Goal: Task Accomplishment & Management: Manage account settings

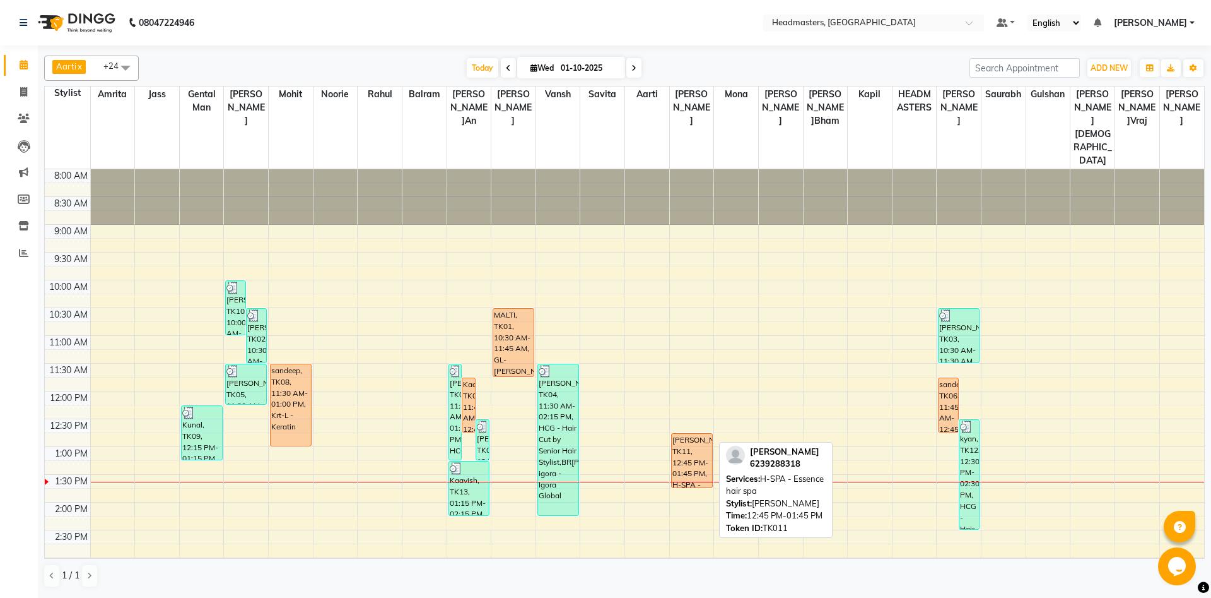
click at [681, 433] on div "manpreet, TK11, 12:45 PM-01:45 PM, H-SPA - Essence hair spa" at bounding box center [692, 460] width 40 height 54
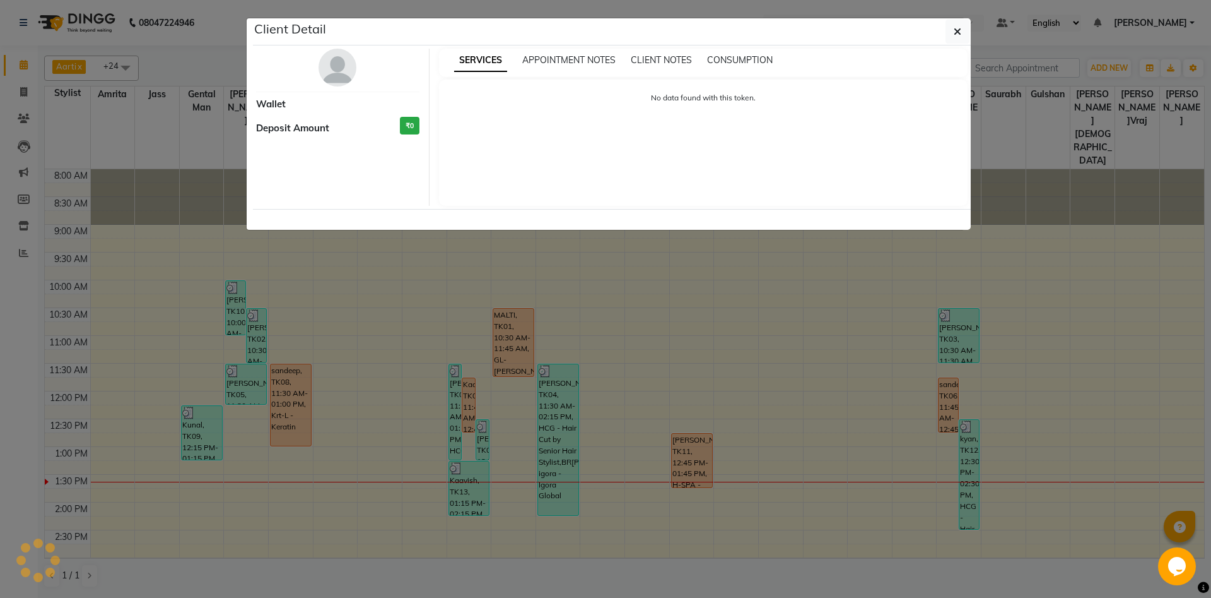
select select "1"
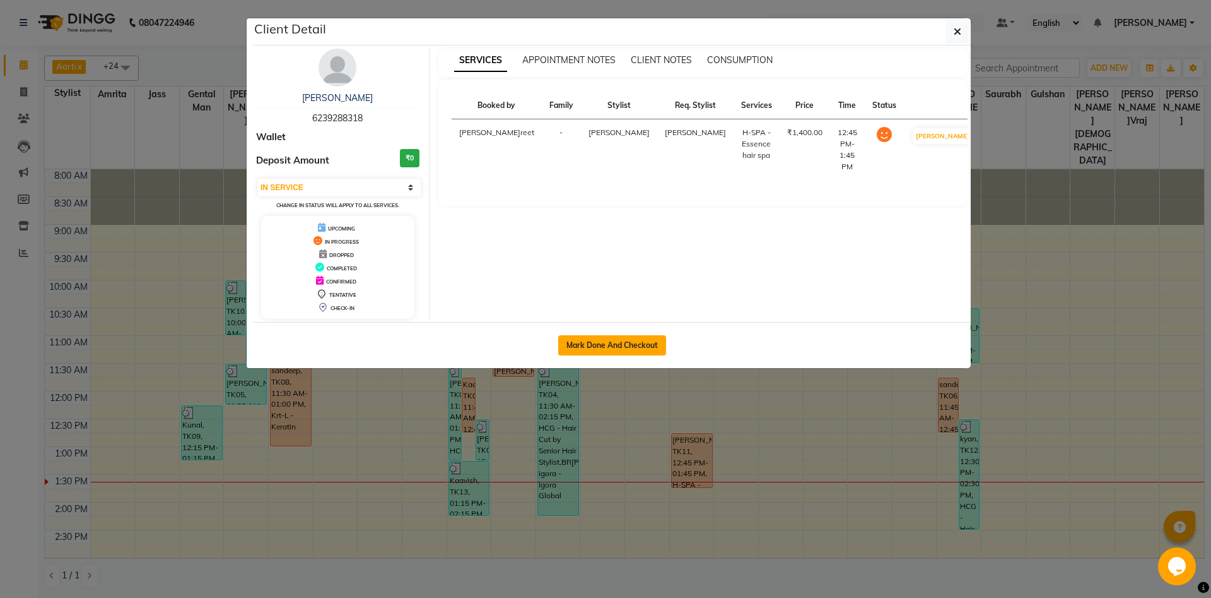
click at [582, 351] on button "Mark Done And Checkout" at bounding box center [612, 345] width 108 height 20
select select "service"
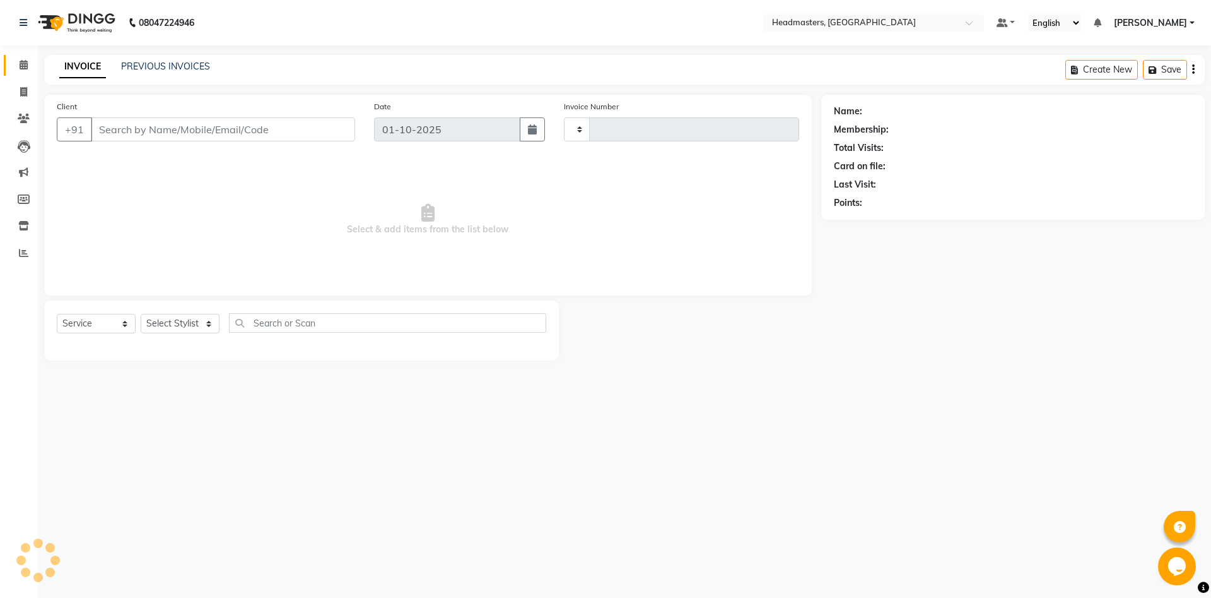
type input "6901"
select select "7130"
type input "6239288318"
select select "60737"
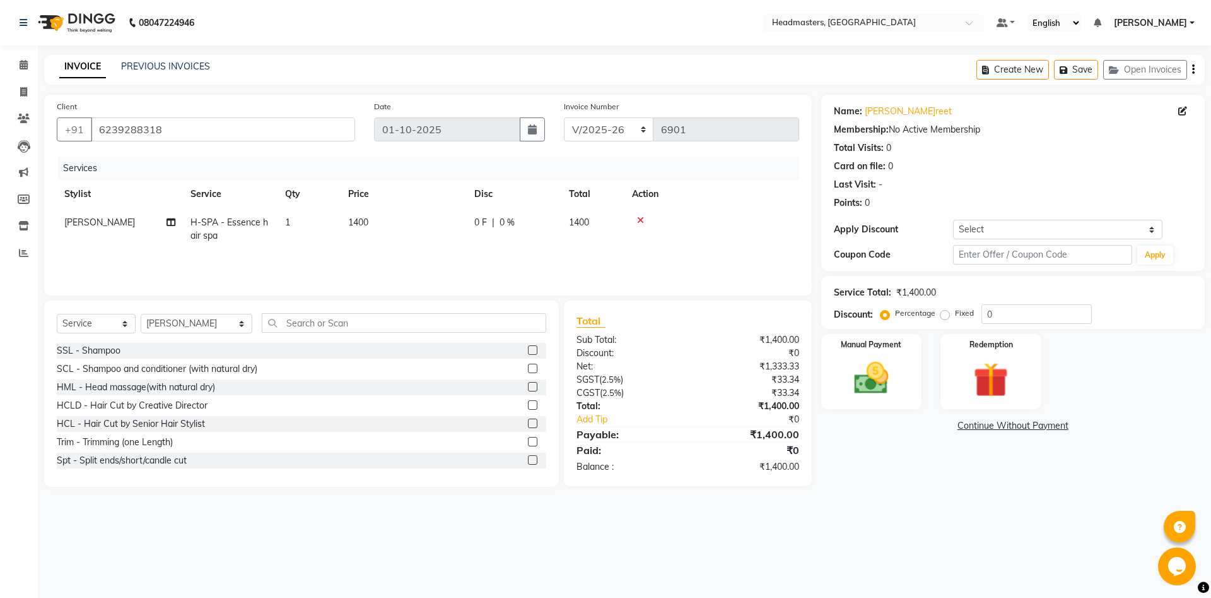
click at [238, 232] on td "H-SPA - Essence hair spa" at bounding box center [230, 229] width 95 height 42
select select "60737"
click at [240, 221] on span "H-SPA - Essence hair spa x" at bounding box center [254, 233] width 111 height 27
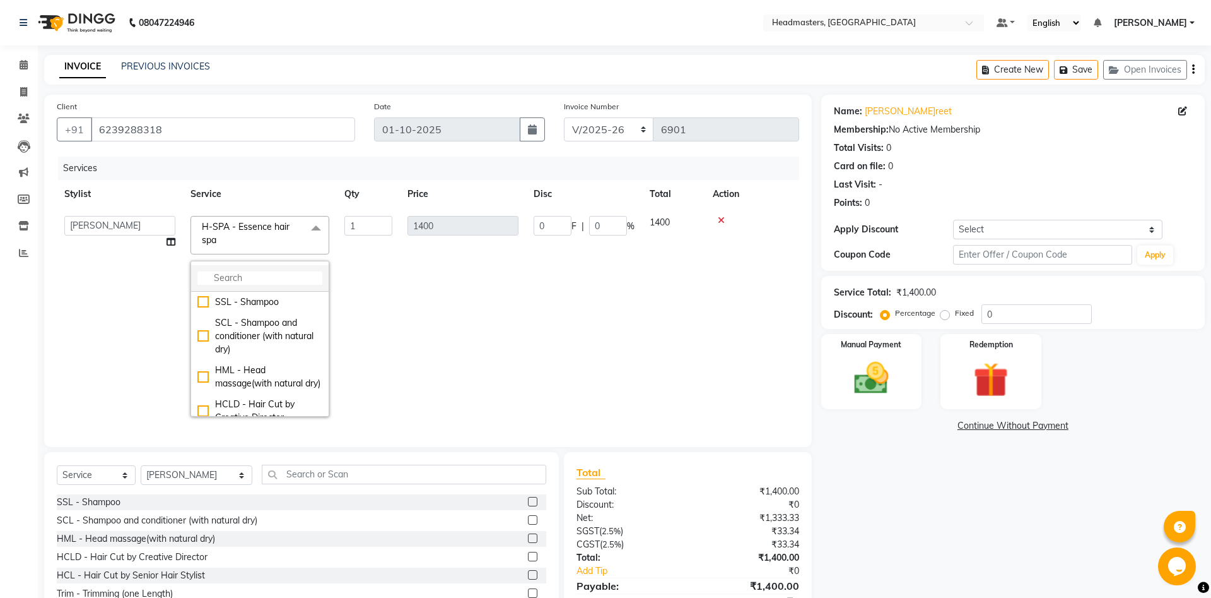
click at [254, 274] on input "multiselect-search" at bounding box center [259, 277] width 125 height 13
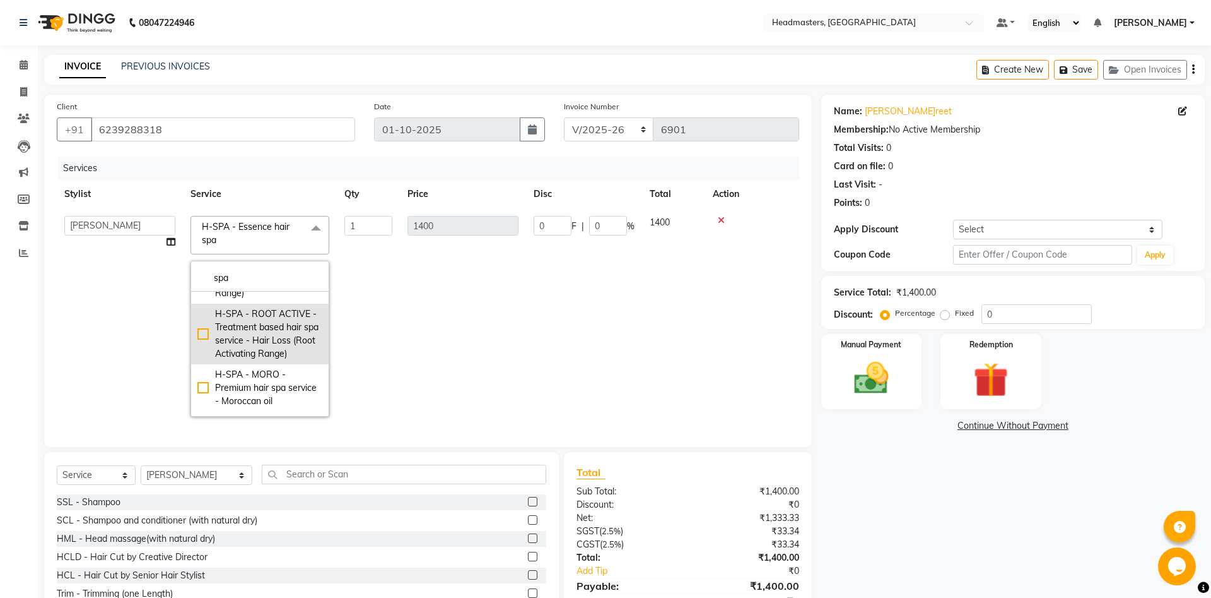
scroll to position [273, 0]
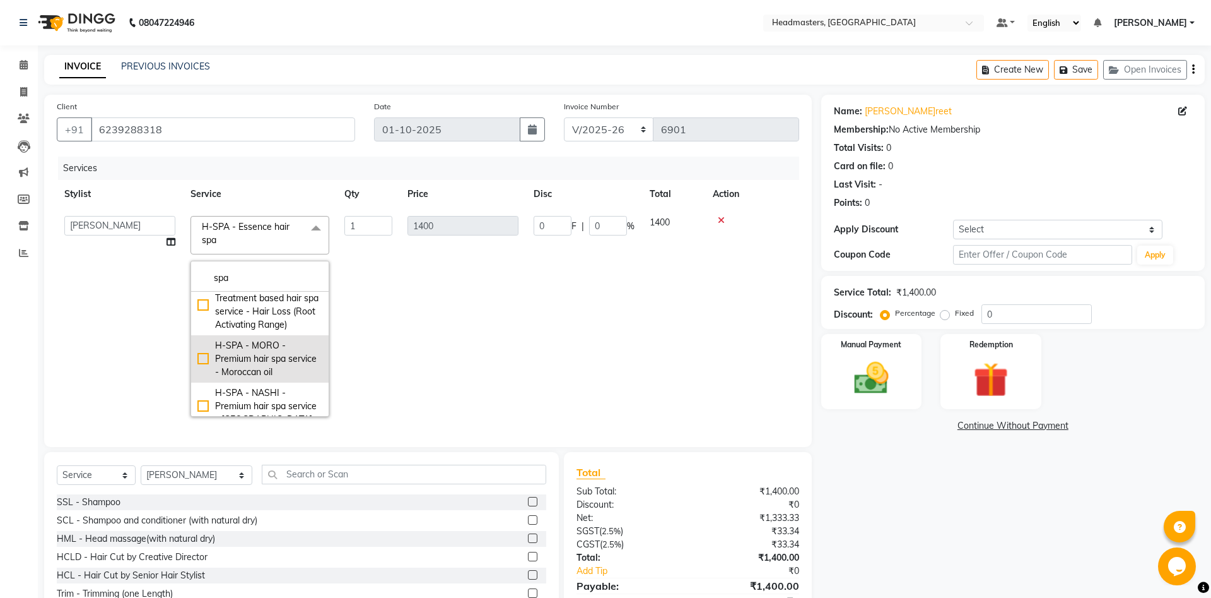
type input "spa"
click at [260, 339] on div "H-SPA - MORO - Premium hair spa service - Moroccan oil" at bounding box center [259, 359] width 125 height 40
checkbox input "false"
checkbox input "true"
type input "3000"
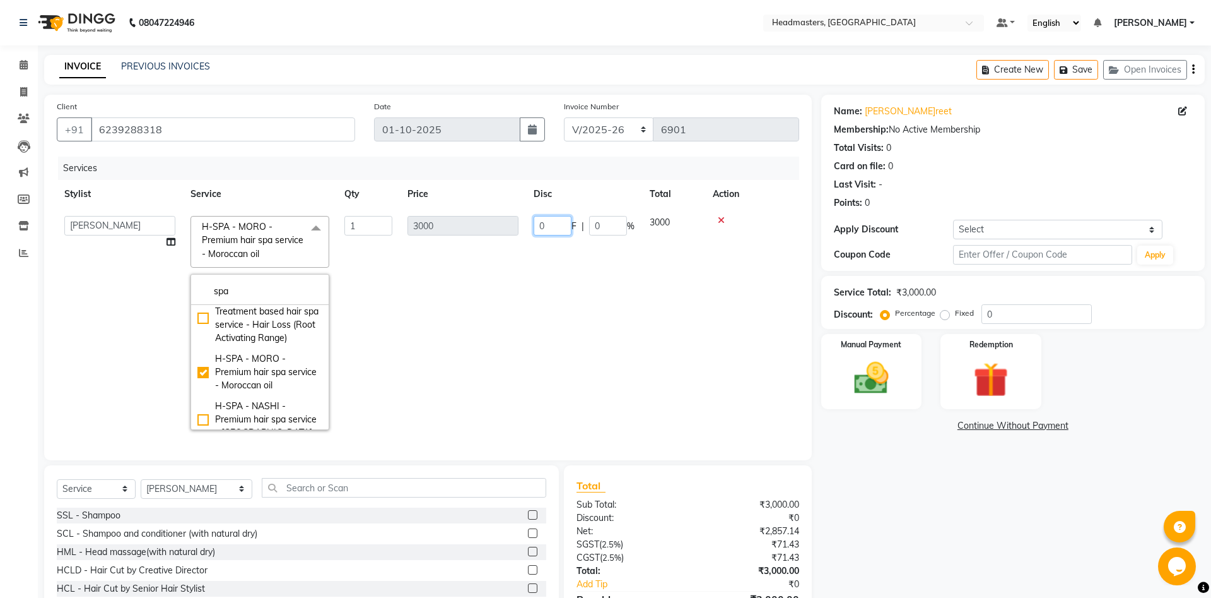
click at [550, 230] on input "0" at bounding box center [553, 226] width 38 height 20
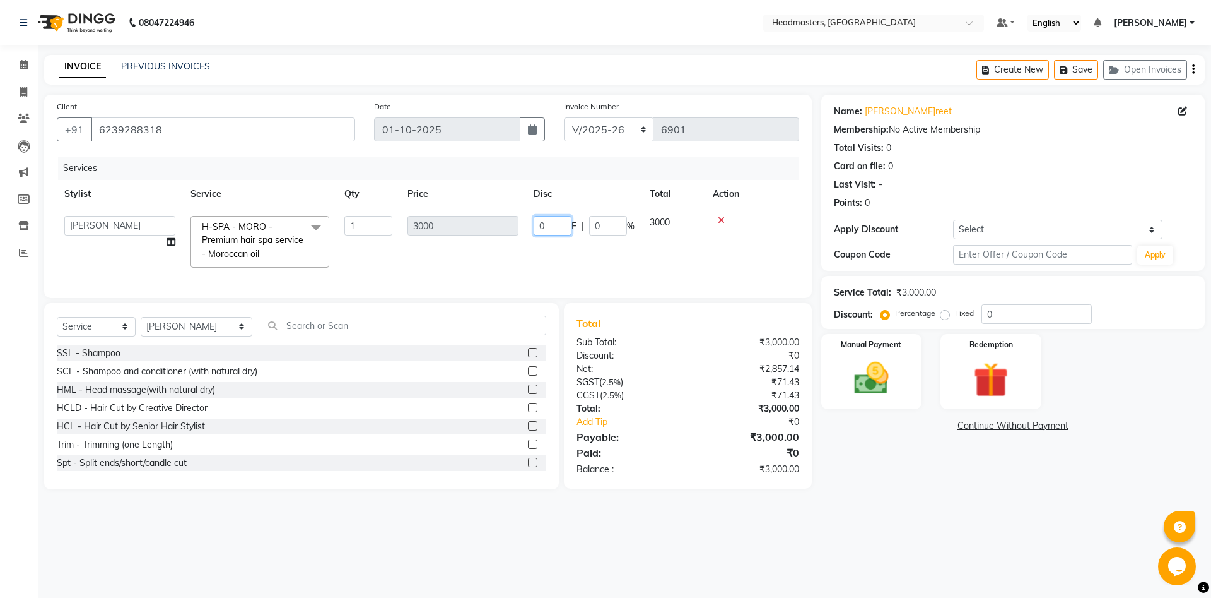
click at [550, 230] on input "0" at bounding box center [553, 226] width 38 height 20
type input "600"
click at [905, 495] on main "INVOICE PREVIOUS INVOICES Create New Save Open Invoices Client +91 6239288318 D…" at bounding box center [625, 281] width 1174 height 453
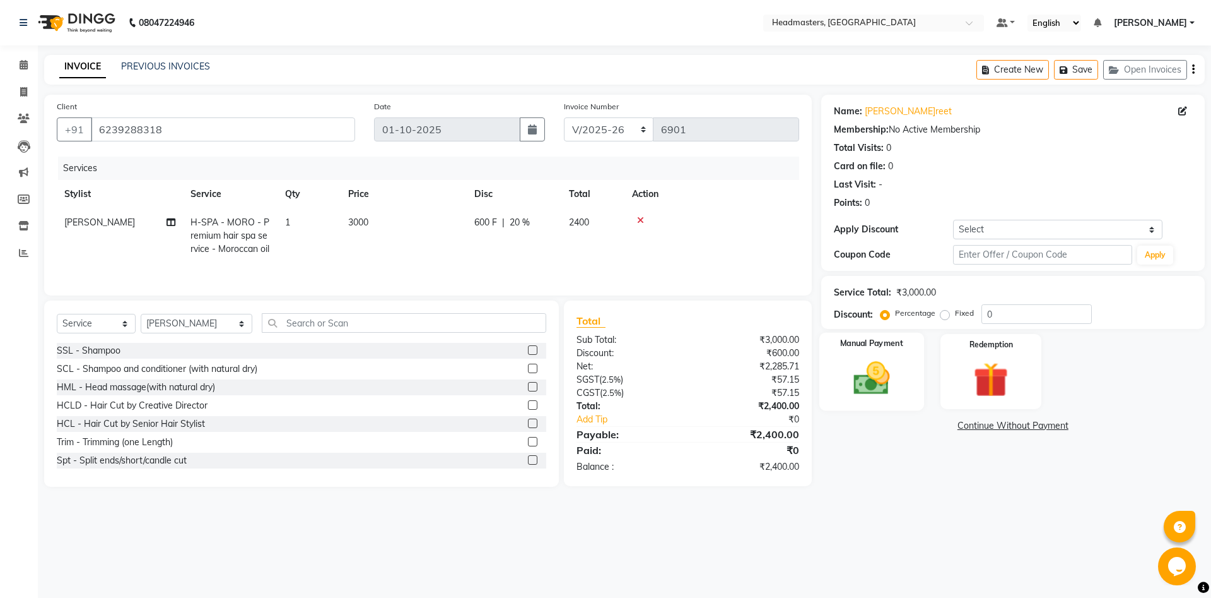
click at [838, 375] on div "Manual Payment" at bounding box center [871, 372] width 105 height 78
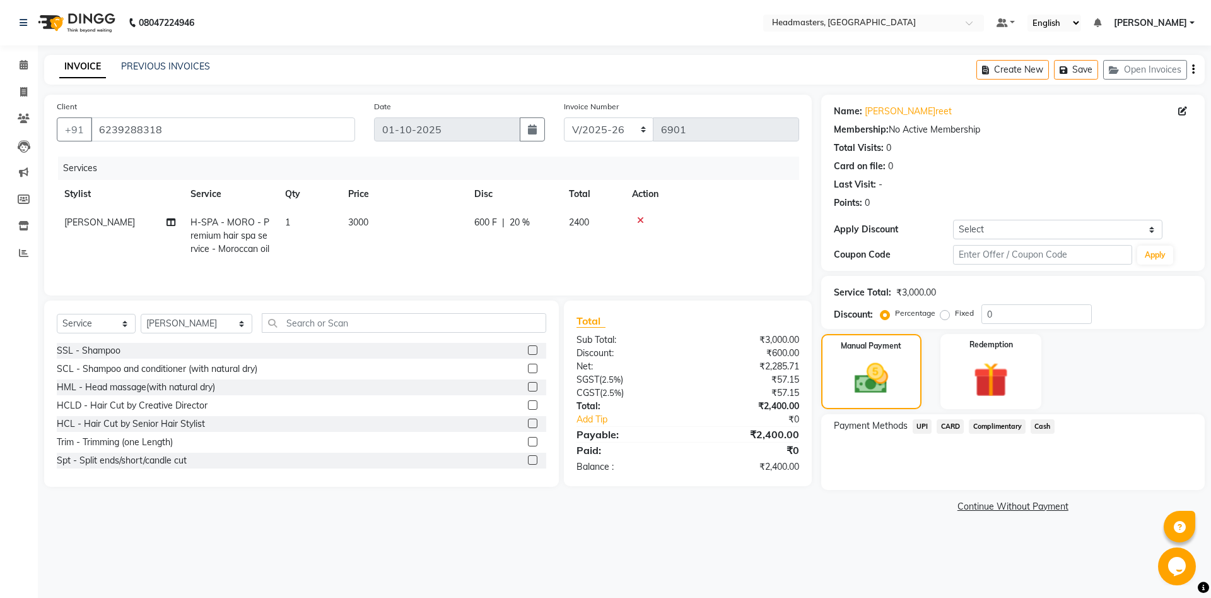
click at [956, 428] on span "CARD" at bounding box center [950, 426] width 27 height 15
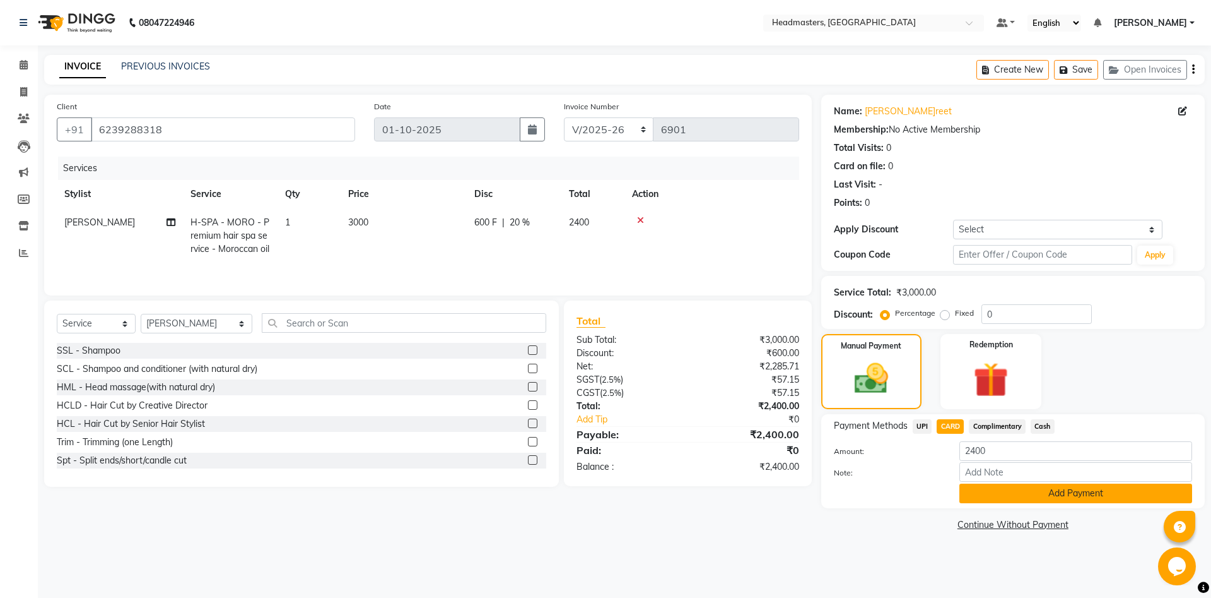
click at [986, 495] on button "Add Payment" at bounding box center [1076, 493] width 233 height 20
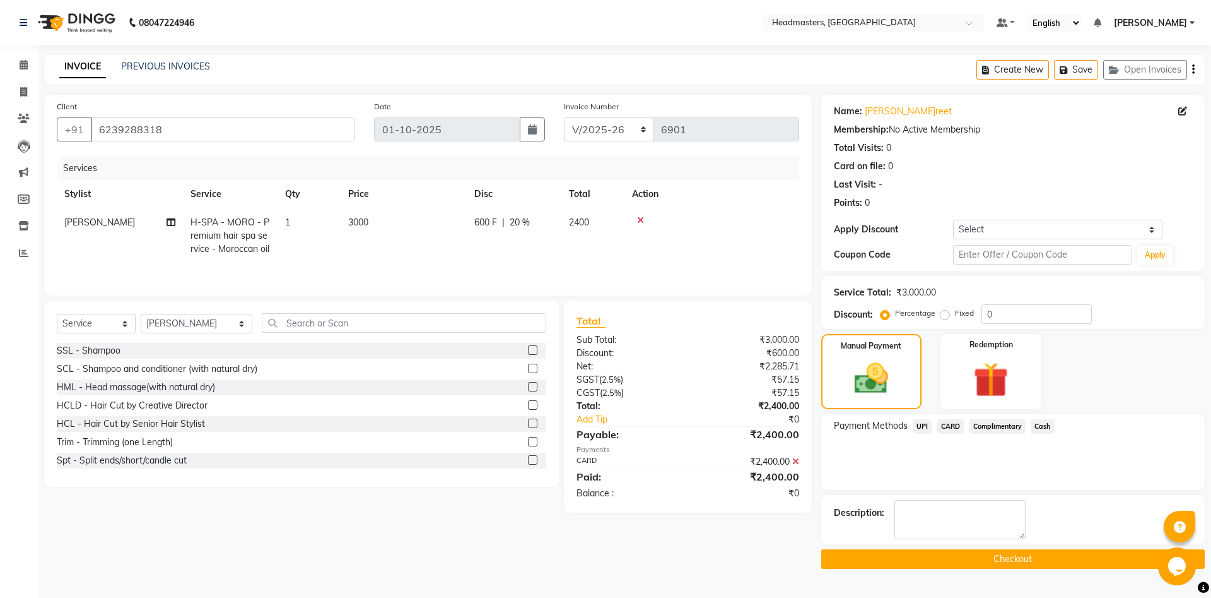
click at [967, 562] on button "Checkout" at bounding box center [1014, 559] width 384 height 20
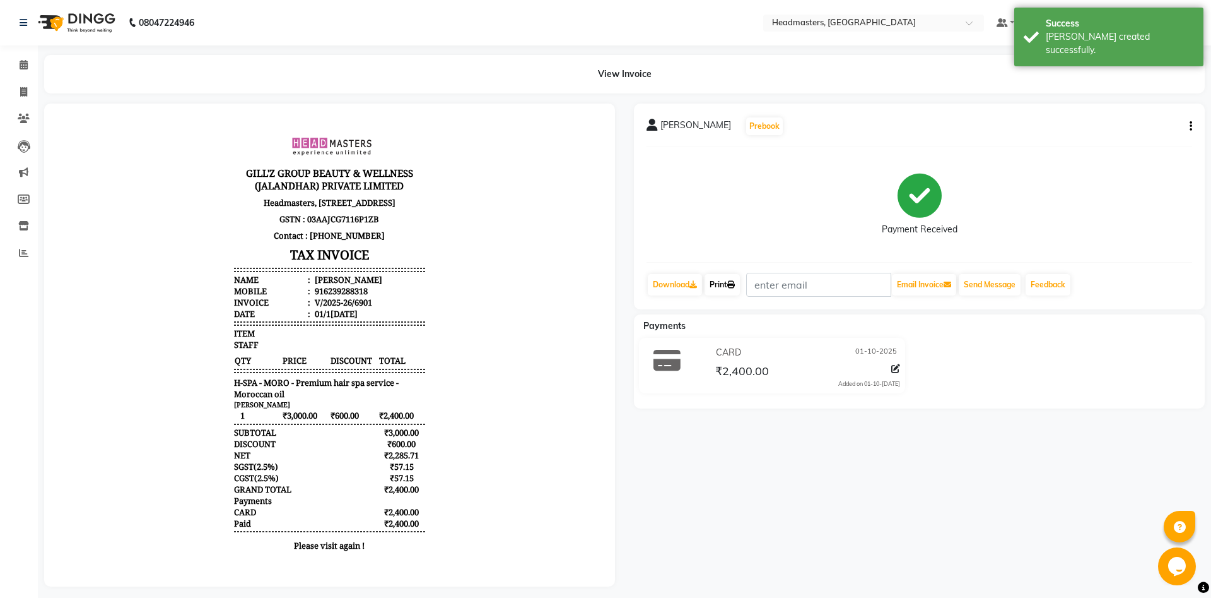
click at [719, 288] on link "Print" at bounding box center [722, 284] width 35 height 21
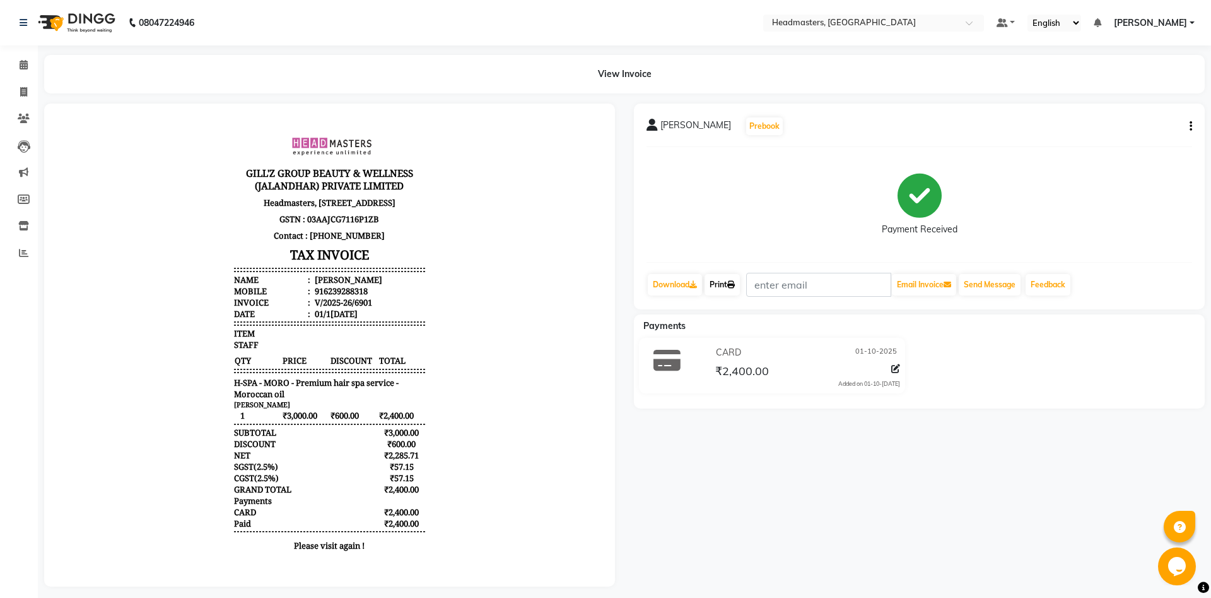
click at [730, 281] on link "Print" at bounding box center [722, 284] width 35 height 21
click at [734, 300] on div "manpreet Prebook Payment Received Download Print Email Invoice Send Message Fee…" at bounding box center [919, 206] width 571 height 206
click at [736, 291] on link "Print" at bounding box center [722, 284] width 35 height 21
click at [31, 68] on span at bounding box center [24, 65] width 22 height 15
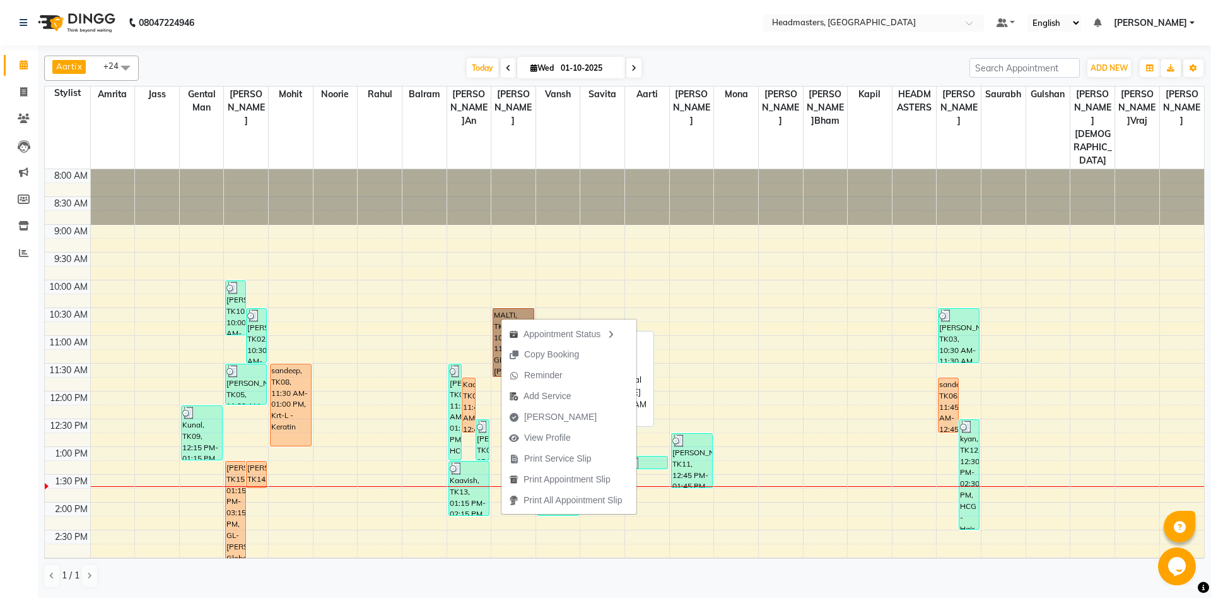
click at [504, 308] on link "MALTI, TK01, 10:30 AM-11:45 AM, GL-[PERSON_NAME] Global" at bounding box center [514, 342] width 42 height 69
select select "1"
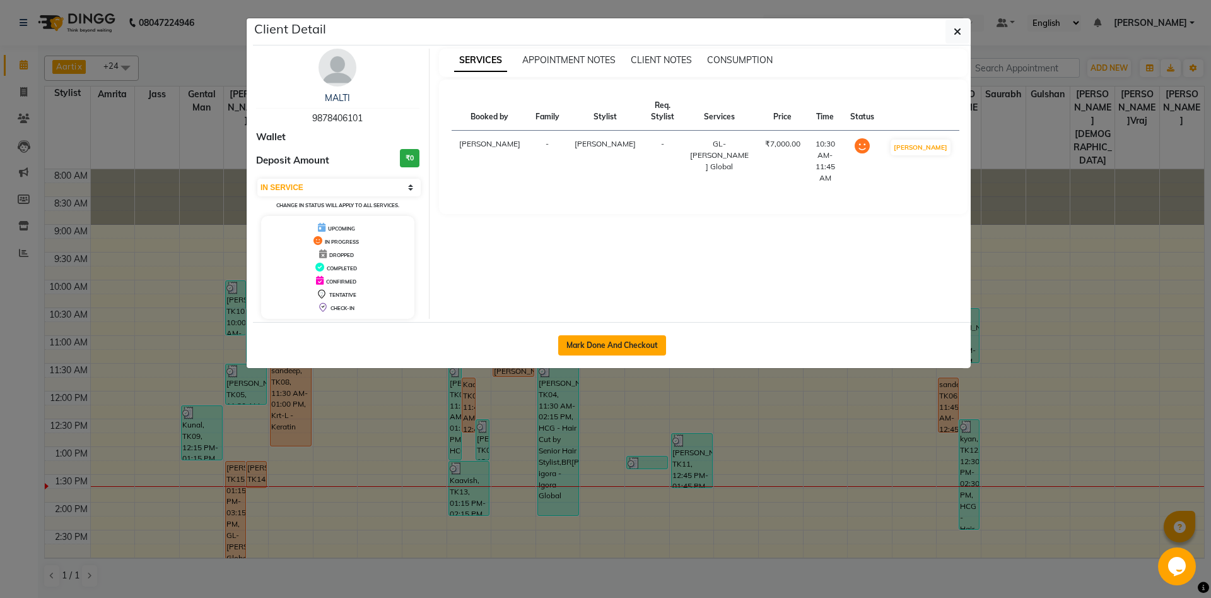
click at [594, 344] on button "Mark Done And Checkout" at bounding box center [612, 345] width 108 height 20
select select "service"
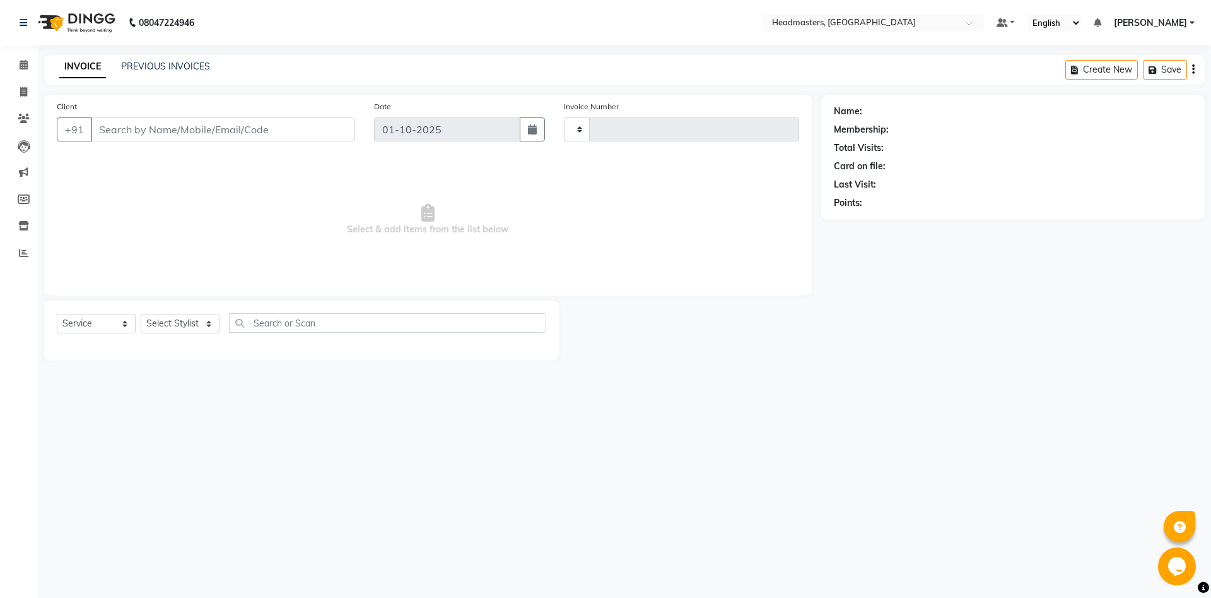
type input "6902"
select select "7130"
type input "9878406101"
select select "60729"
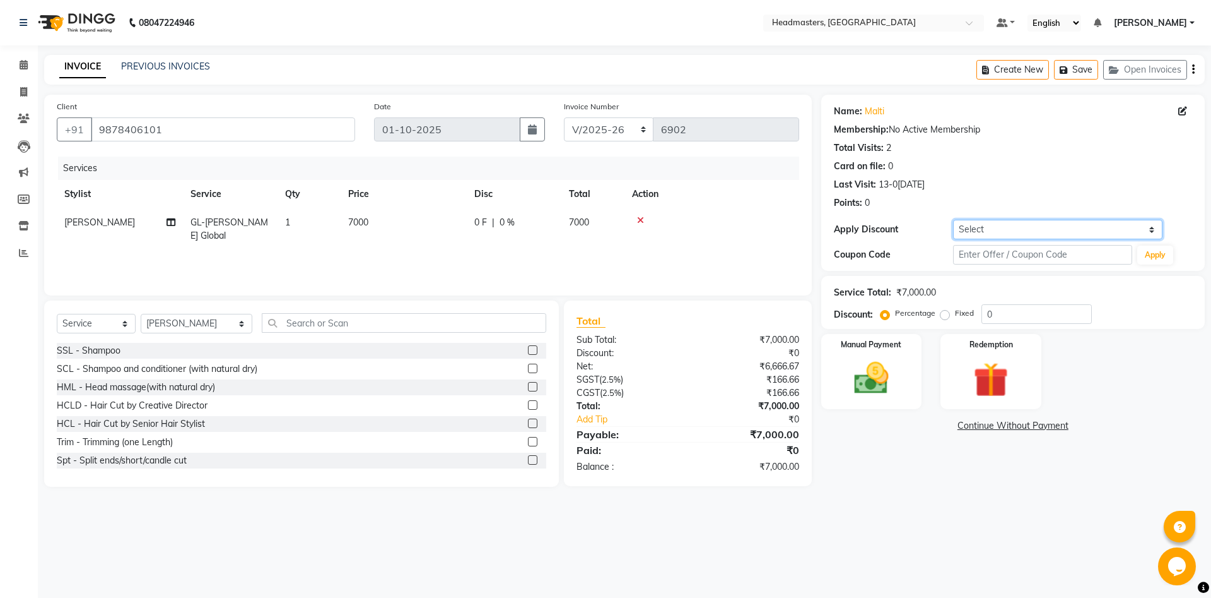
click at [953, 220] on select "Select Coupon → Us Polo - Arvind Fashion Coupon → Ttl Holidays Services Coupon …" at bounding box center [1057, 230] width 209 height 20
select select "3: Object"
click option "Coupon → Tommy Package 2025" at bounding box center [0, 0] width 0 height 0
type input "100"
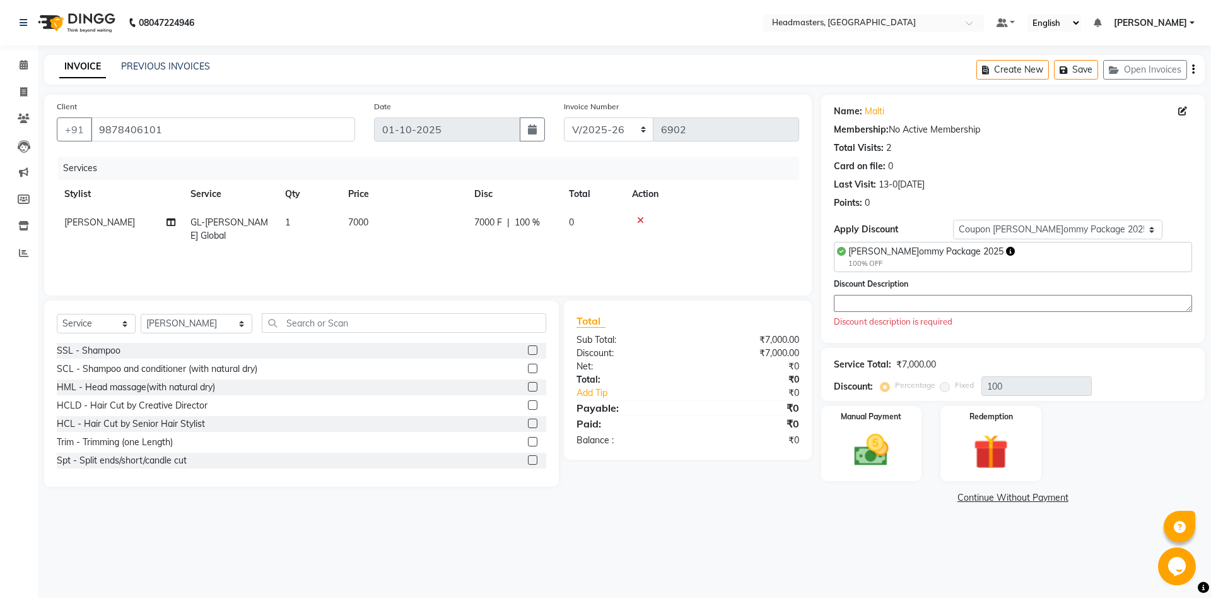
click at [951, 314] on div "Discount Description Discount description is required" at bounding box center [1013, 302] width 358 height 51
click at [951, 306] on textarea at bounding box center [1013, 303] width 358 height 17
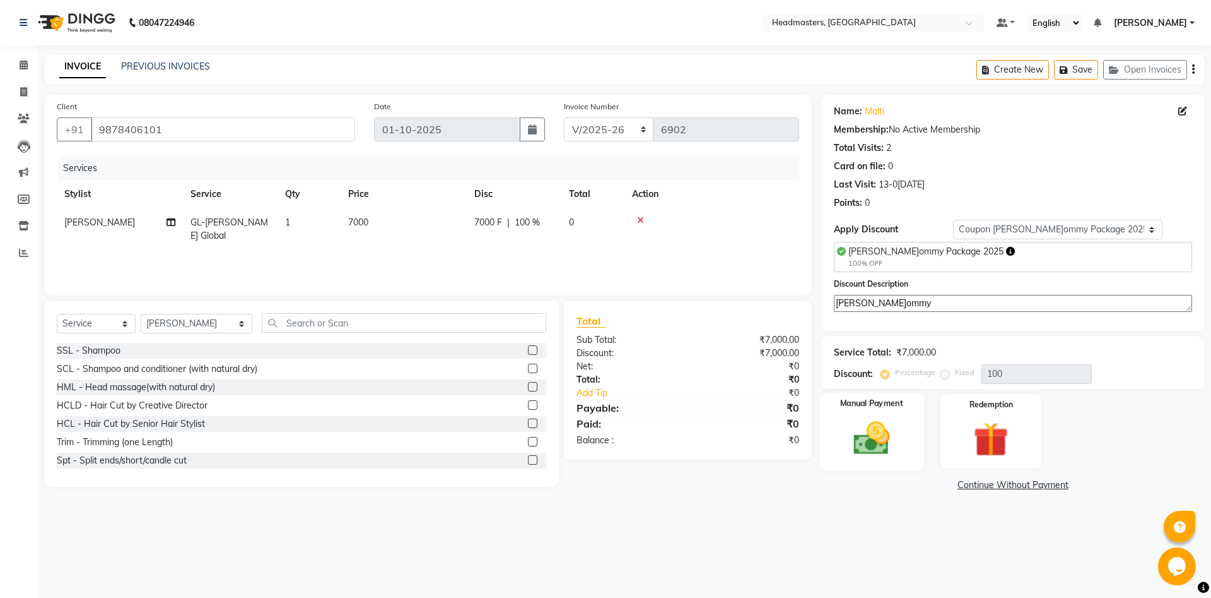
type textarea "tommy"
click at [875, 428] on img at bounding box center [871, 438] width 59 height 42
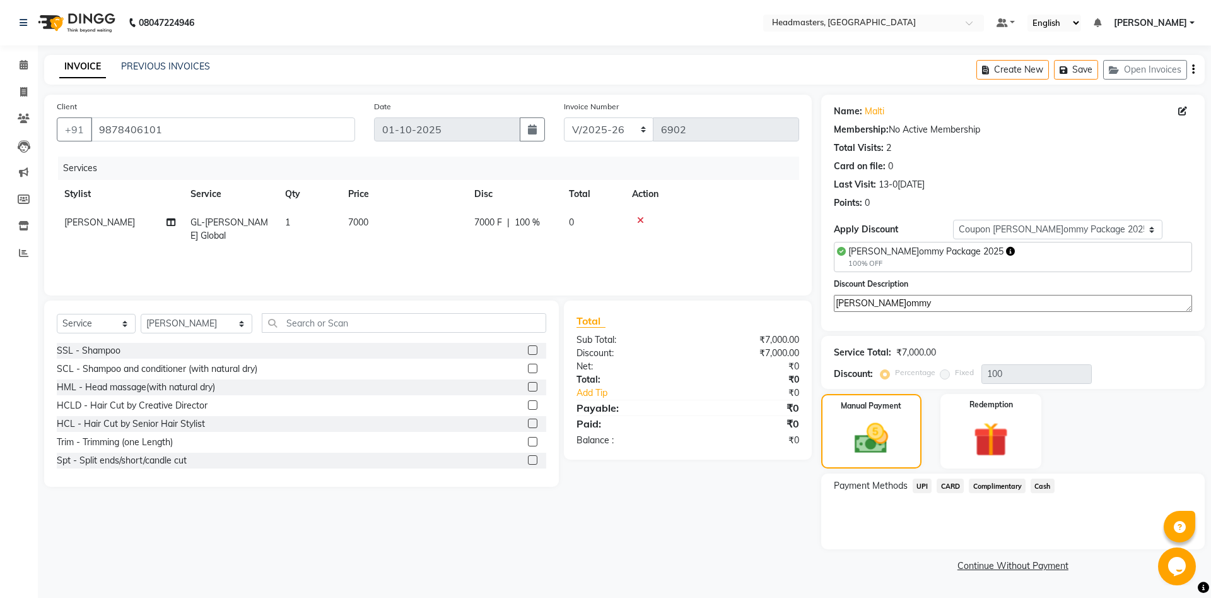
click at [997, 488] on span "Complimentary" at bounding box center [997, 485] width 57 height 15
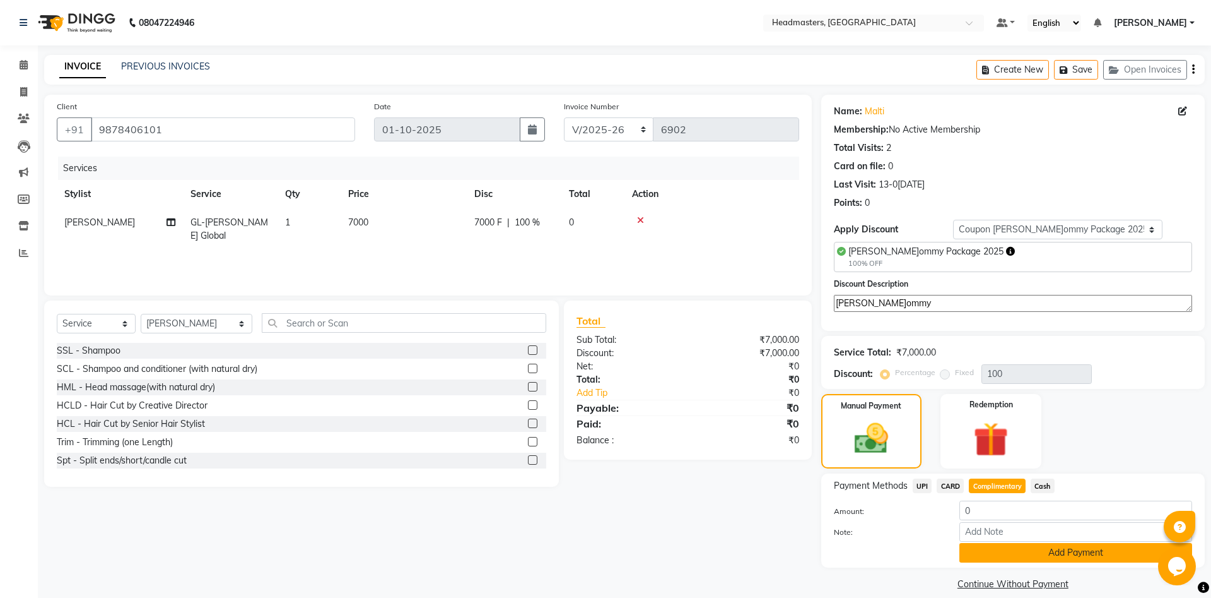
click at [1006, 553] on button "Add Payment" at bounding box center [1076, 553] width 233 height 20
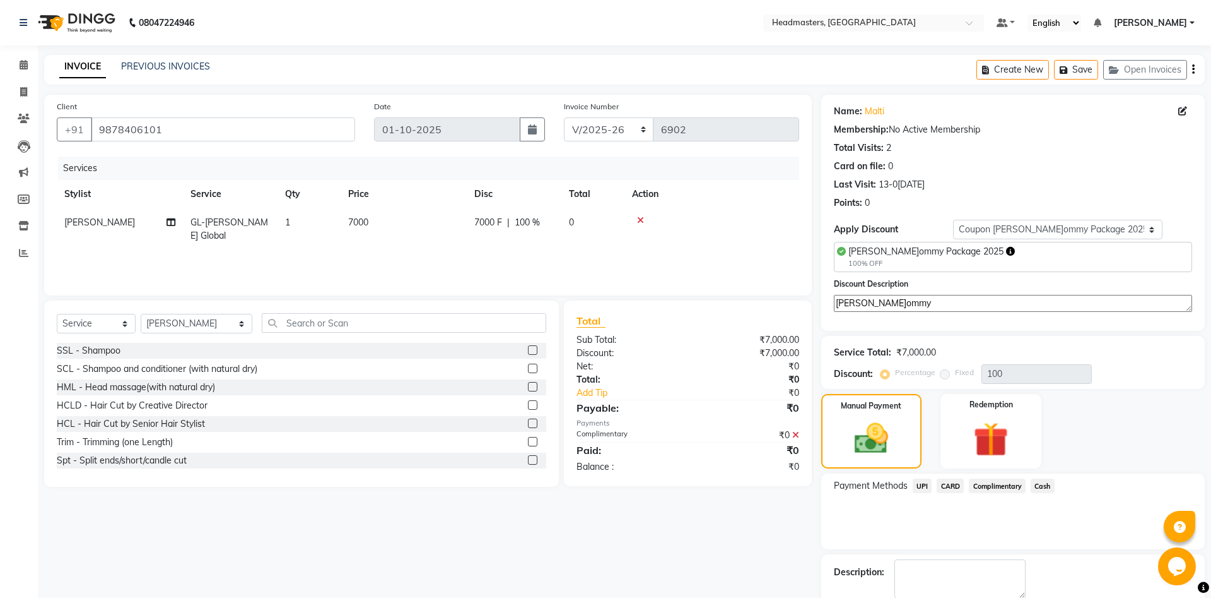
scroll to position [48, 0]
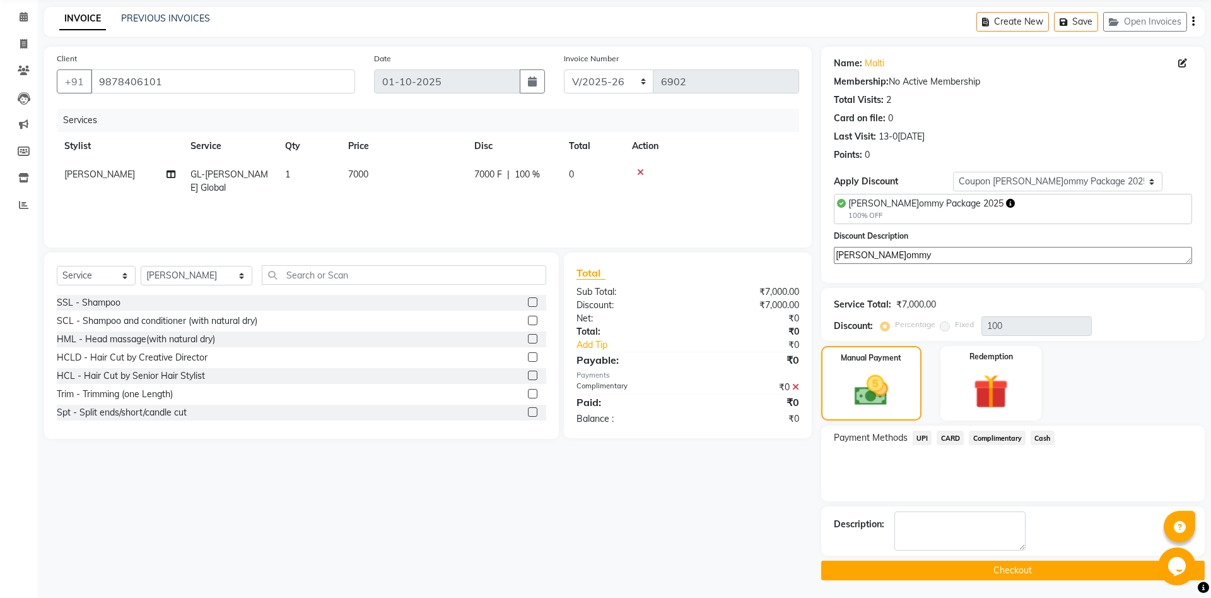
click at [961, 568] on button "Checkout" at bounding box center [1014, 570] width 384 height 20
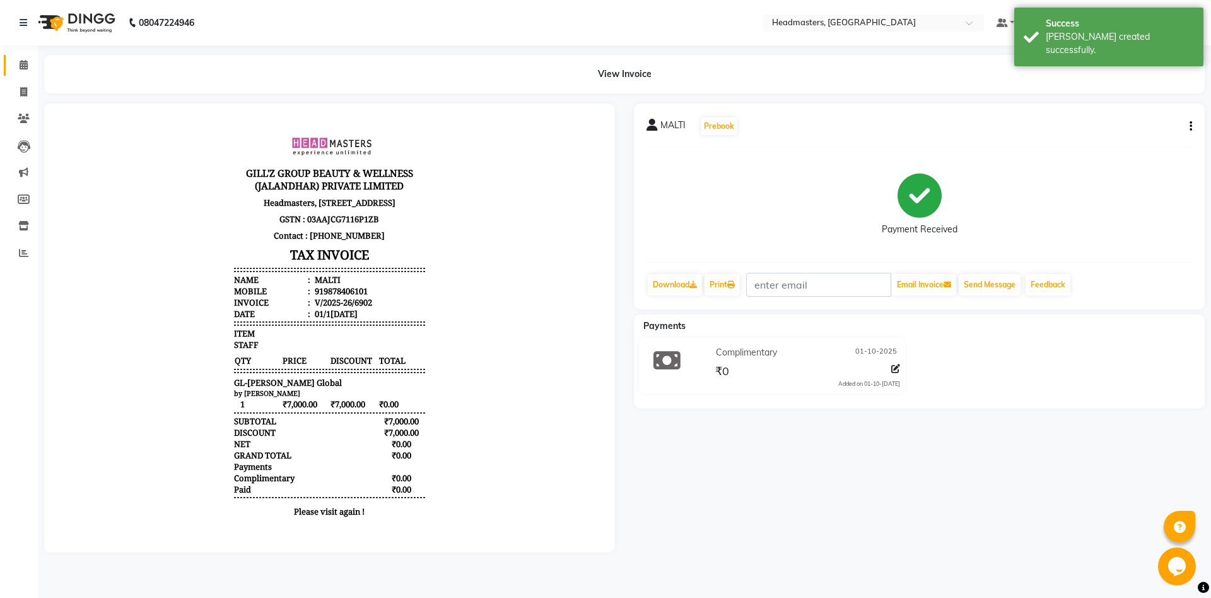
click at [4, 65] on link "Calendar" at bounding box center [19, 65] width 30 height 21
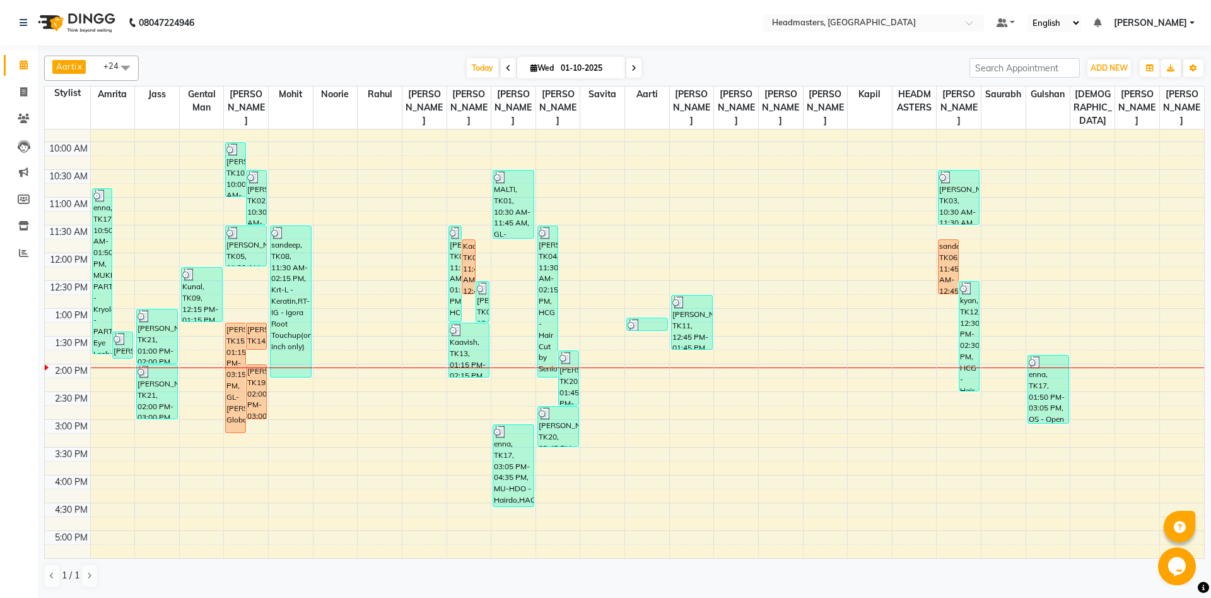
scroll to position [52, 0]
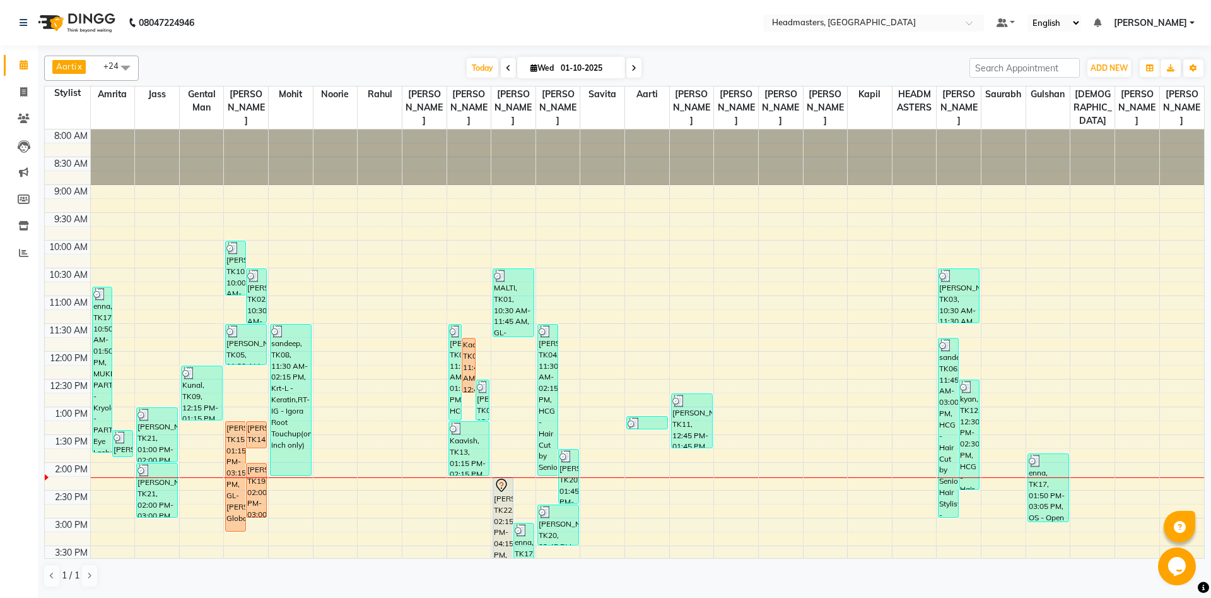
scroll to position [68, 0]
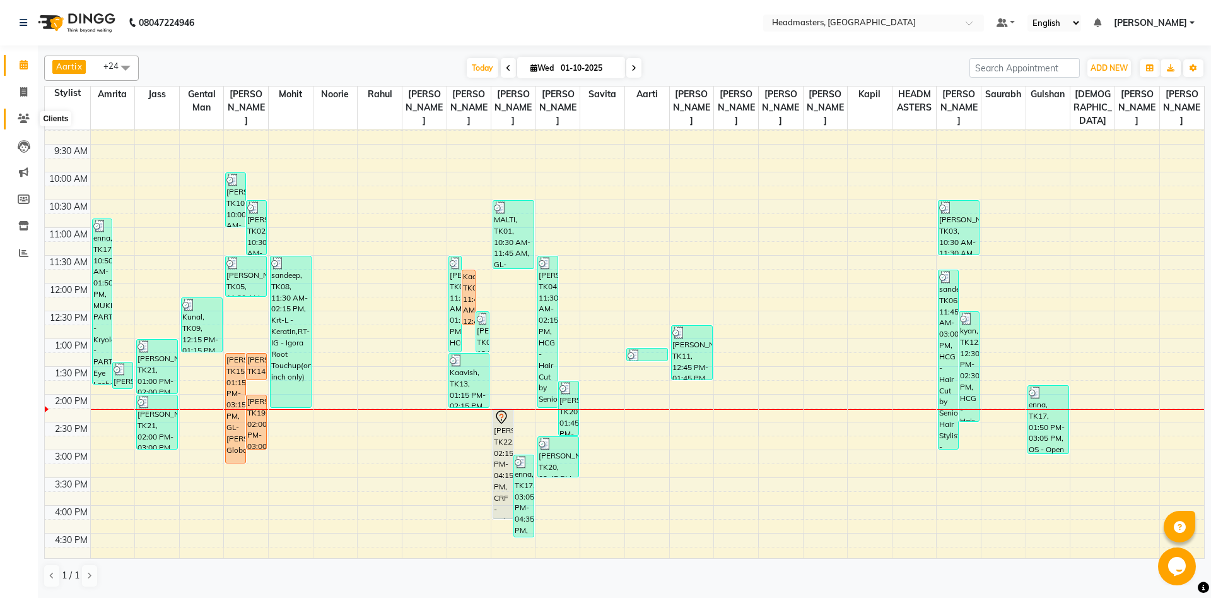
click at [21, 114] on span at bounding box center [24, 119] width 22 height 15
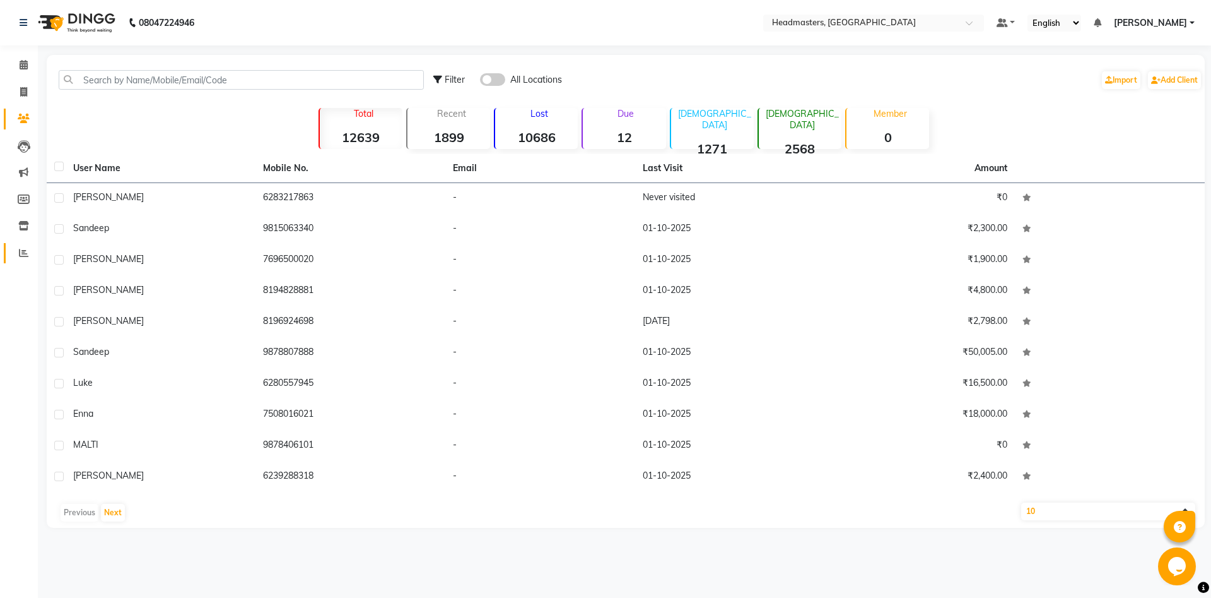
click at [11, 254] on link "Reports" at bounding box center [19, 253] width 30 height 21
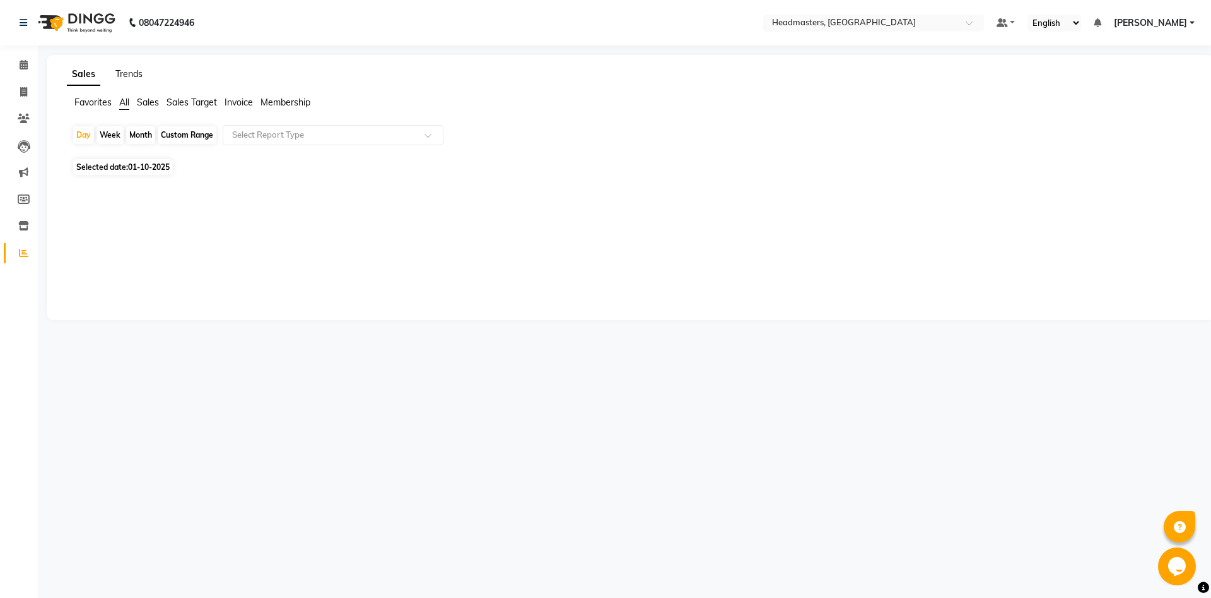
click at [119, 74] on link "Trends" at bounding box center [128, 73] width 27 height 11
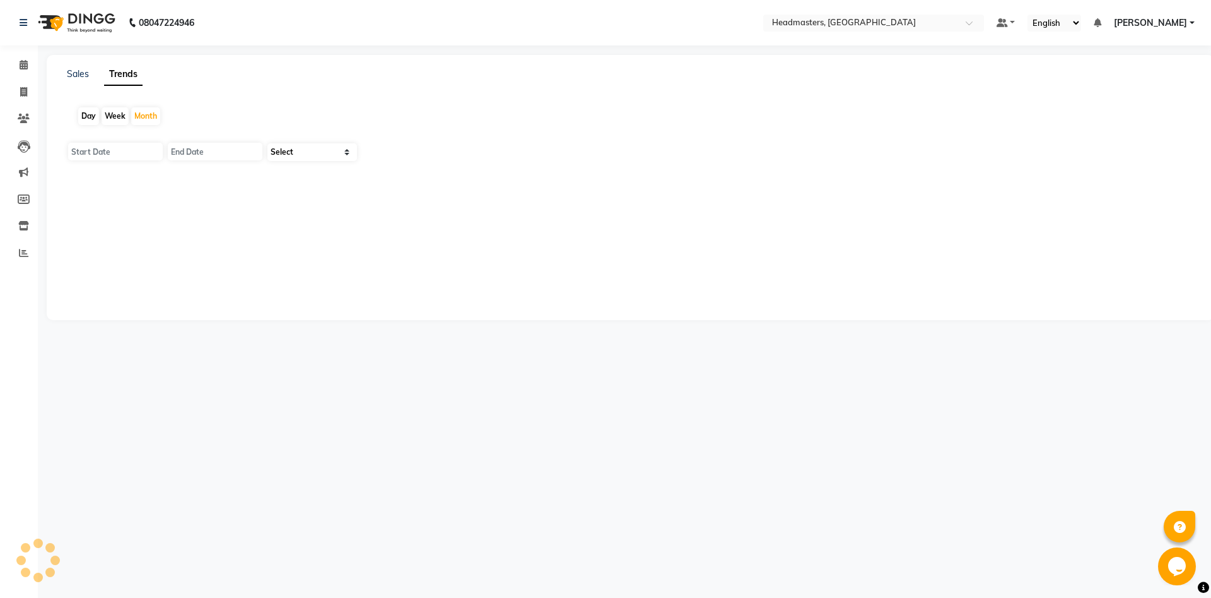
type input "01-10-2025"
type input "31-10-2025"
click at [268, 143] on select "Select Clients" at bounding box center [313, 152] width 90 height 18
select select "by_client"
click option "Clients" at bounding box center [0, 0] width 0 height 0
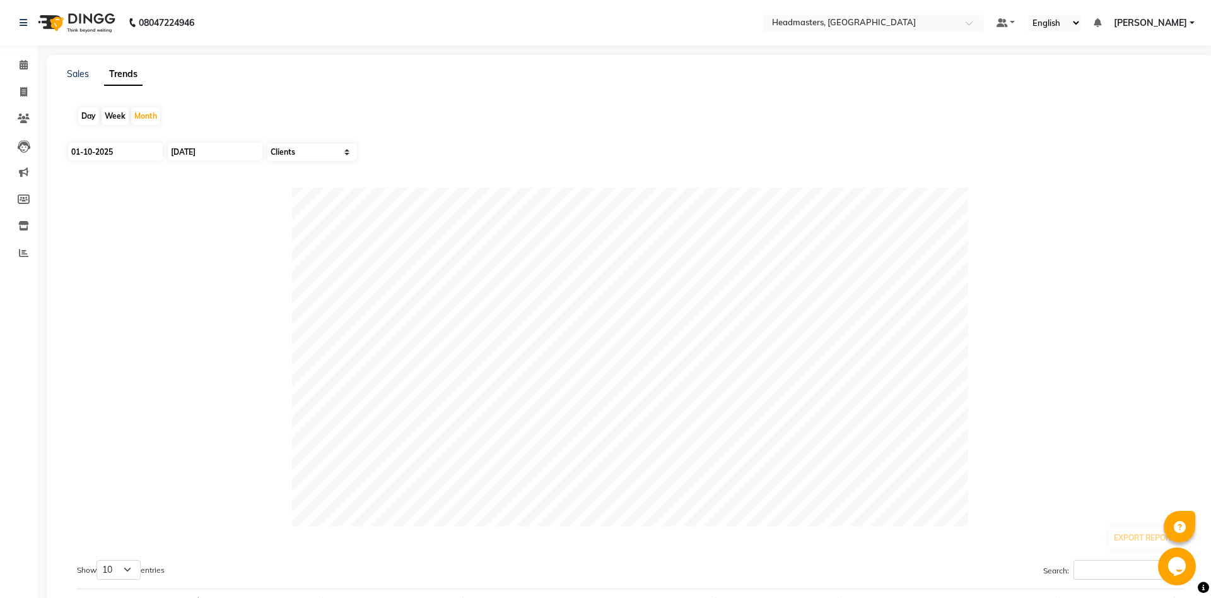
click at [90, 117] on div "Day" at bounding box center [88, 116] width 21 height 18
type input "01-10-2025"
click at [23, 62] on icon at bounding box center [24, 64] width 8 height 9
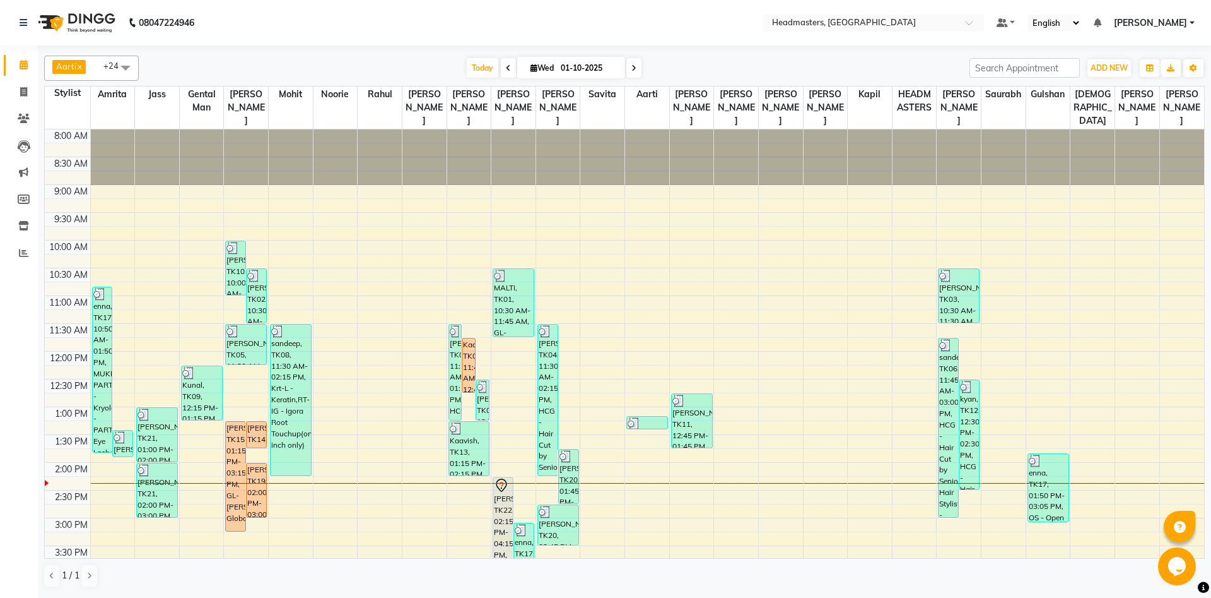
click at [341, 468] on div "8:00 AM 8:30 AM 9:00 AM 9:30 AM 10:00 AM 10:30 AM 11:00 AM 11:30 AM 12:00 PM 12…" at bounding box center [625, 517] width 1160 height 777
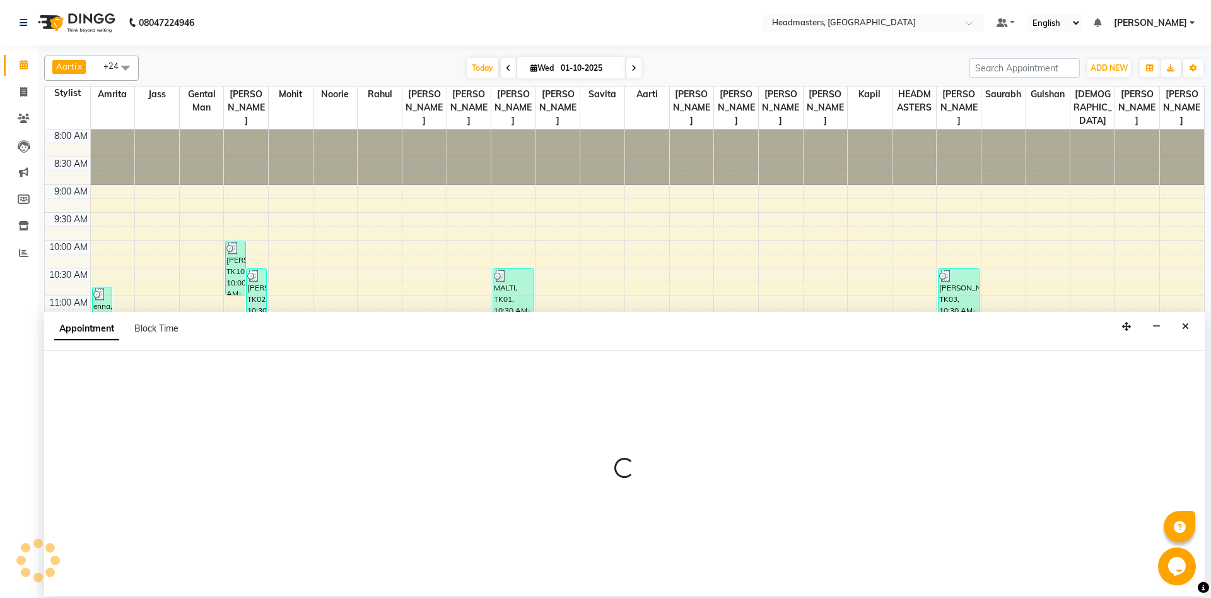
select select "60724"
select select "tentative"
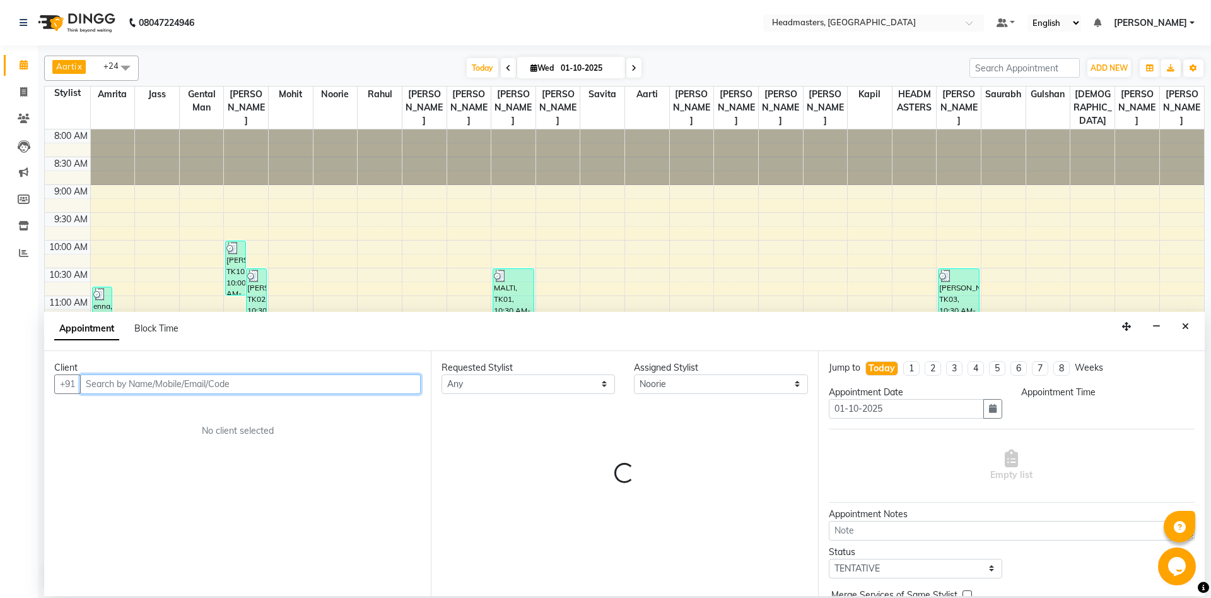
select select "840"
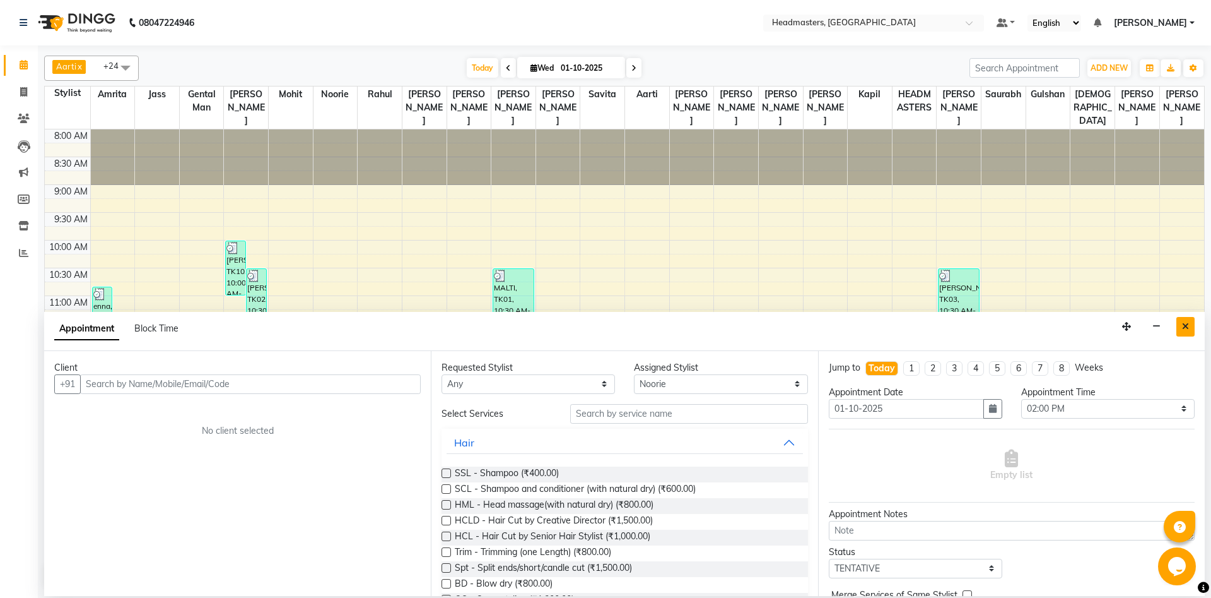
click at [1190, 325] on button "Close" at bounding box center [1186, 327] width 18 height 20
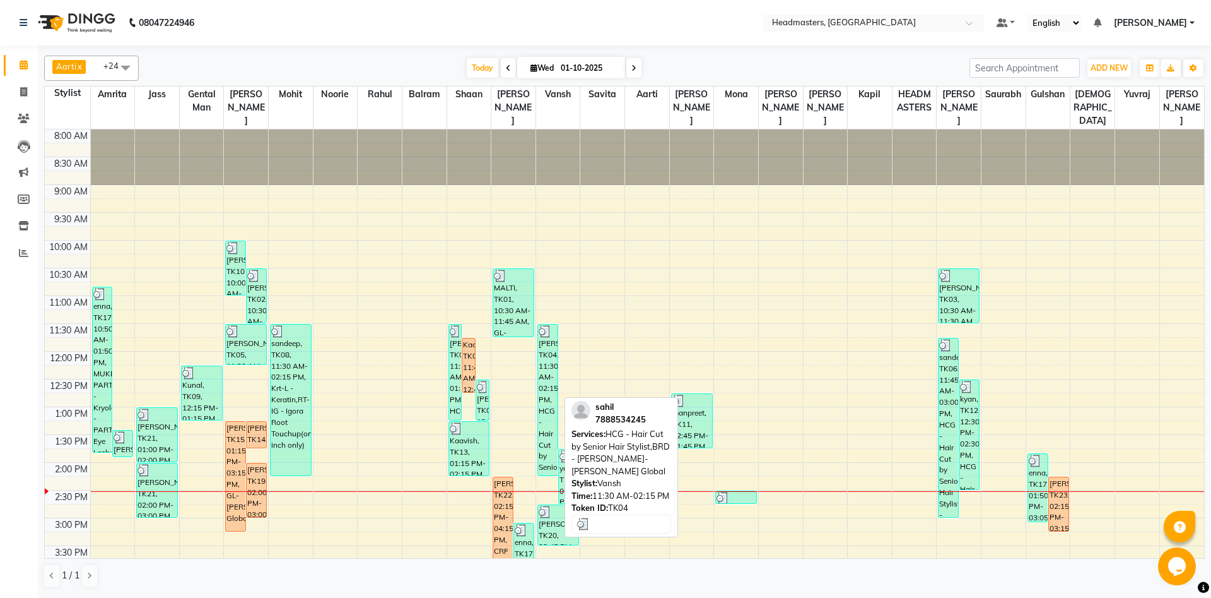
click at [549, 442] on div "[PERSON_NAME], TK04, 11:30 AM-02:15 PM, HCG - Hair Cut by Senior Hair Stylist,B…" at bounding box center [548, 399] width 20 height 151
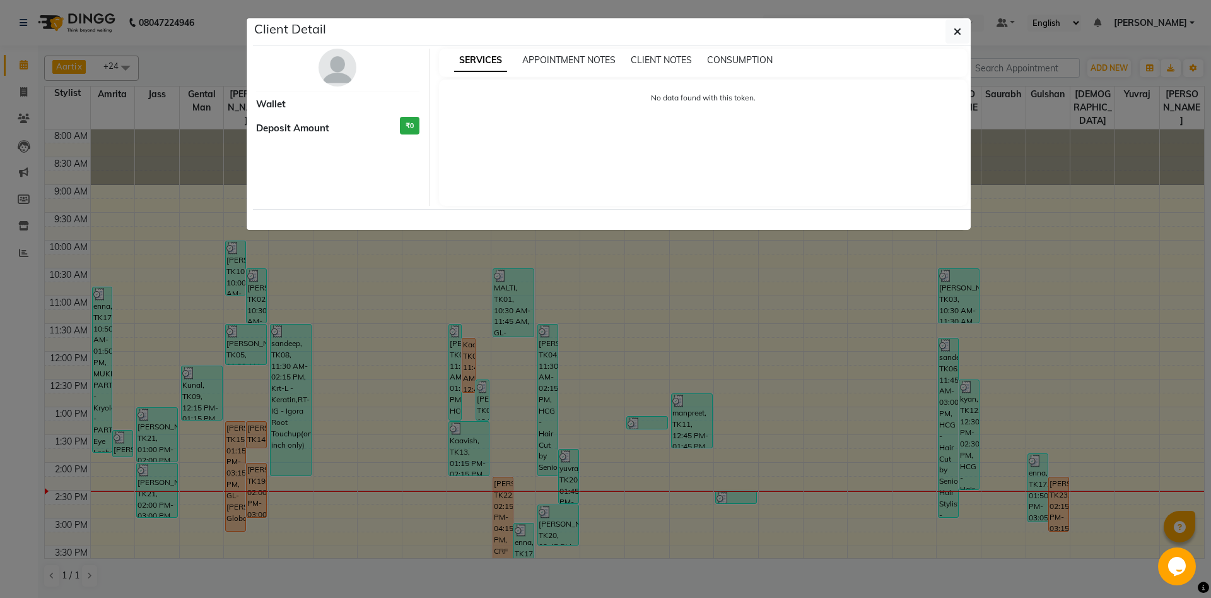
select select "3"
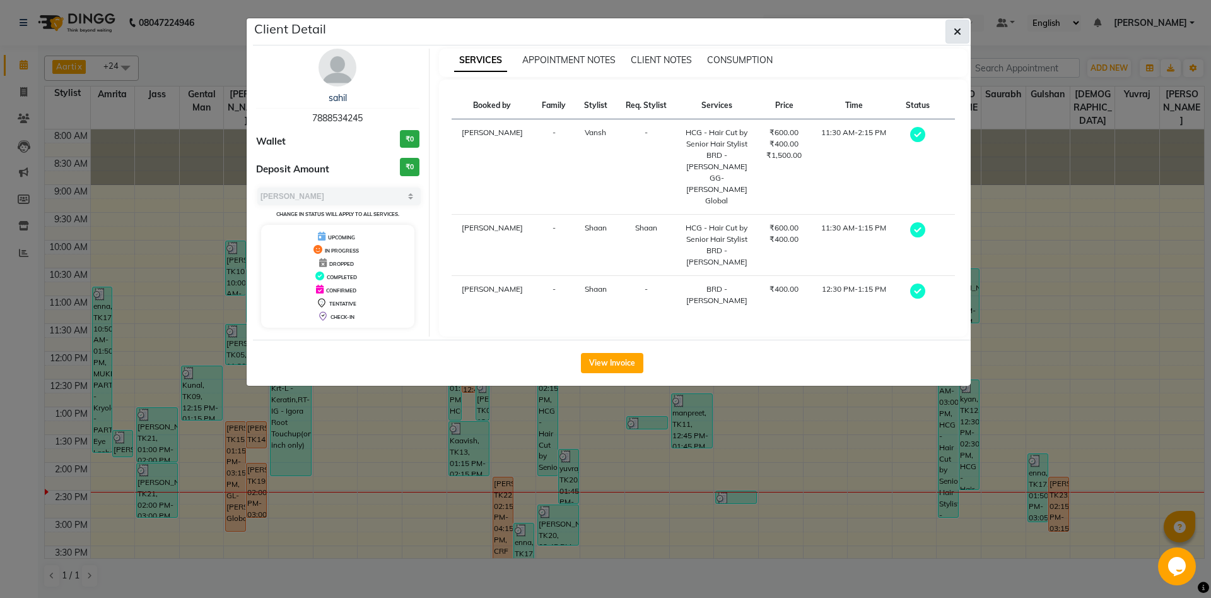
click at [958, 33] on icon "button" at bounding box center [958, 32] width 8 height 10
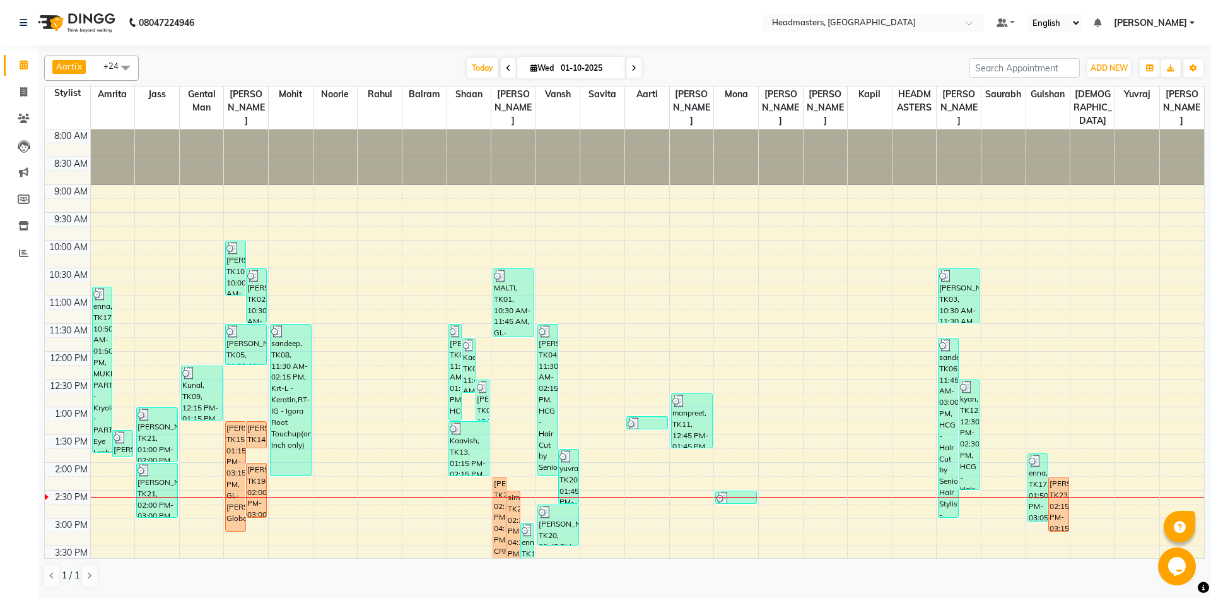
click at [454, 505] on div "8:00 AM 8:30 AM 9:00 AM 9:30 AM 10:00 AM 10:30 AM 11:00 AM 11:30 AM 12:00 PM 12…" at bounding box center [625, 517] width 1160 height 777
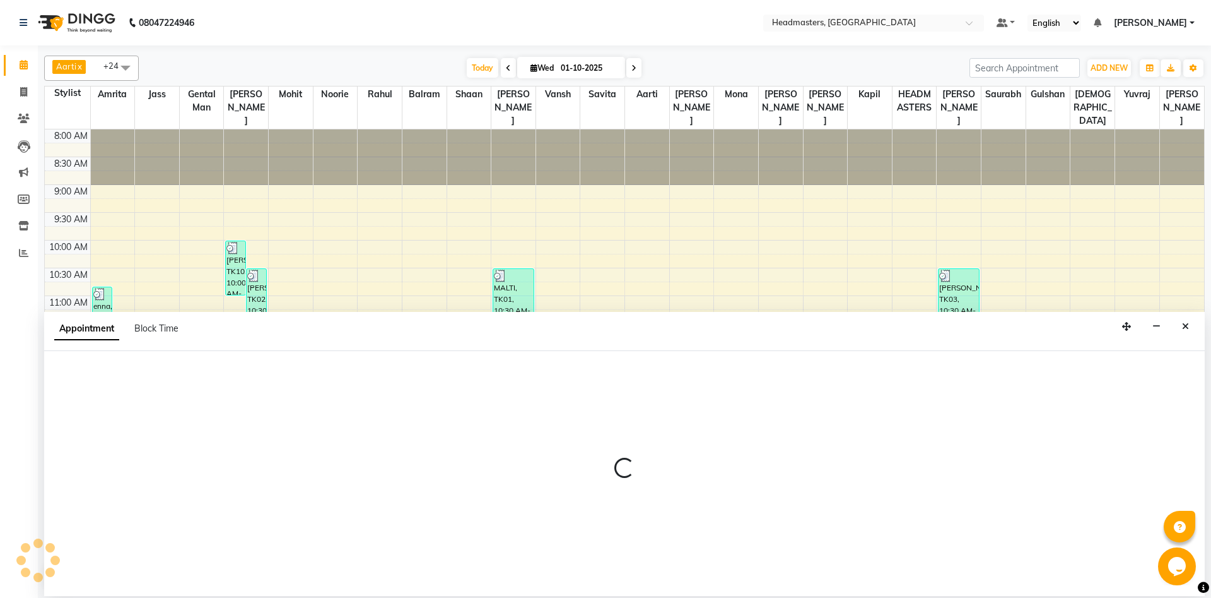
select select "60727"
select select "885"
select select "tentative"
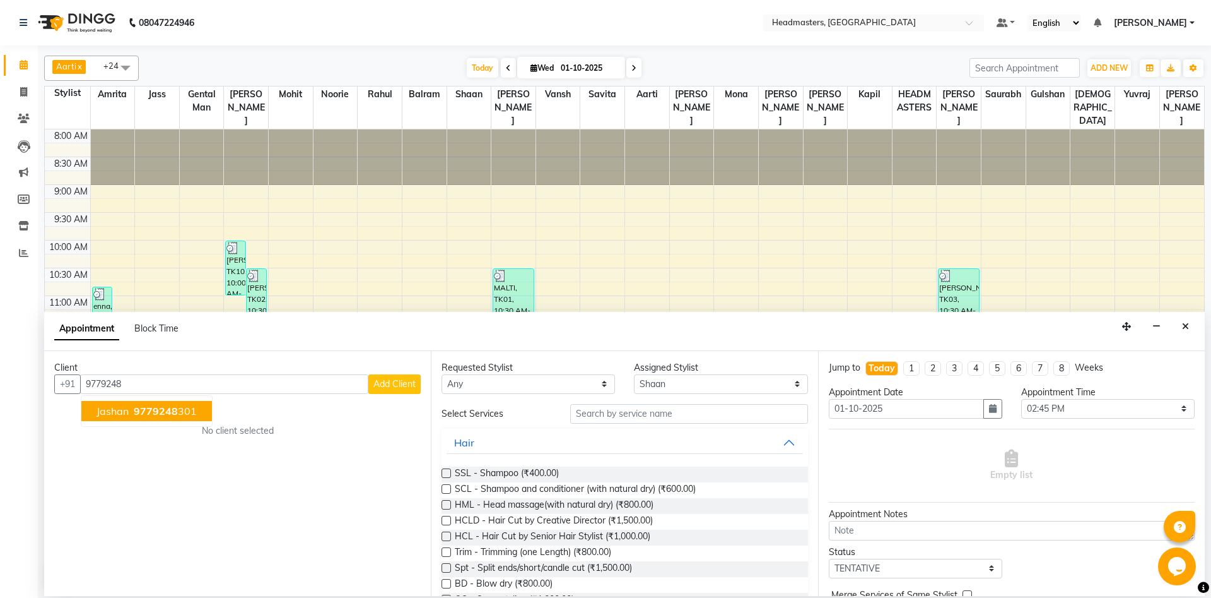
click at [139, 411] on span "9779248" at bounding box center [156, 410] width 44 height 13
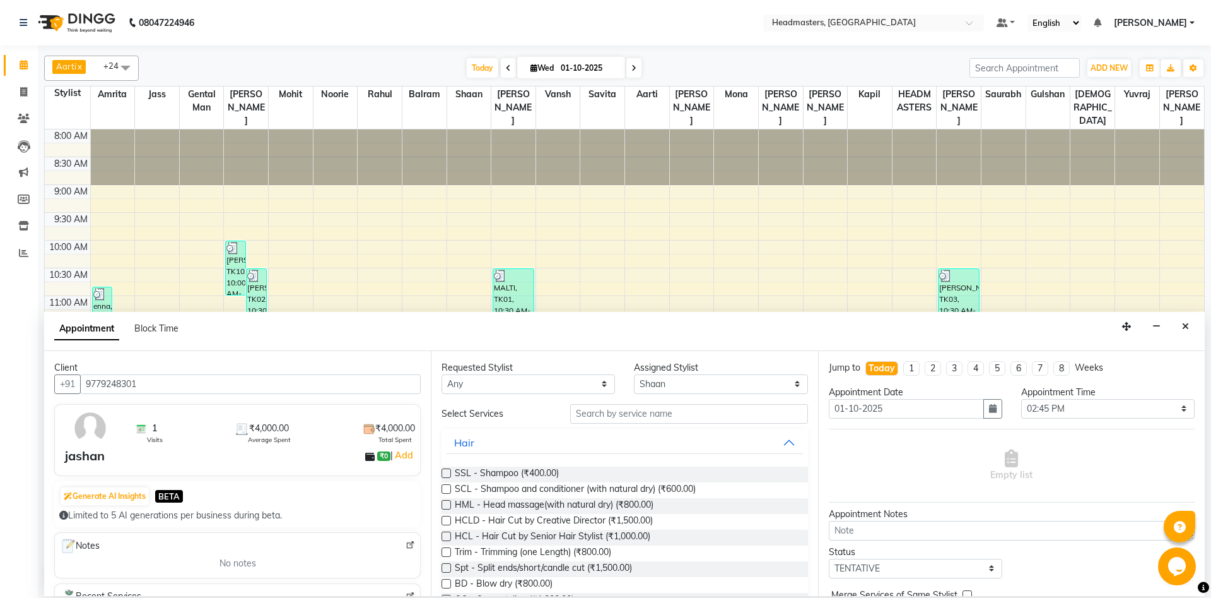
type input "9779248301"
click at [685, 408] on input "text" at bounding box center [689, 414] width 238 height 20
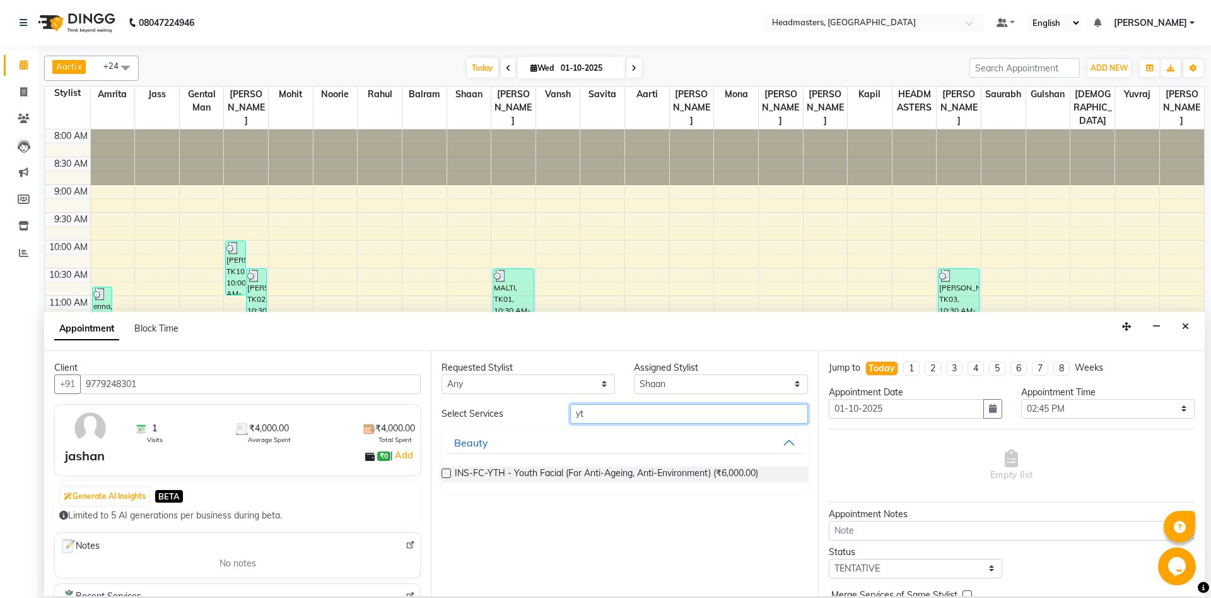
type input "y"
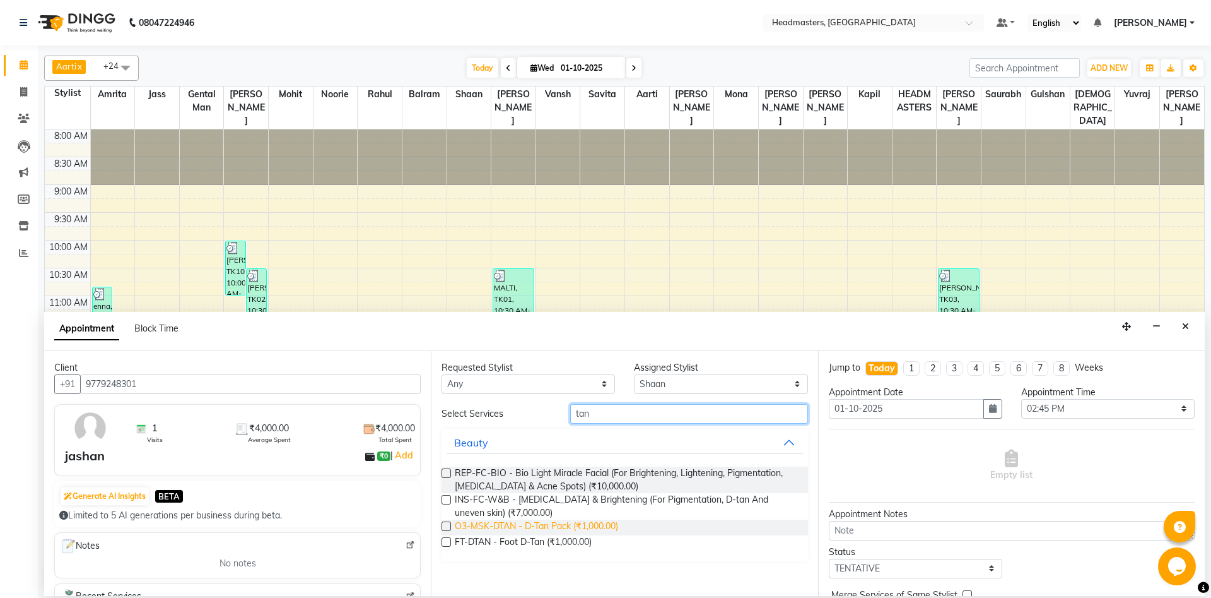
type input "tan"
click at [589, 529] on span "O3-MSK-DTAN - D-Tan Pack (₹1,000.00)" at bounding box center [536, 527] width 163 height 16
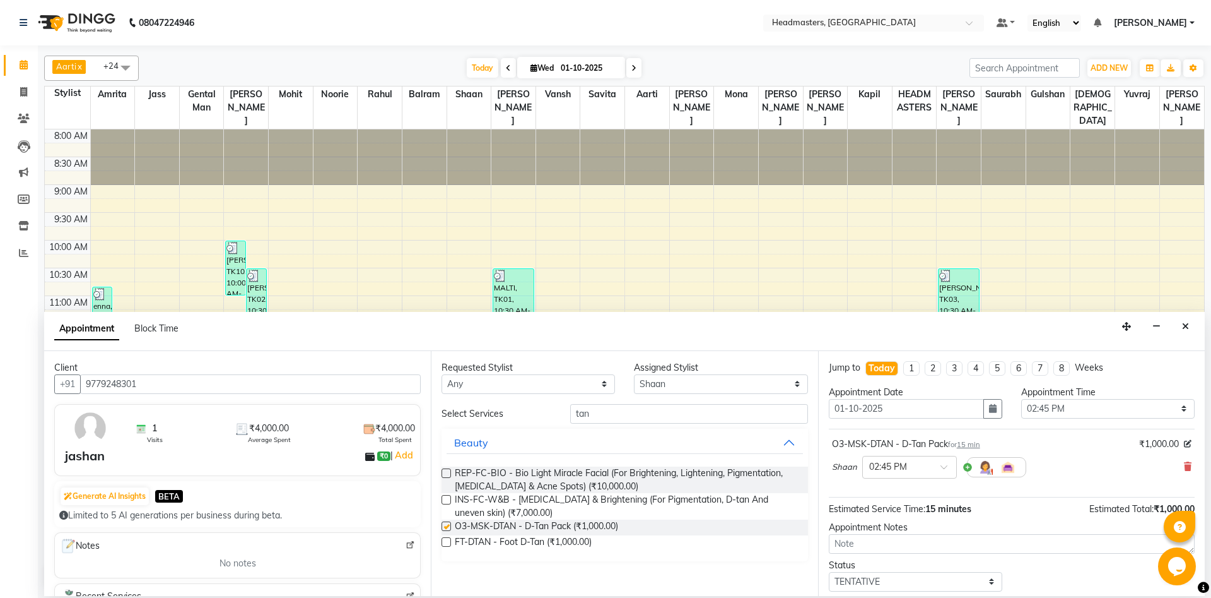
checkbox input "false"
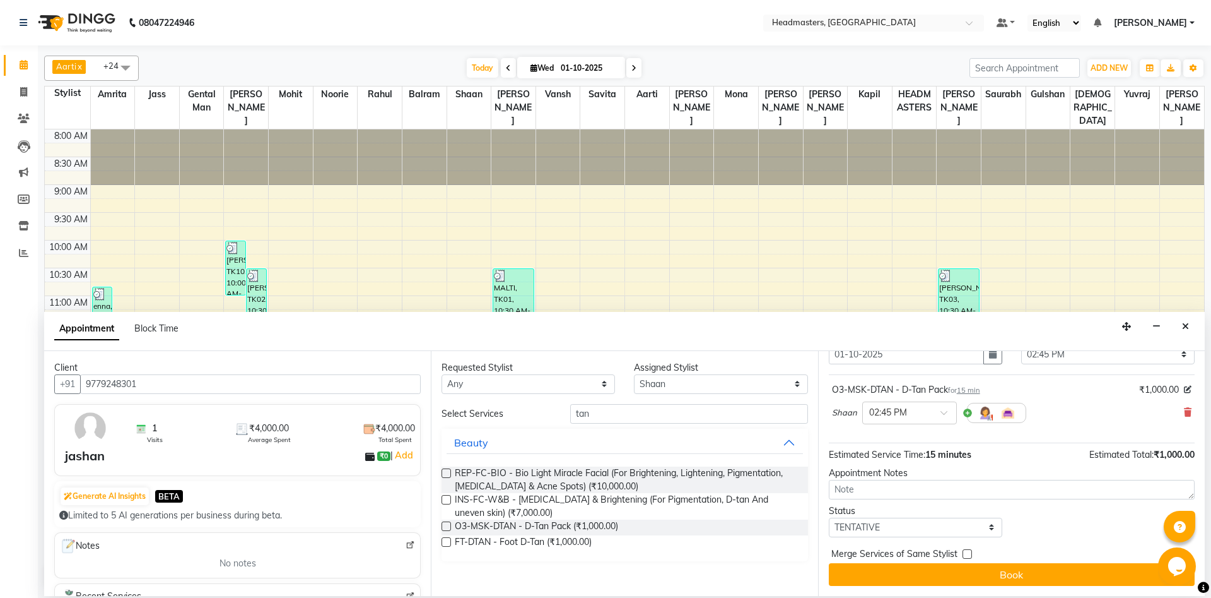
click at [916, 587] on div "Jump to Today 1 2 3 4 5 6 7 8 Weeks Appointment Date 01-10-2025 Appointment Tim…" at bounding box center [1011, 473] width 387 height 245
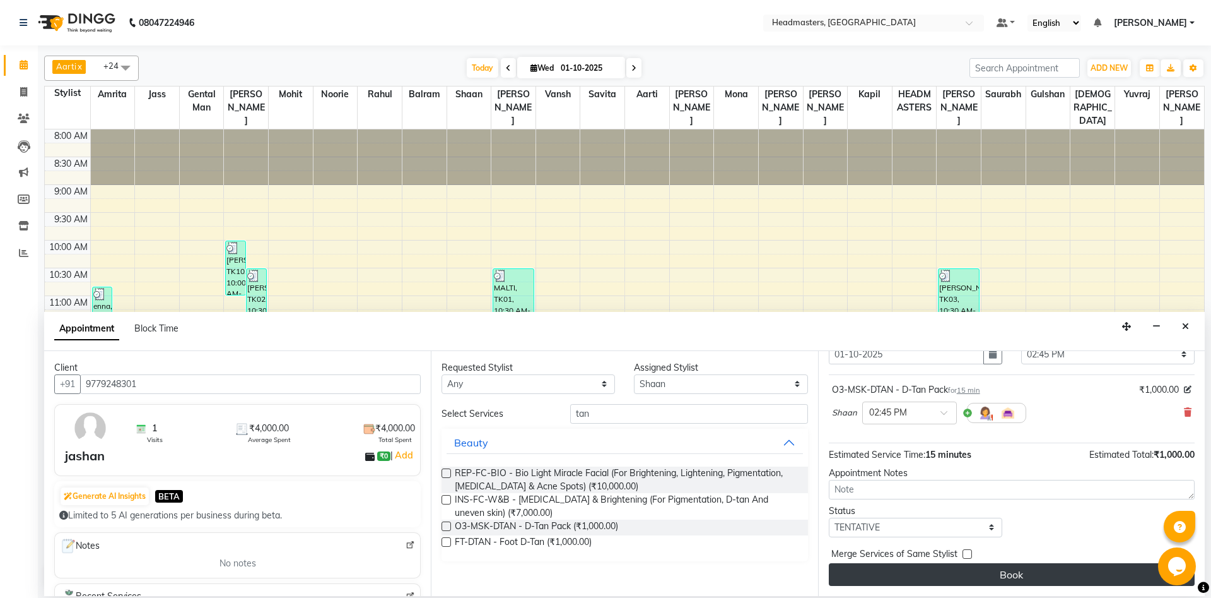
click at [916, 580] on button "Book" at bounding box center [1012, 574] width 366 height 23
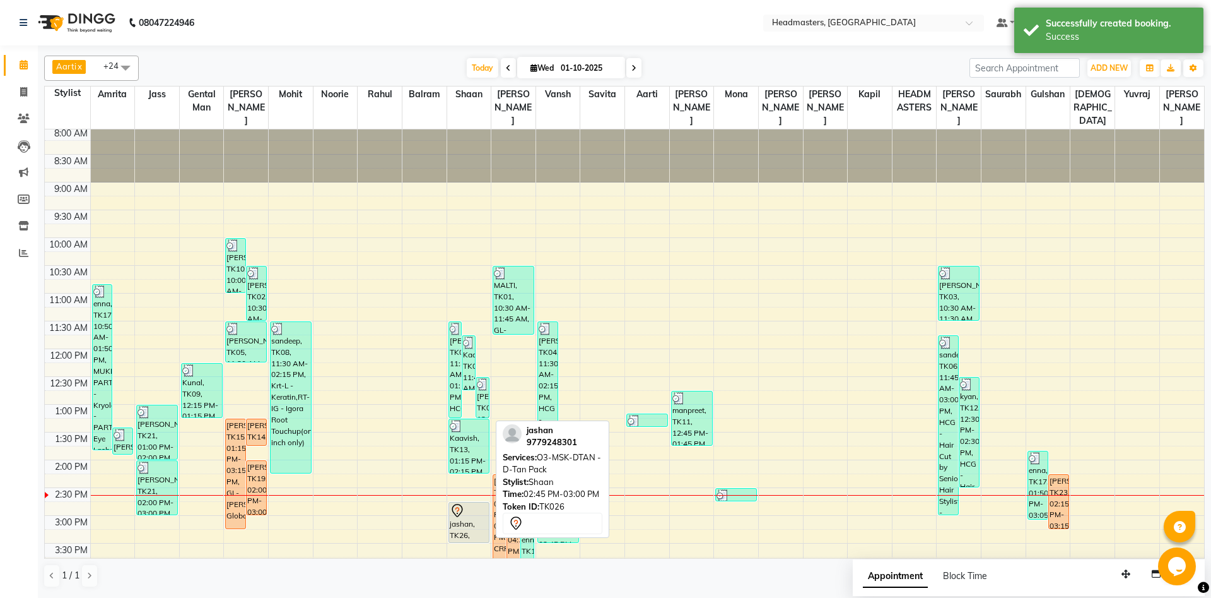
scroll to position [6, 0]
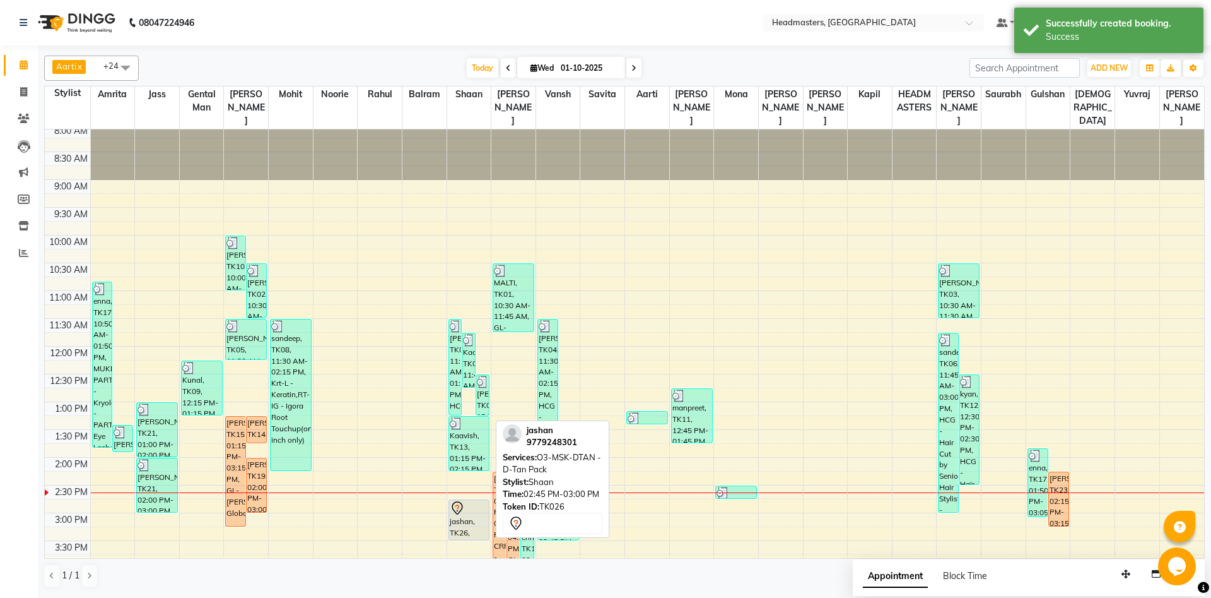
drag, startPoint x: 470, startPoint y: 514, endPoint x: 476, endPoint y: 537, distance: 23.4
click at [476, 537] on div "sahil, TK04, 11:30 AM-01:15 PM, HCG - Hair Cut by Senior Hair Stylist,BRD - Bea…" at bounding box center [469, 512] width 44 height 777
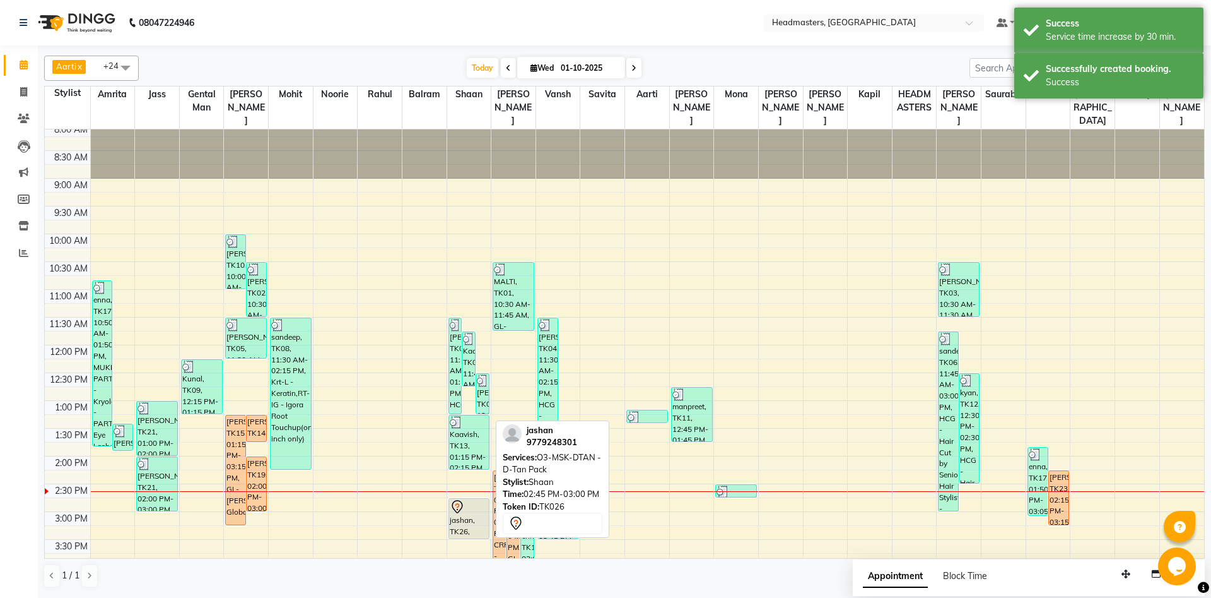
click at [479, 506] on div at bounding box center [469, 506] width 39 height 15
select select "7"
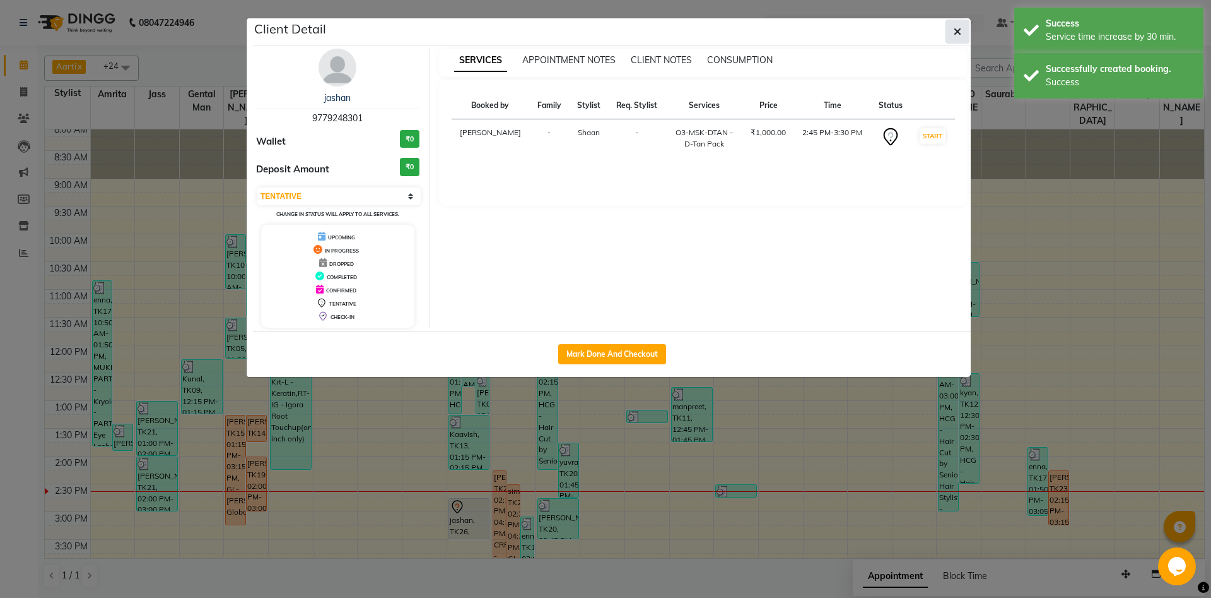
click at [959, 27] on icon "button" at bounding box center [958, 32] width 8 height 10
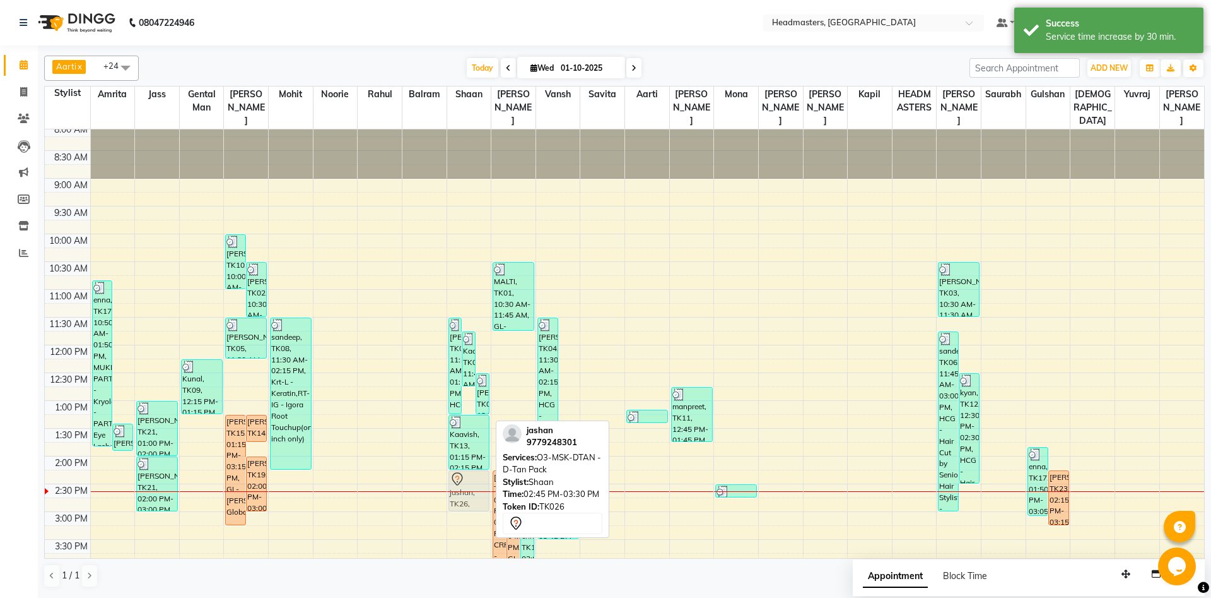
drag, startPoint x: 490, startPoint y: 514, endPoint x: 491, endPoint y: 484, distance: 29.7
click at [491, 484] on div "8:00 AM 8:30 AM 9:00 AM 9:30 AM 10:00 AM 10:30 AM 11:00 AM 11:30 AM 12:00 PM 12…" at bounding box center [625, 511] width 1160 height 777
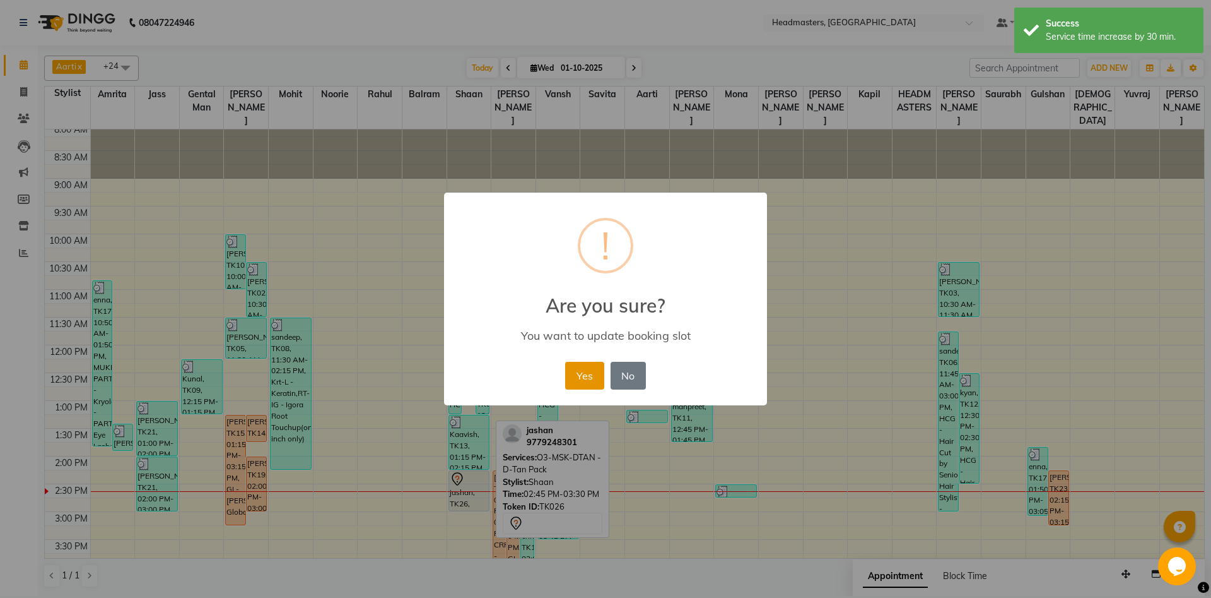
click at [588, 382] on button "Yes" at bounding box center [584, 376] width 38 height 28
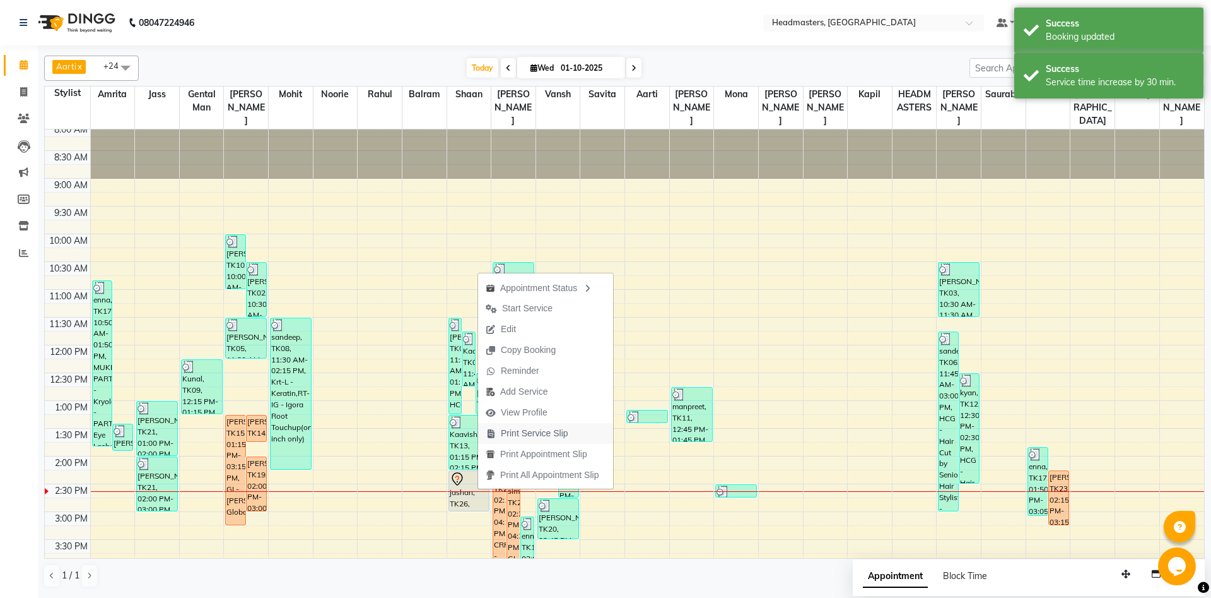
click at [534, 432] on span "Print Service Slip" at bounding box center [535, 433] width 68 height 13
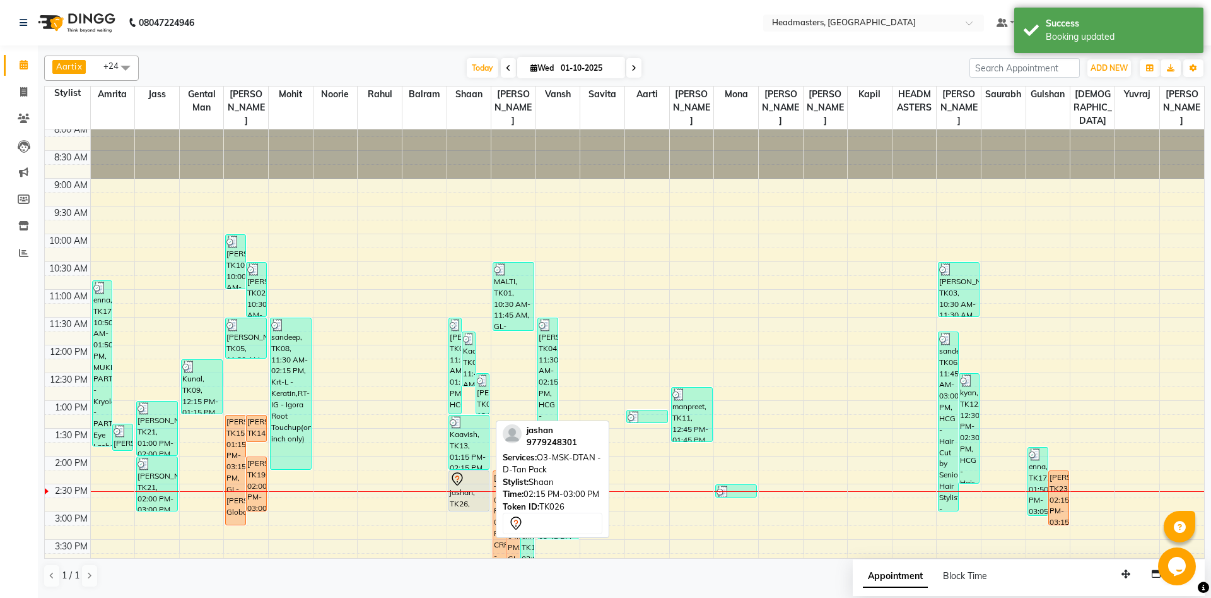
click at [463, 504] on div "jashan, TK26, 02:15 PM-03:00 PM, O3-MSK-DTAN - D-Tan Pack" at bounding box center [469, 491] width 40 height 40
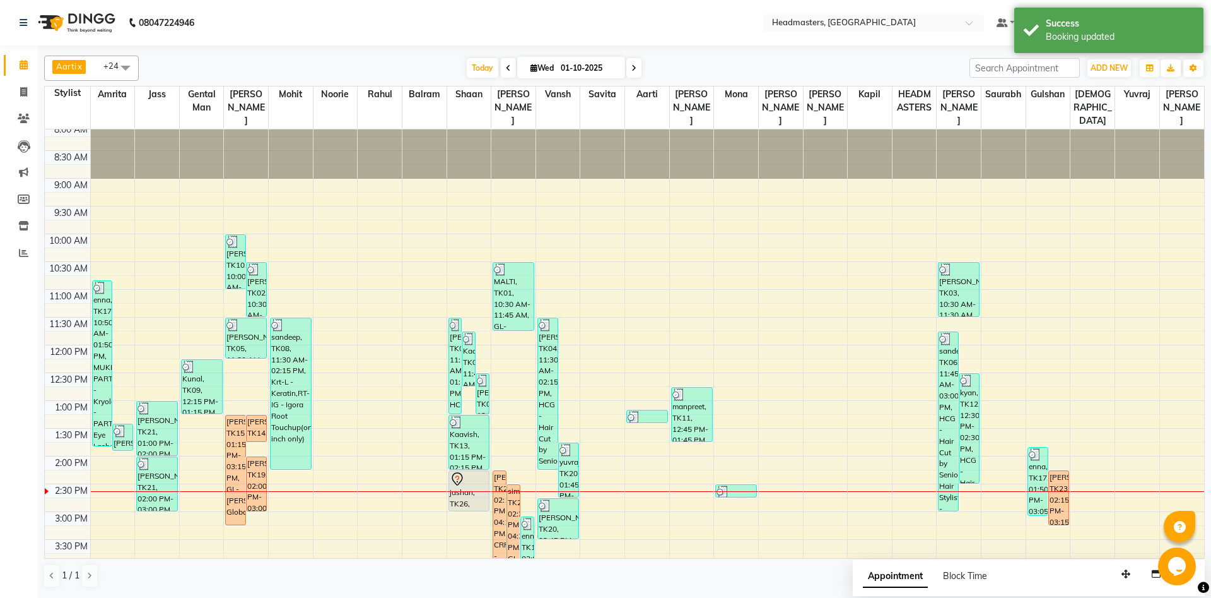
click at [466, 497] on div "jashan, TK26, 02:15 PM-03:00 PM, O3-MSK-DTAN - D-Tan Pack" at bounding box center [469, 491] width 40 height 40
select select "7"
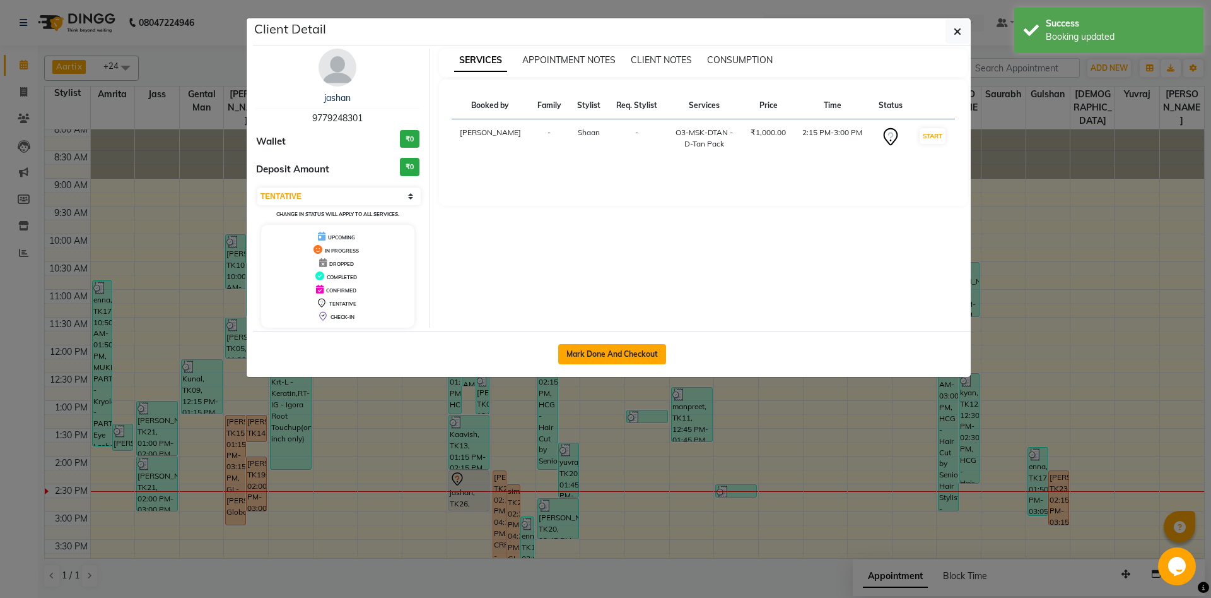
click at [615, 362] on button "Mark Done And Checkout" at bounding box center [612, 354] width 108 height 20
select select "service"
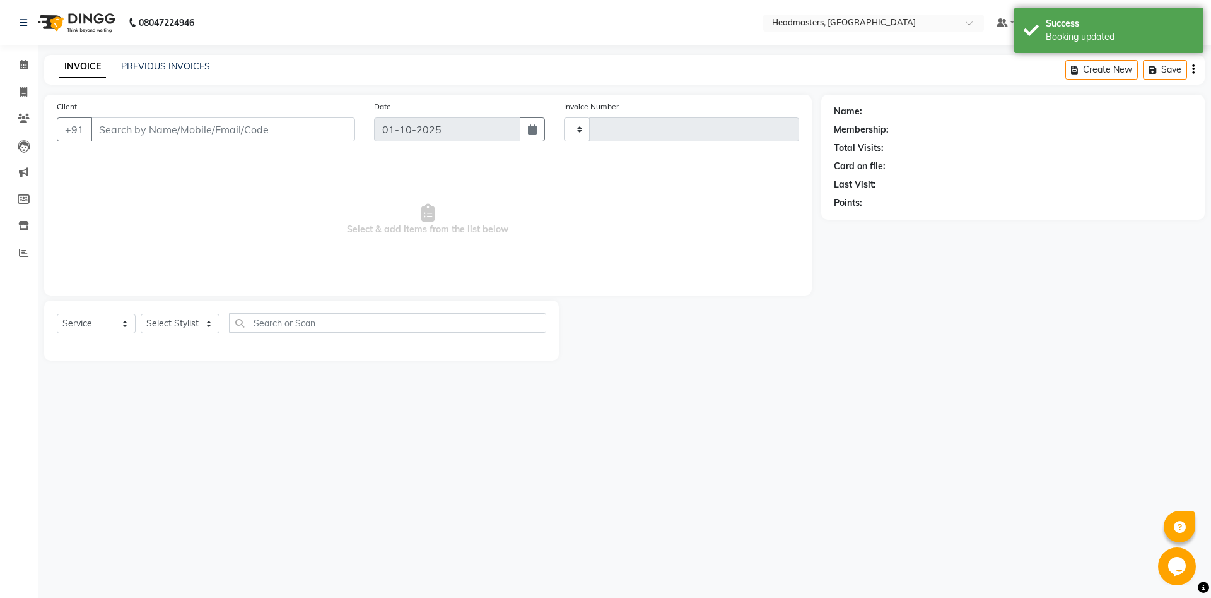
type input "6911"
select select "7130"
type input "9779248301"
select select "60727"
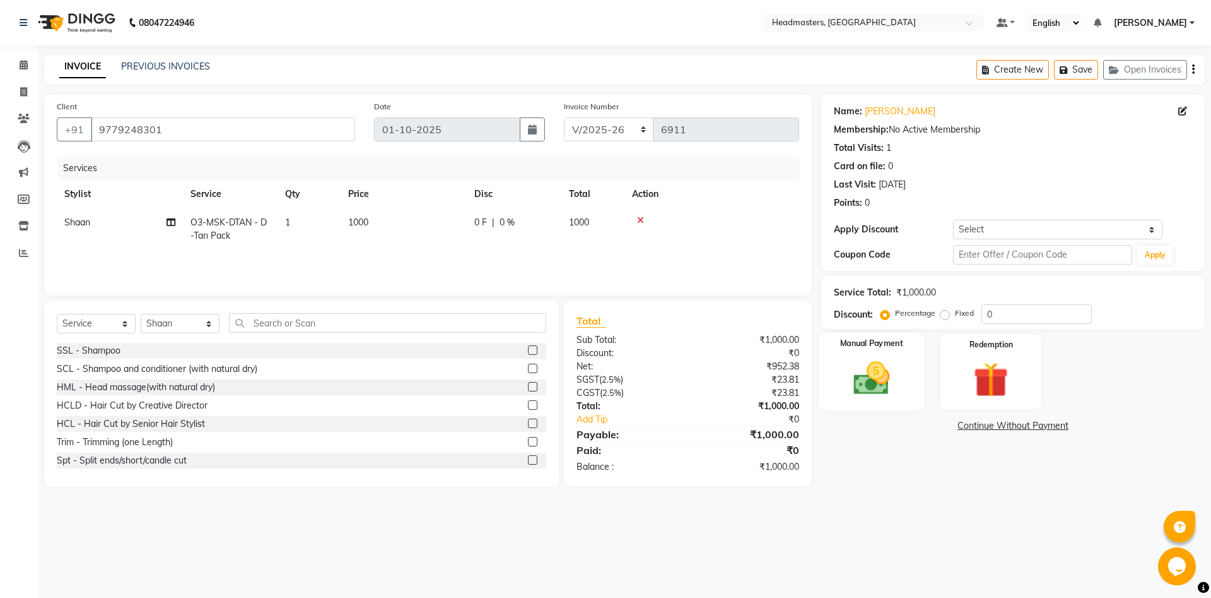
click at [890, 365] on img at bounding box center [871, 378] width 59 height 42
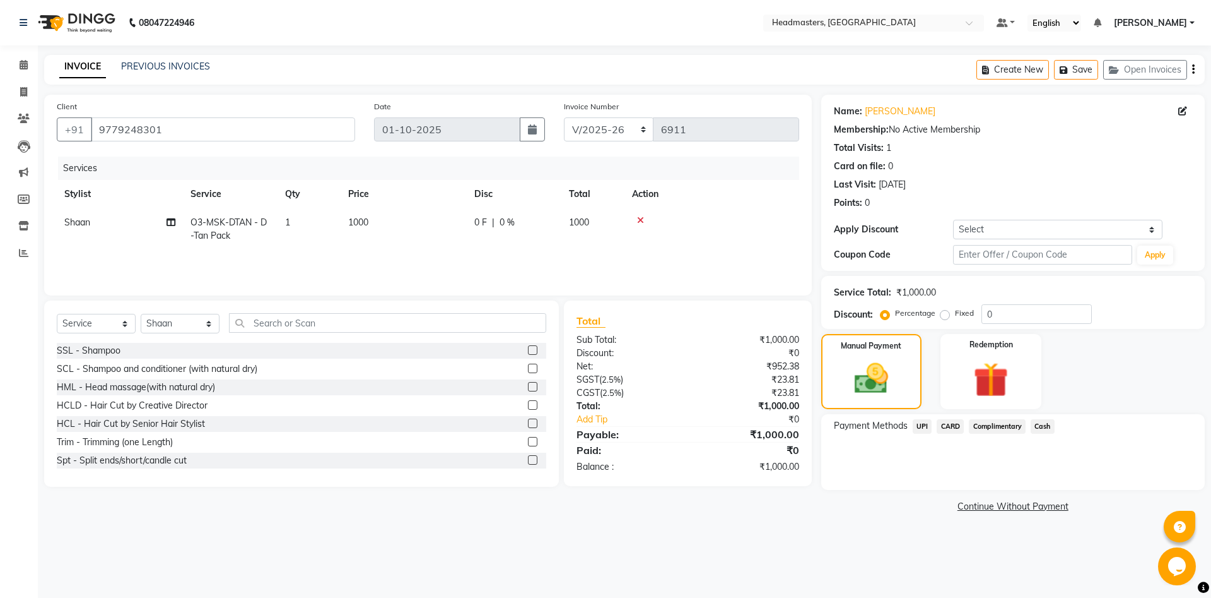
click at [924, 422] on span "UPI" at bounding box center [923, 426] width 20 height 15
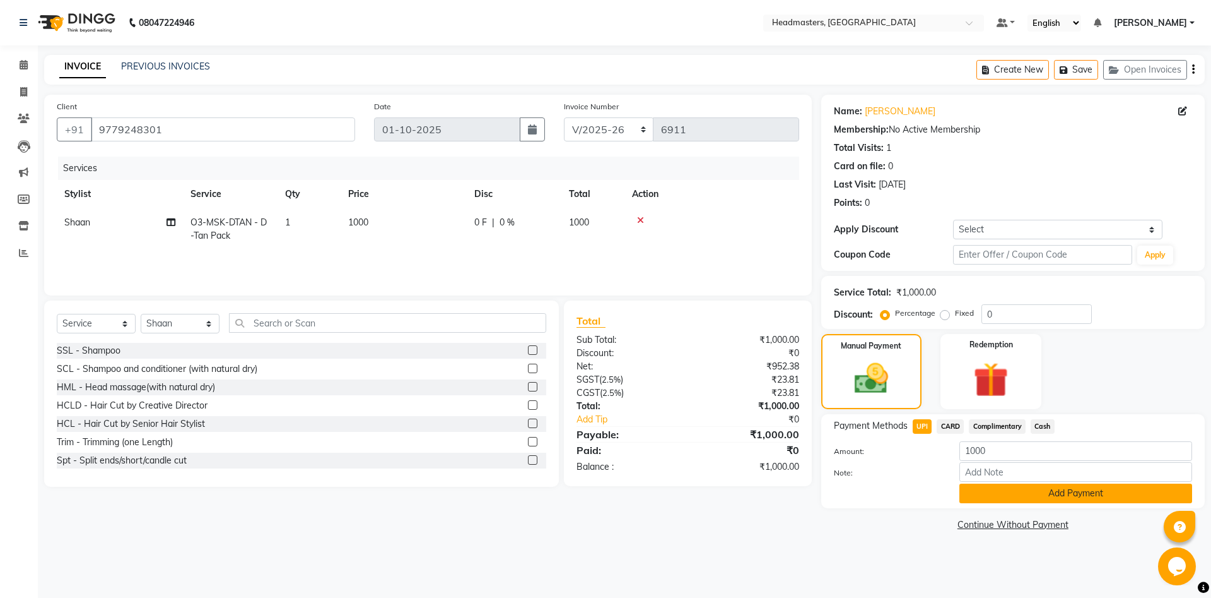
click at [972, 490] on button "Add Payment" at bounding box center [1076, 493] width 233 height 20
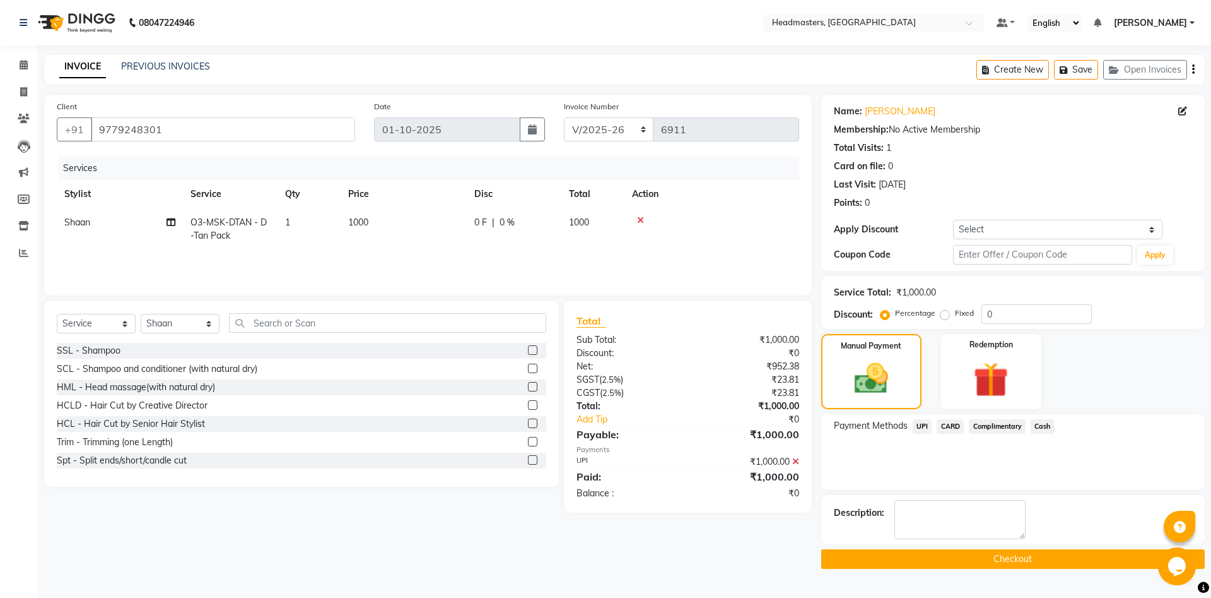
click at [934, 563] on button "Checkout" at bounding box center [1014, 559] width 384 height 20
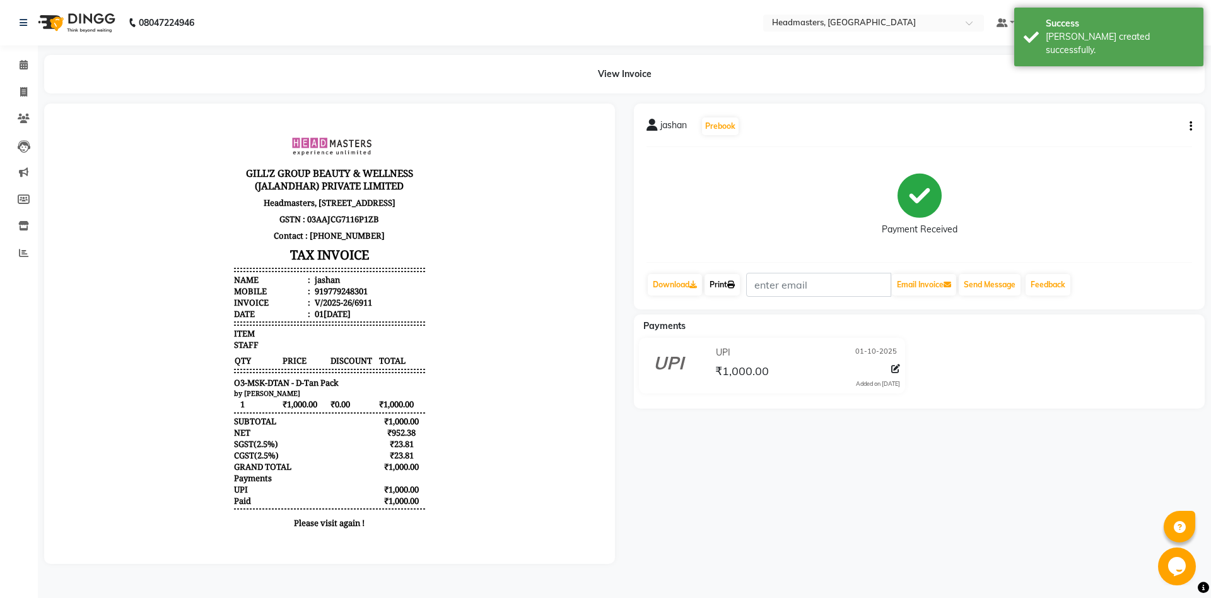
click at [734, 287] on icon at bounding box center [731, 285] width 8 height 8
click at [724, 291] on link "Print" at bounding box center [722, 284] width 35 height 21
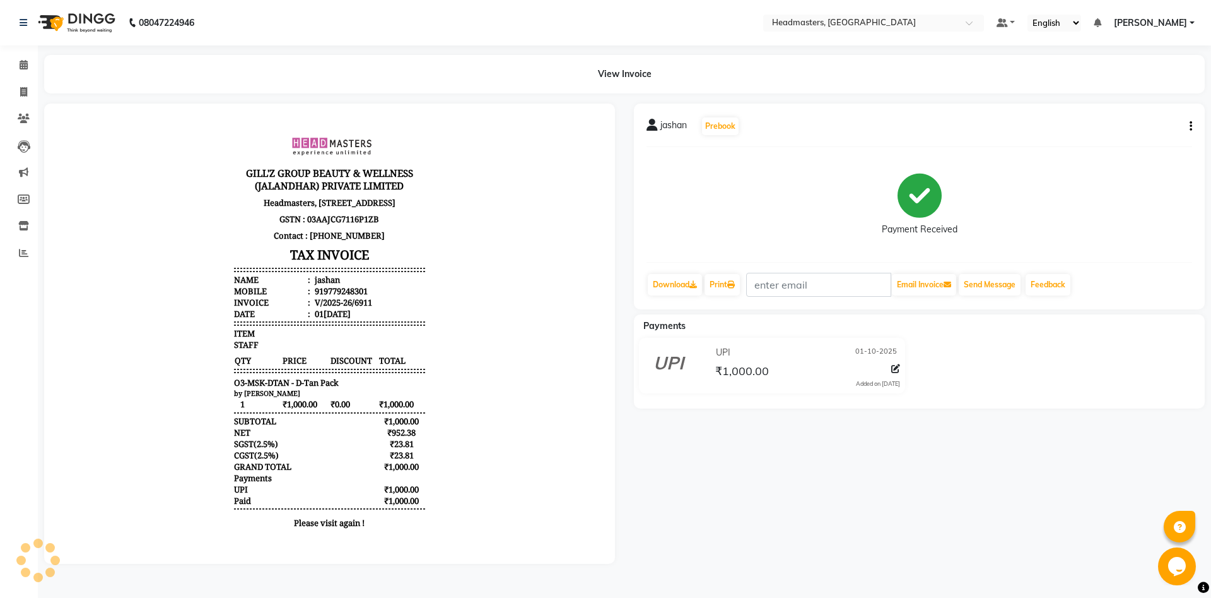
click at [866, 505] on div "jashan Prebook Payment Received Download Print Email Invoice Send Message Feedb…" at bounding box center [920, 333] width 590 height 460
click at [21, 121] on icon at bounding box center [24, 118] width 12 height 9
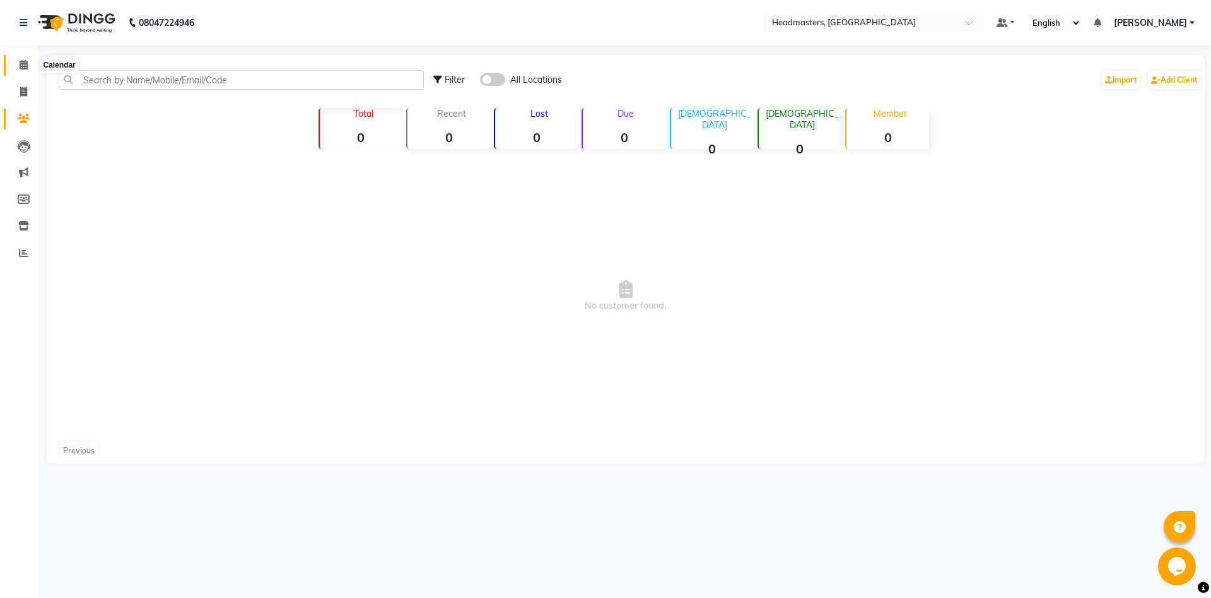
click at [23, 67] on icon at bounding box center [24, 64] width 8 height 9
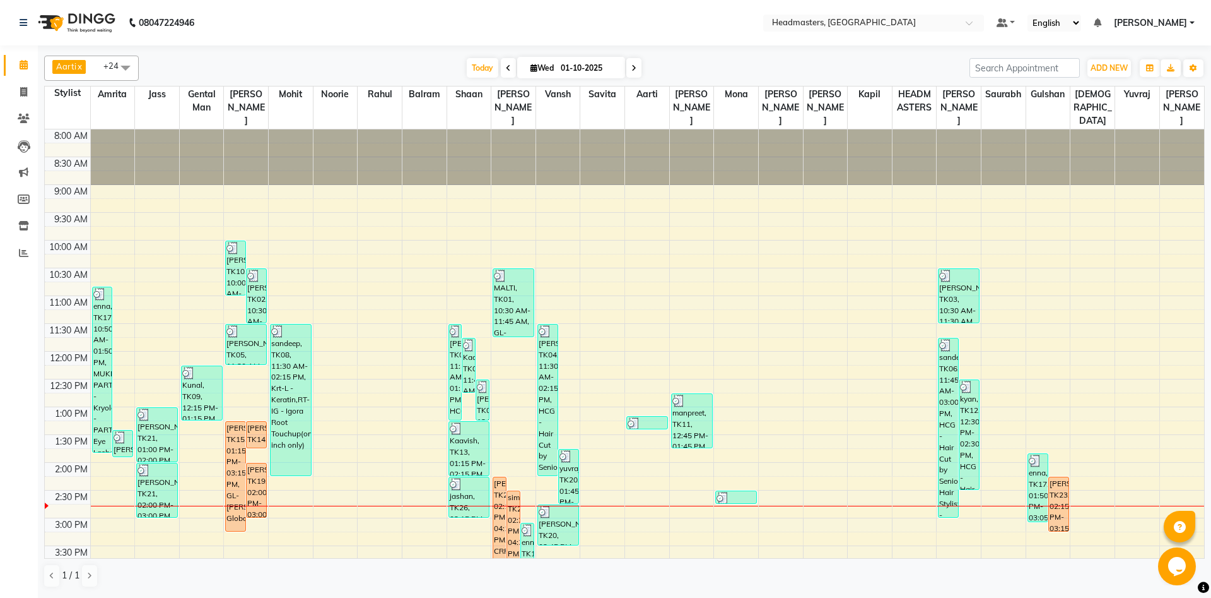
click at [216, 441] on div "8:00 AM 8:30 AM 9:00 AM 9:30 AM 10:00 AM 10:30 AM 11:00 AM 11:30 AM 12:00 PM 12…" at bounding box center [625, 517] width 1160 height 777
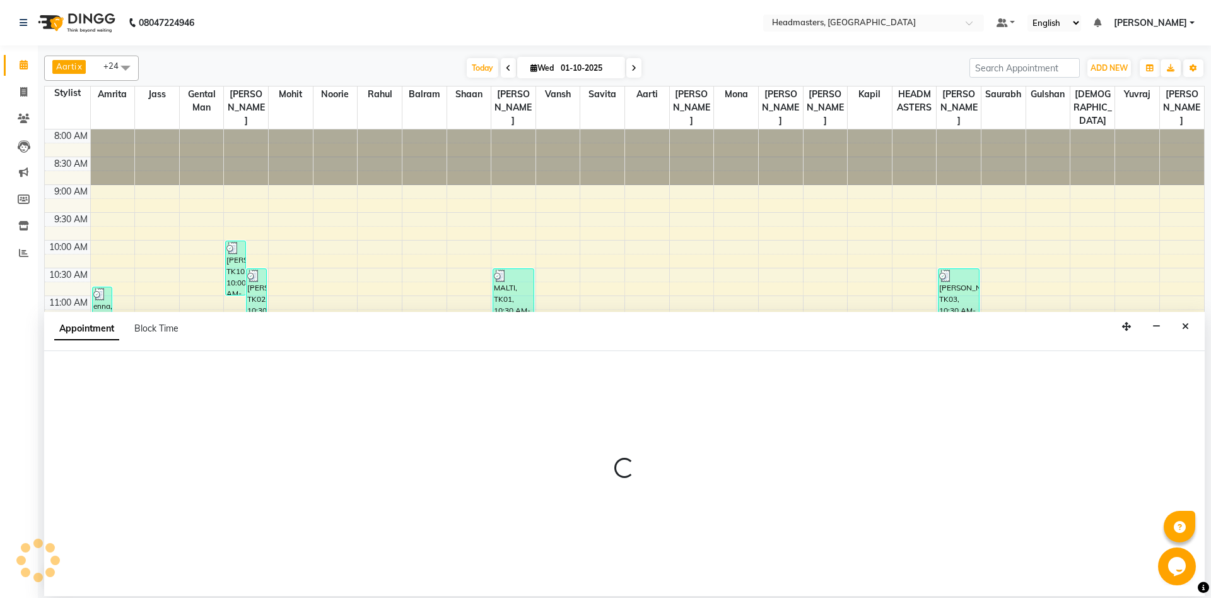
select select "60717"
select select "810"
select select "tentative"
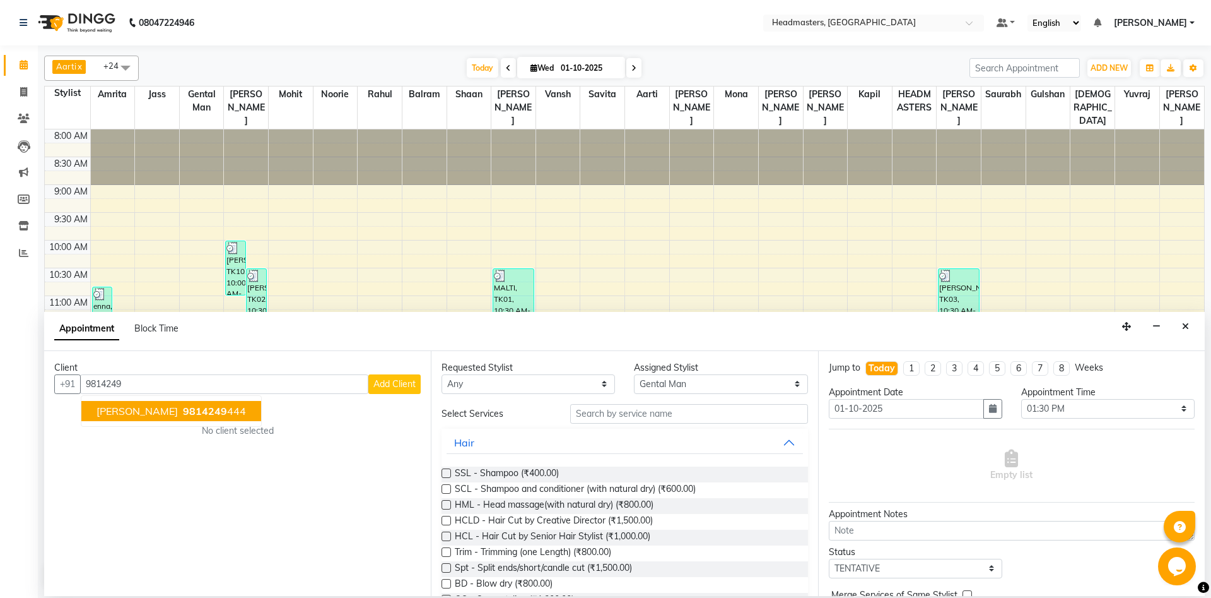
click at [183, 415] on span "9814249" at bounding box center [205, 410] width 44 height 13
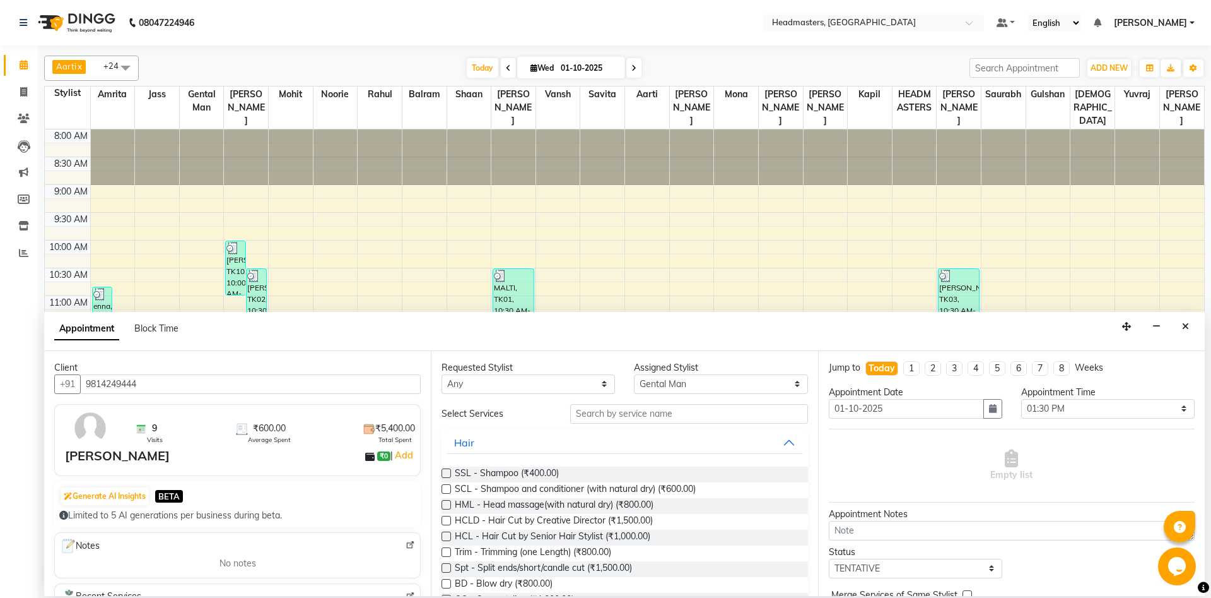
type input "9814249444"
click at [611, 413] on input "text" at bounding box center [689, 414] width 238 height 20
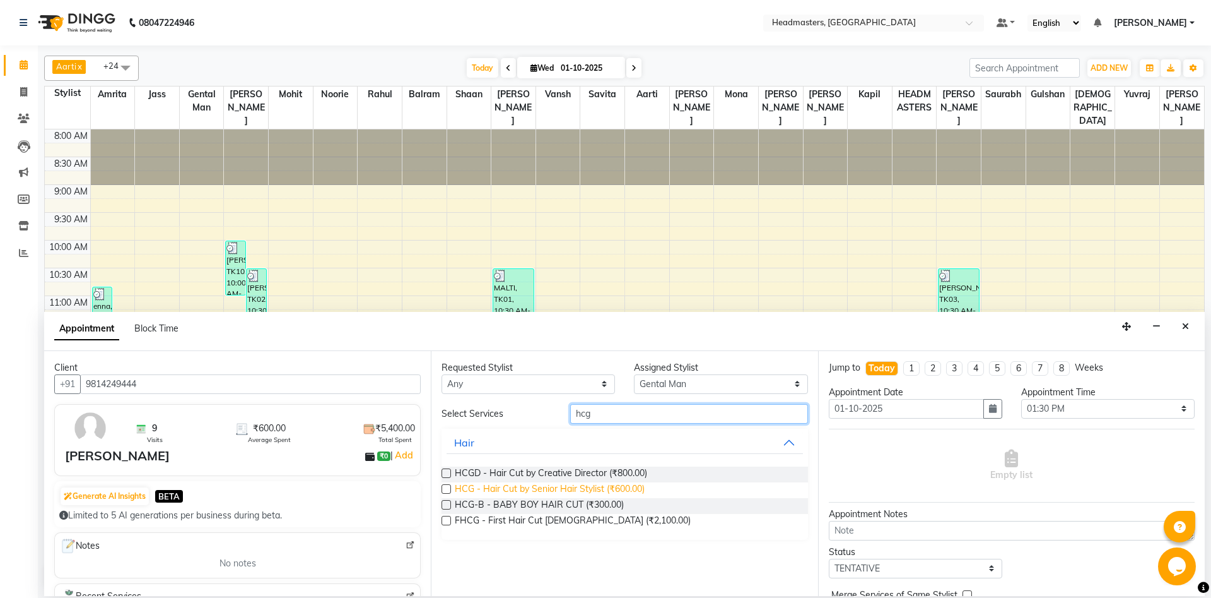
type input "hcg"
click at [620, 493] on span "HCG - Hair Cut by Senior Hair Stylist (₹600.00)" at bounding box center [550, 490] width 190 height 16
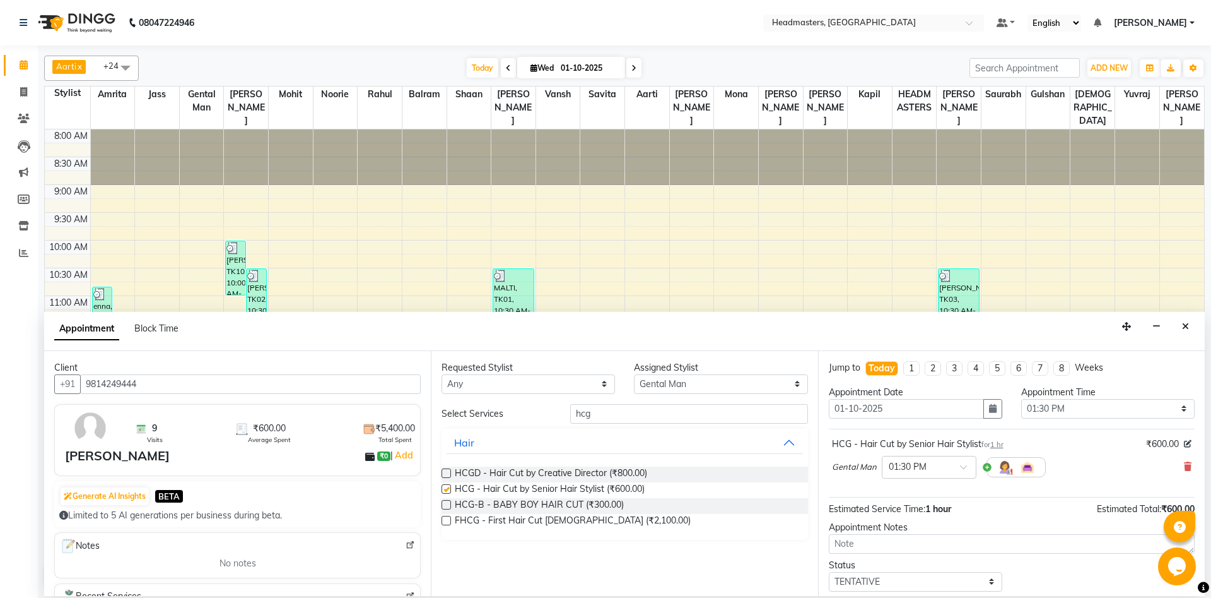
checkbox input "false"
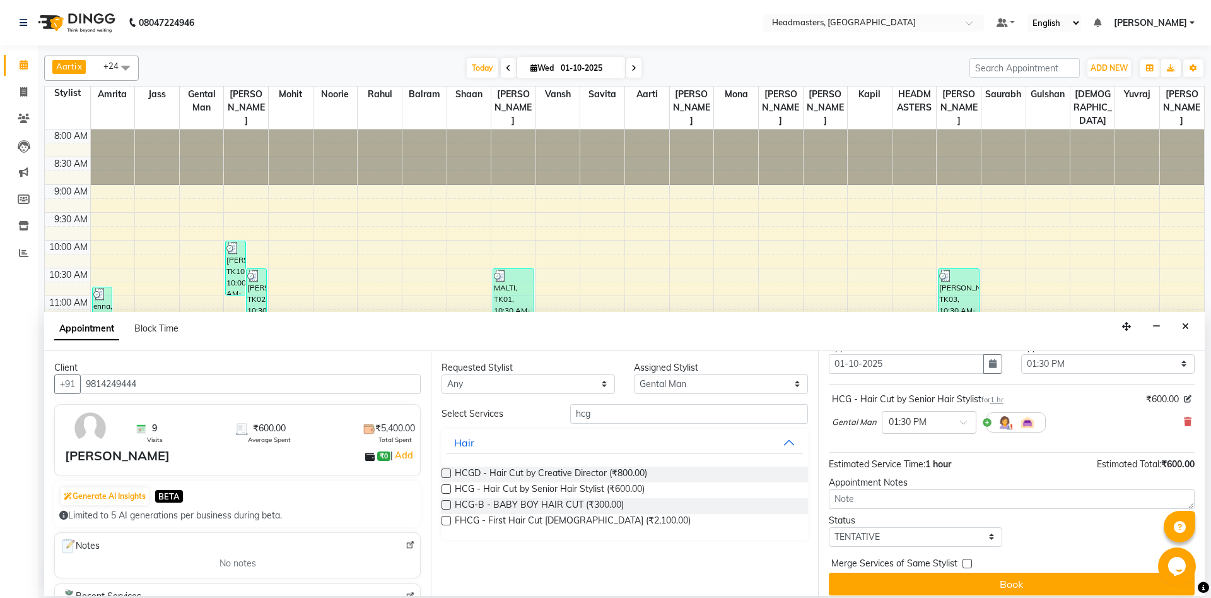
scroll to position [54, 0]
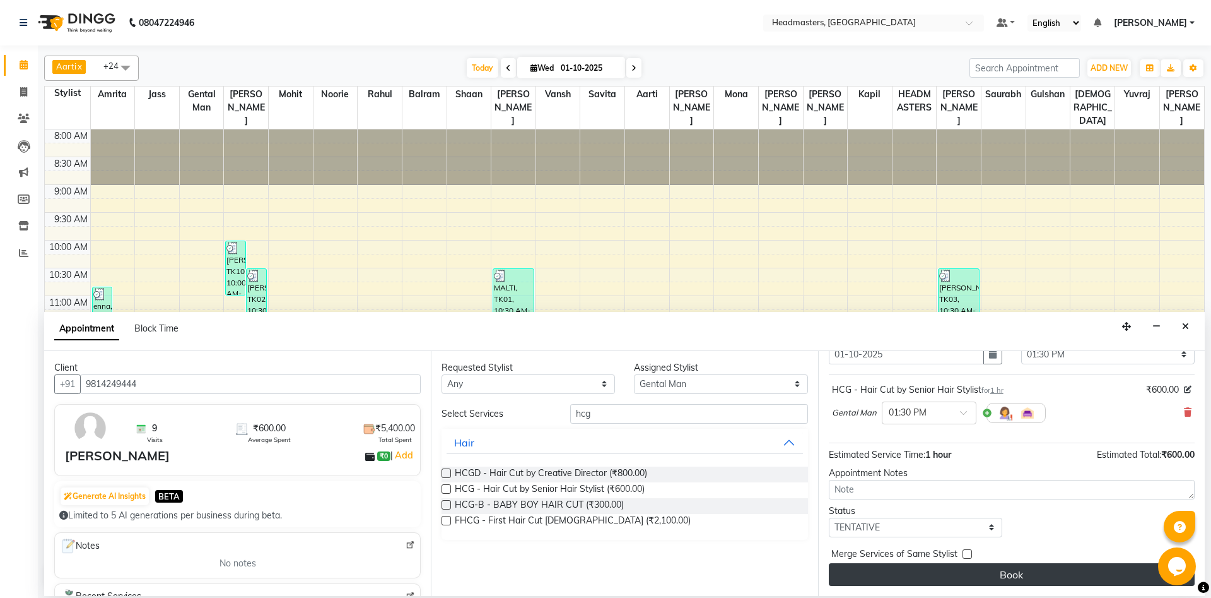
click at [1004, 577] on button "Book" at bounding box center [1012, 574] width 366 height 23
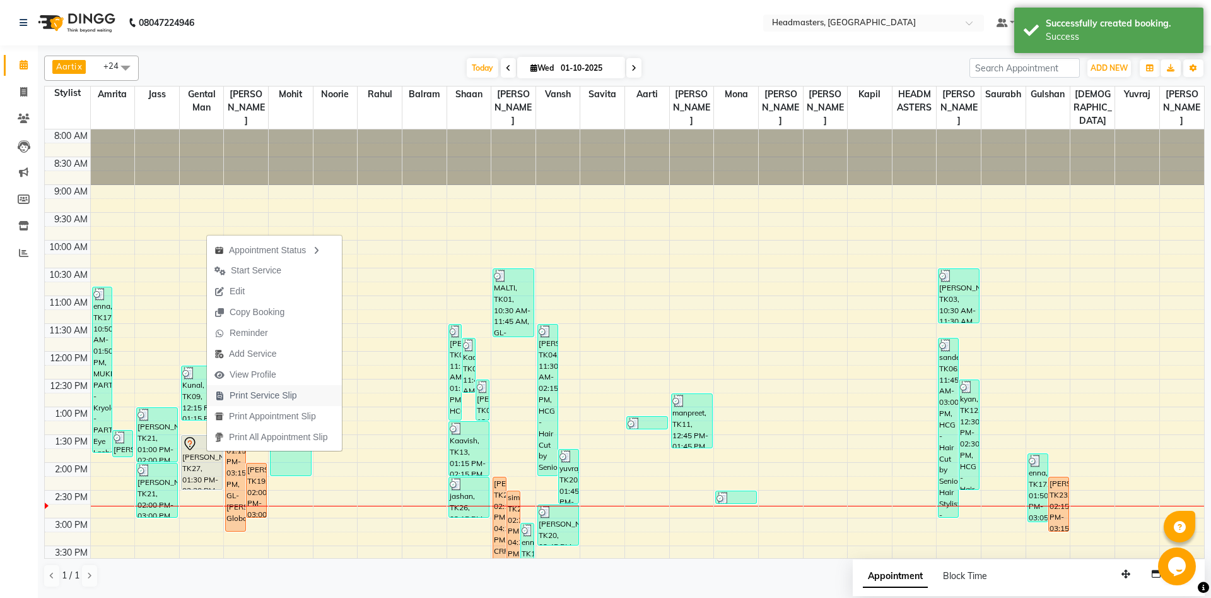
click at [238, 399] on span "Print Service Slip" at bounding box center [264, 395] width 68 height 13
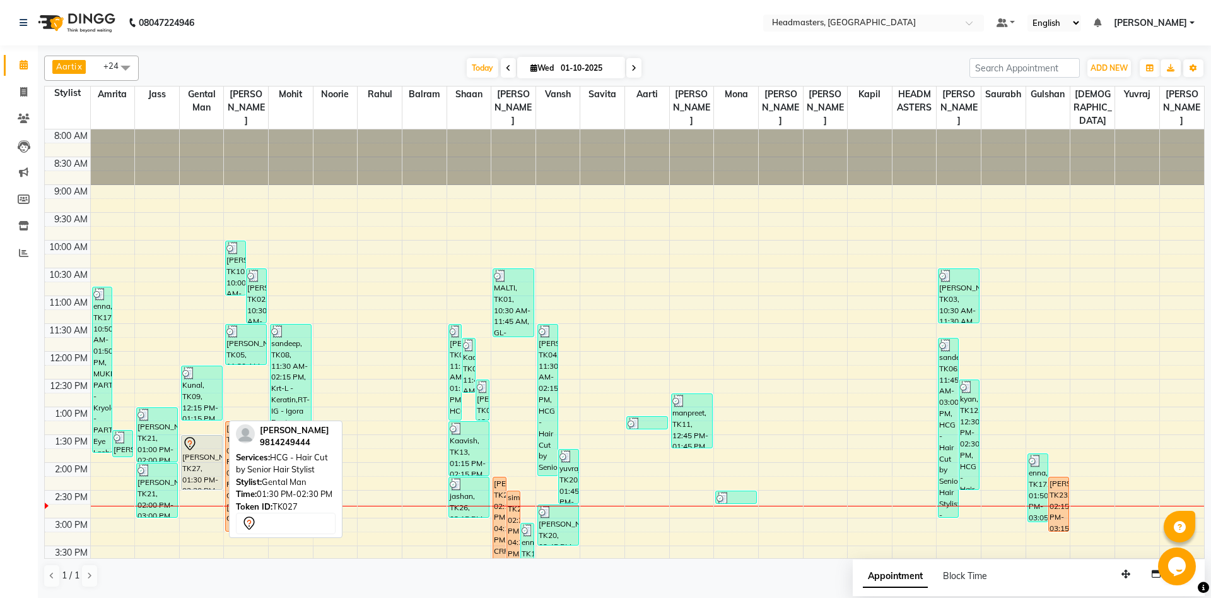
click at [202, 476] on div "[PERSON_NAME], TK27, 01:30 PM-02:30 PM, HCG - Hair Cut by Senior Hair Stylist" at bounding box center [202, 462] width 40 height 54
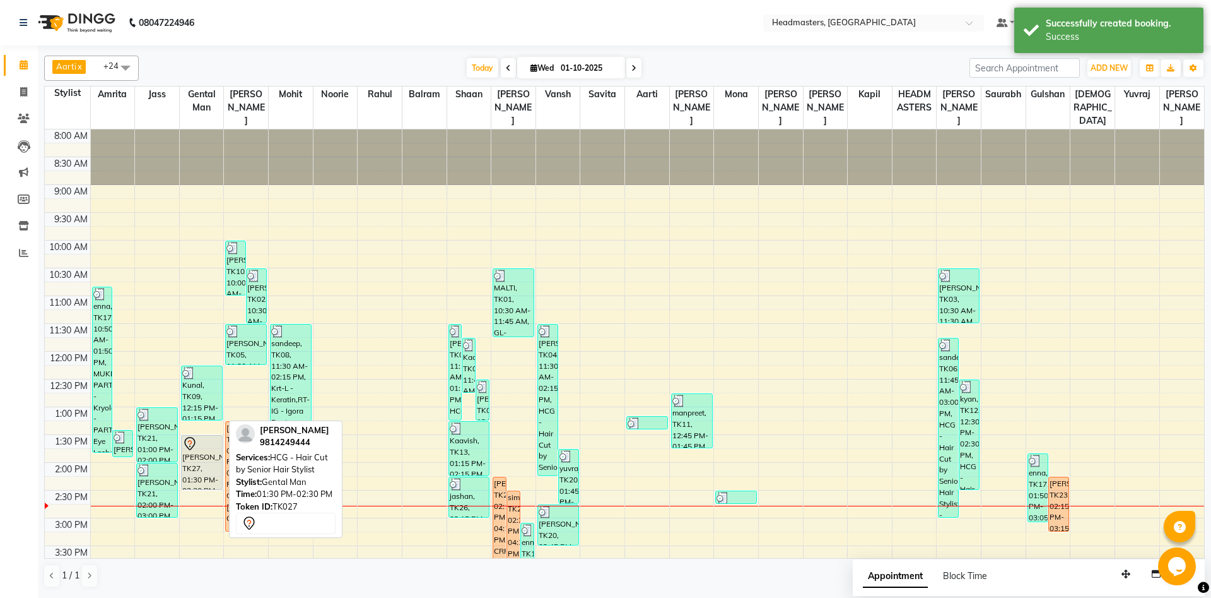
select select "7"
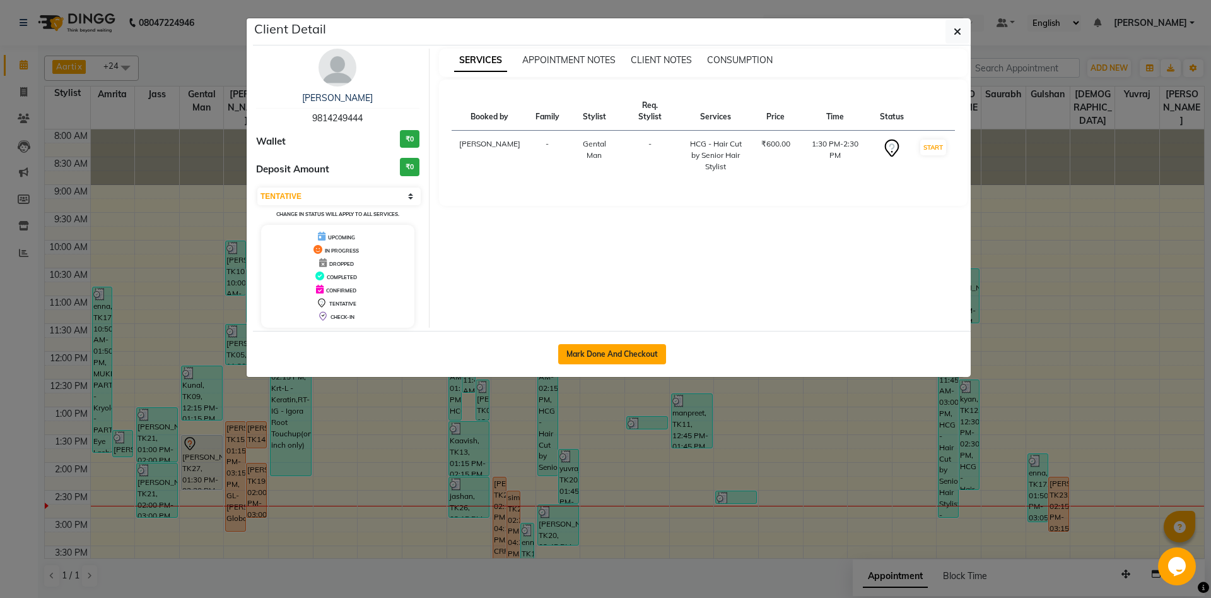
click at [642, 359] on button "Mark Done And Checkout" at bounding box center [612, 354] width 108 height 20
select select "service"
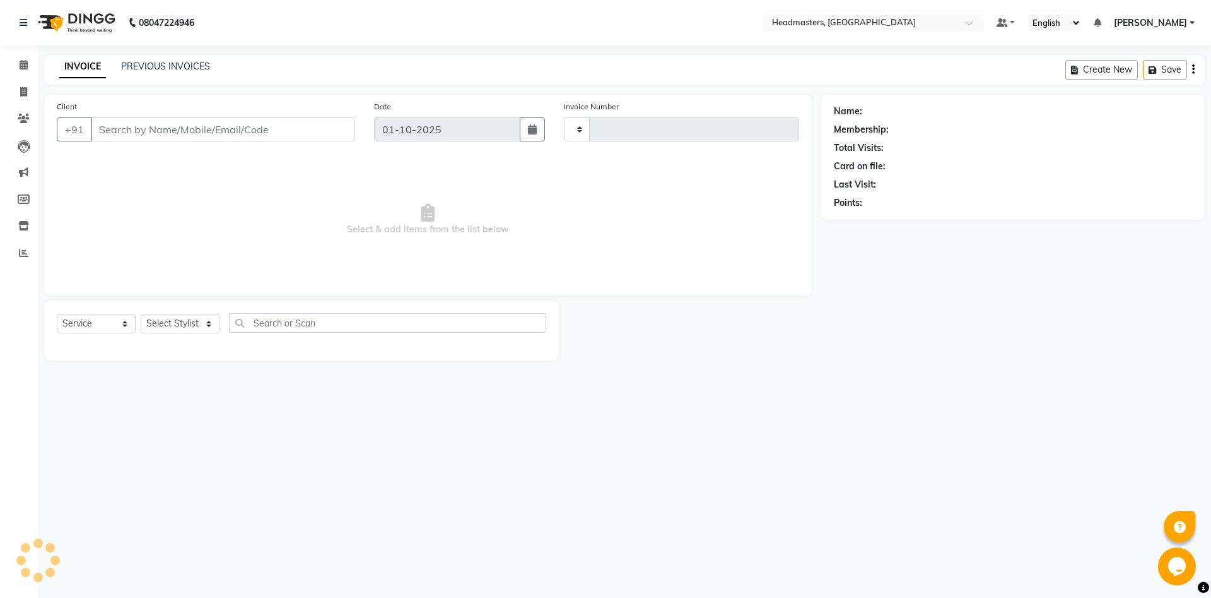
type input "6912"
select select "7130"
type input "9814249444"
select select "60717"
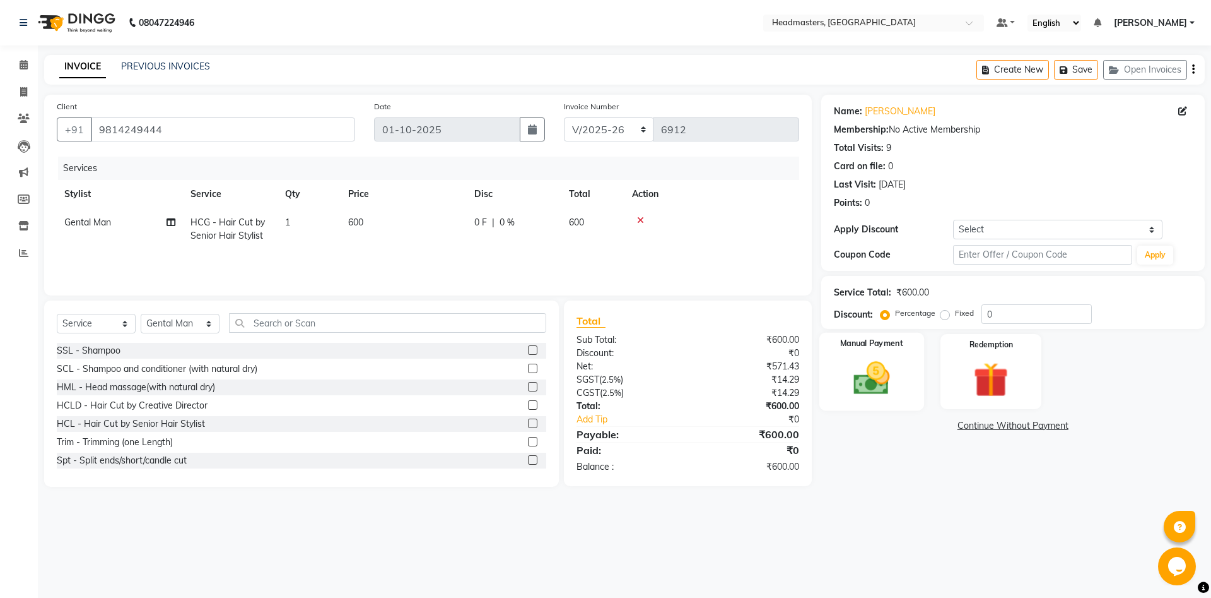
click at [901, 389] on img at bounding box center [871, 378] width 59 height 42
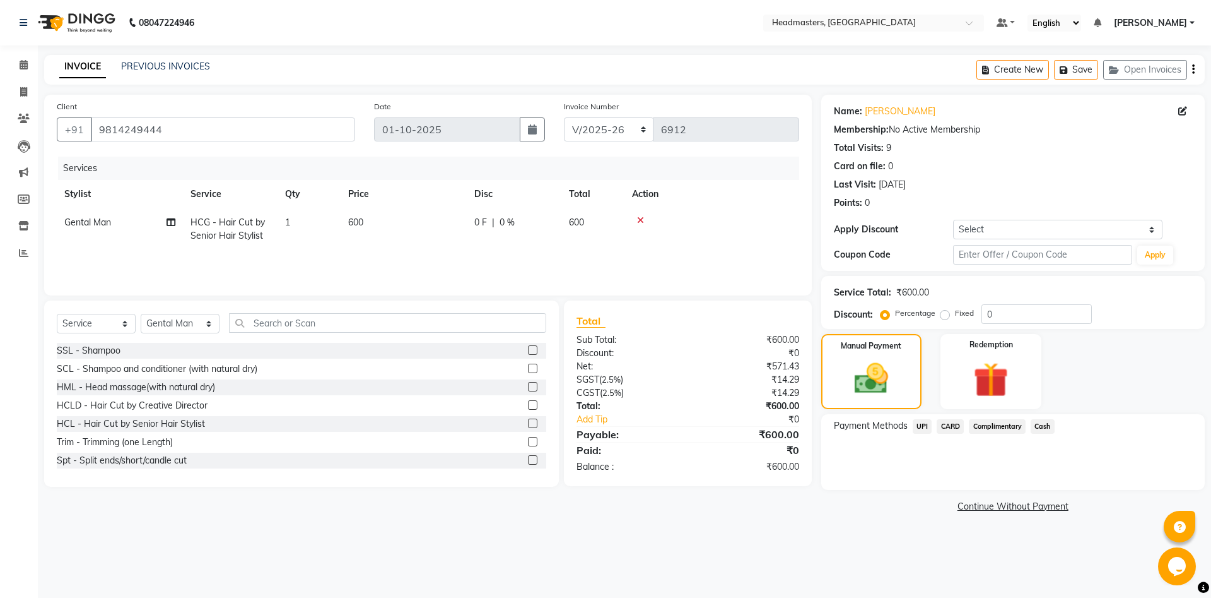
click at [1030, 425] on div "Cash" at bounding box center [1040, 427] width 29 height 17
click at [1036, 426] on span "Cash" at bounding box center [1043, 426] width 24 height 15
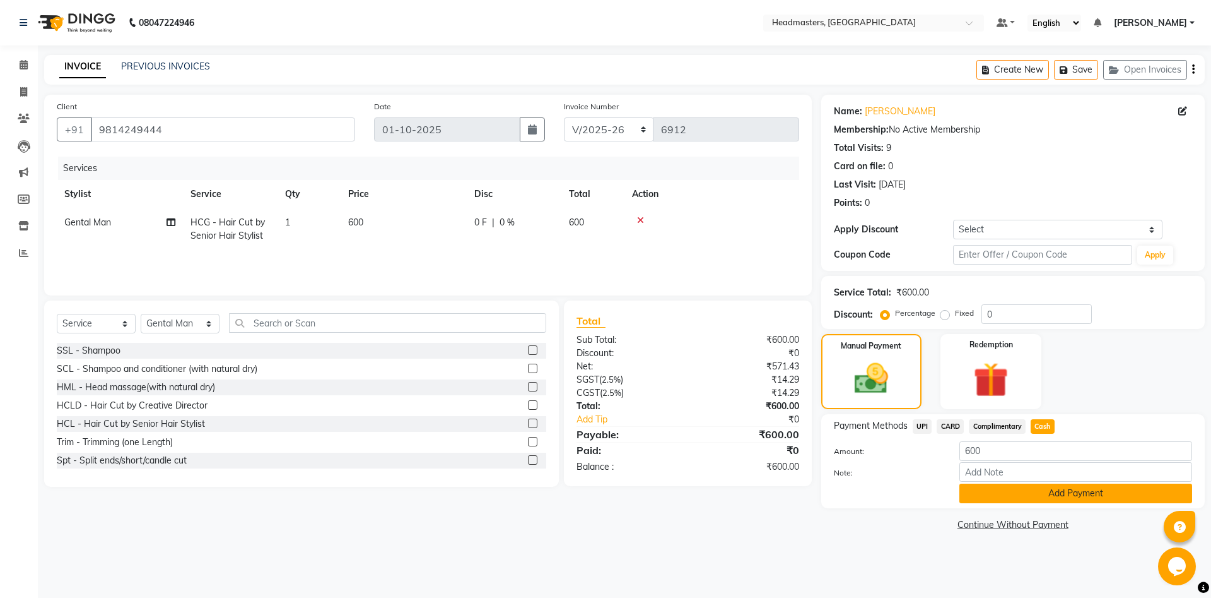
click at [1048, 489] on button "Add Payment" at bounding box center [1076, 493] width 233 height 20
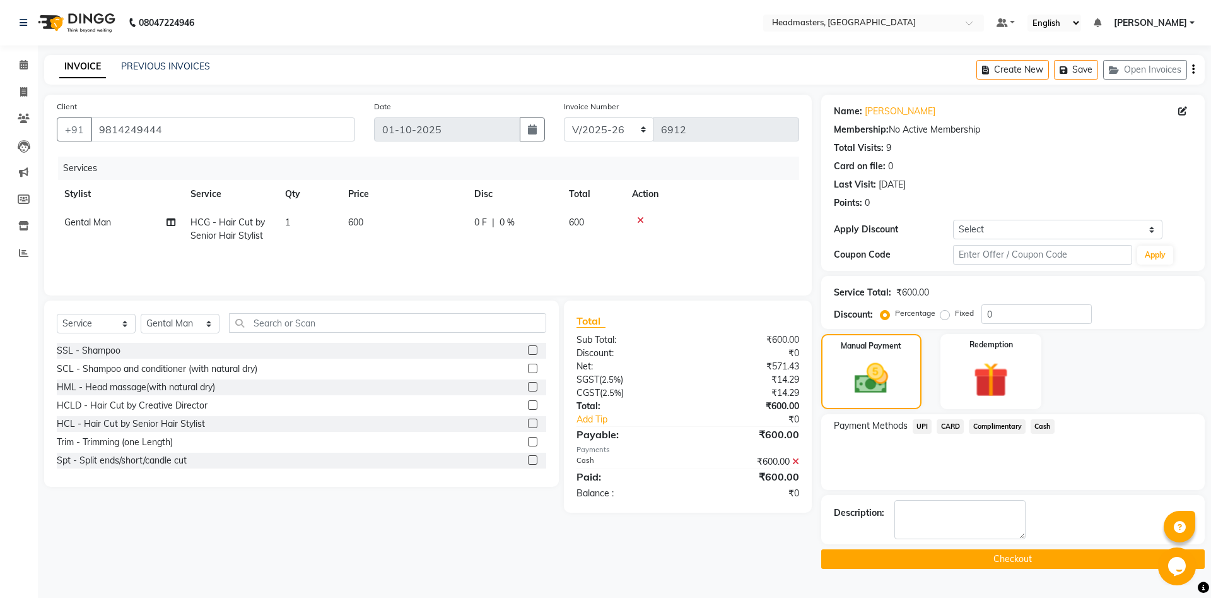
click at [986, 565] on button "Checkout" at bounding box center [1014, 559] width 384 height 20
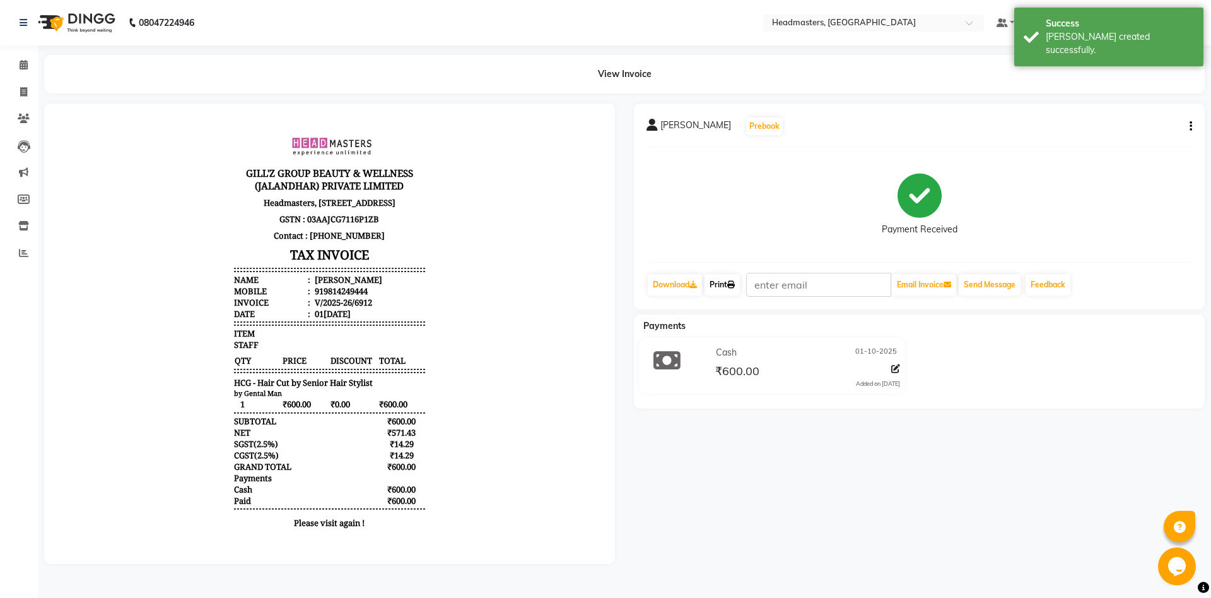
click at [733, 279] on link "Print" at bounding box center [722, 284] width 35 height 21
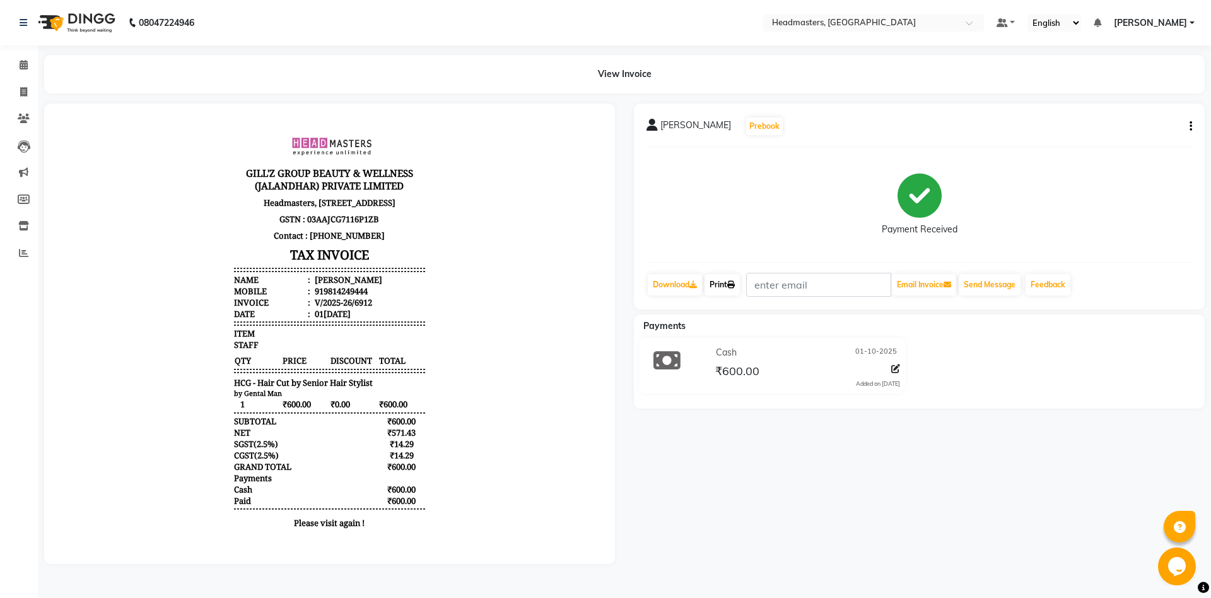
drag, startPoint x: 729, startPoint y: 296, endPoint x: 729, endPoint y: 288, distance: 7.6
click at [729, 295] on div "Print" at bounding box center [723, 285] width 38 height 24
click at [728, 283] on link "Print" at bounding box center [722, 284] width 35 height 21
click at [27, 69] on icon at bounding box center [24, 64] width 8 height 9
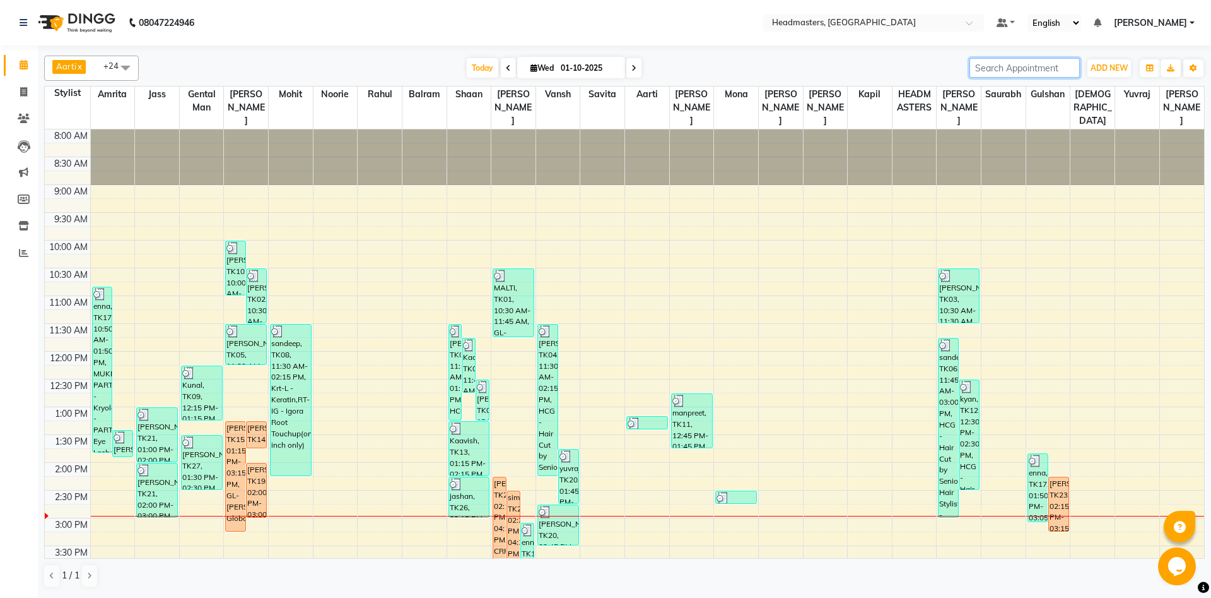
click at [1034, 69] on input "search" at bounding box center [1025, 68] width 110 height 20
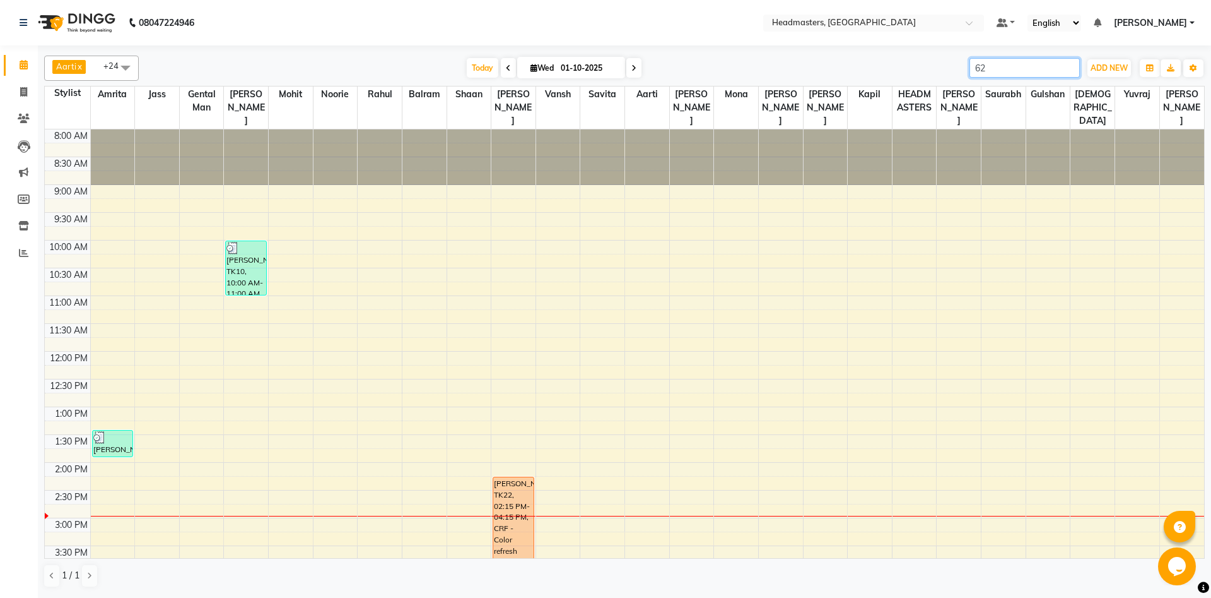
type input "6"
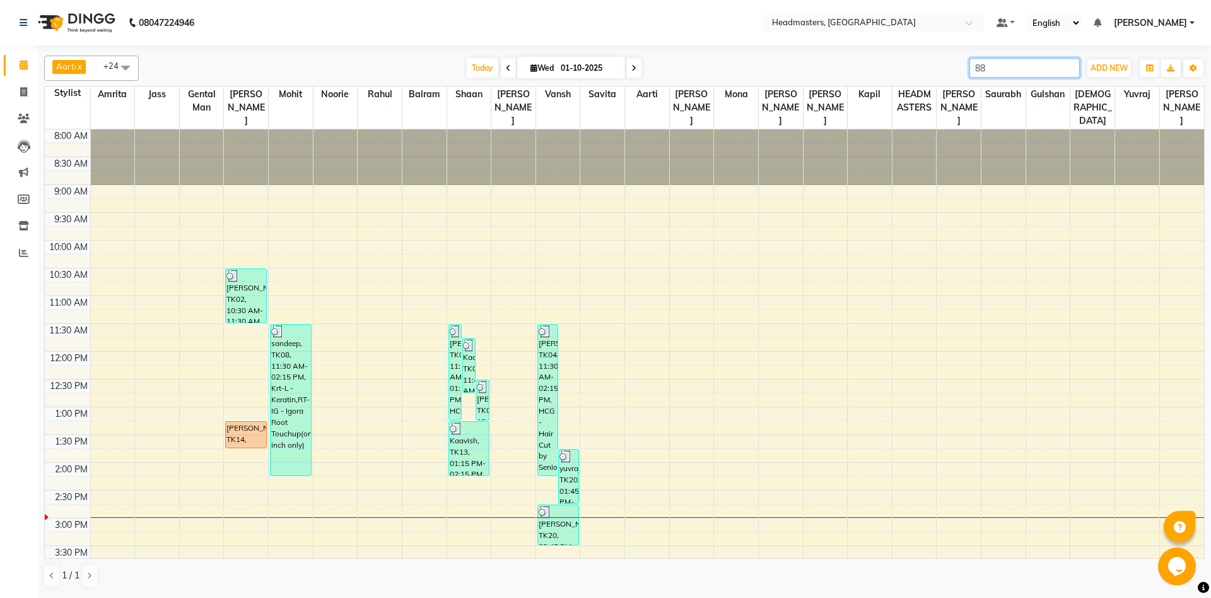
type input "8"
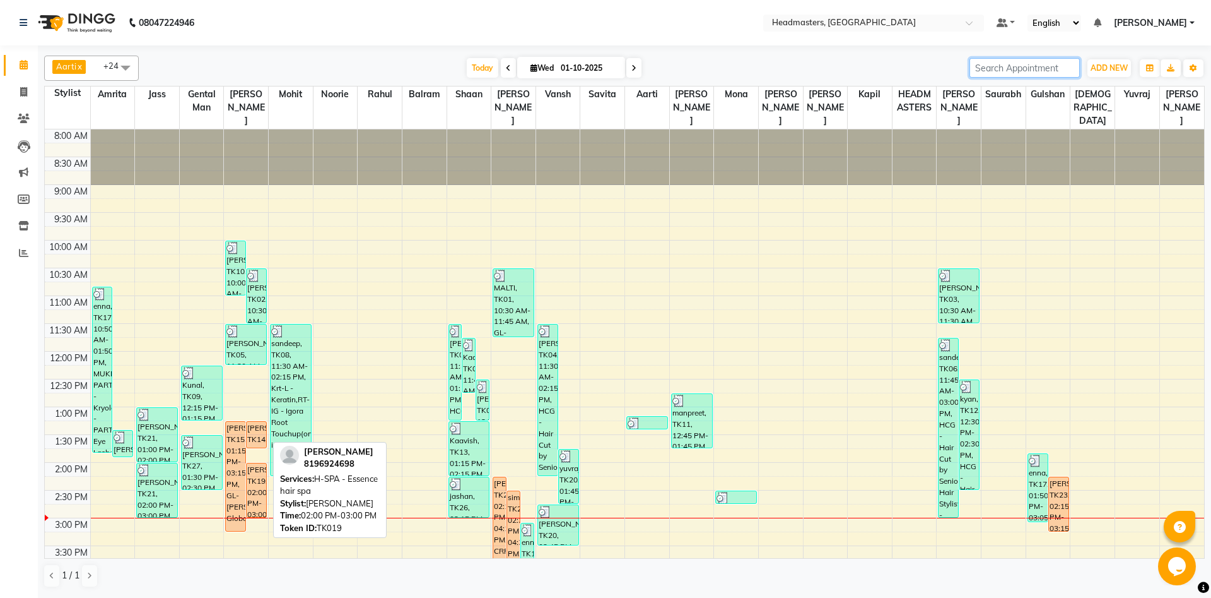
click at [259, 498] on div "navjot, TK19, 02:00 PM-03:00 PM, H-SPA - Essence hair spa" at bounding box center [257, 490] width 20 height 54
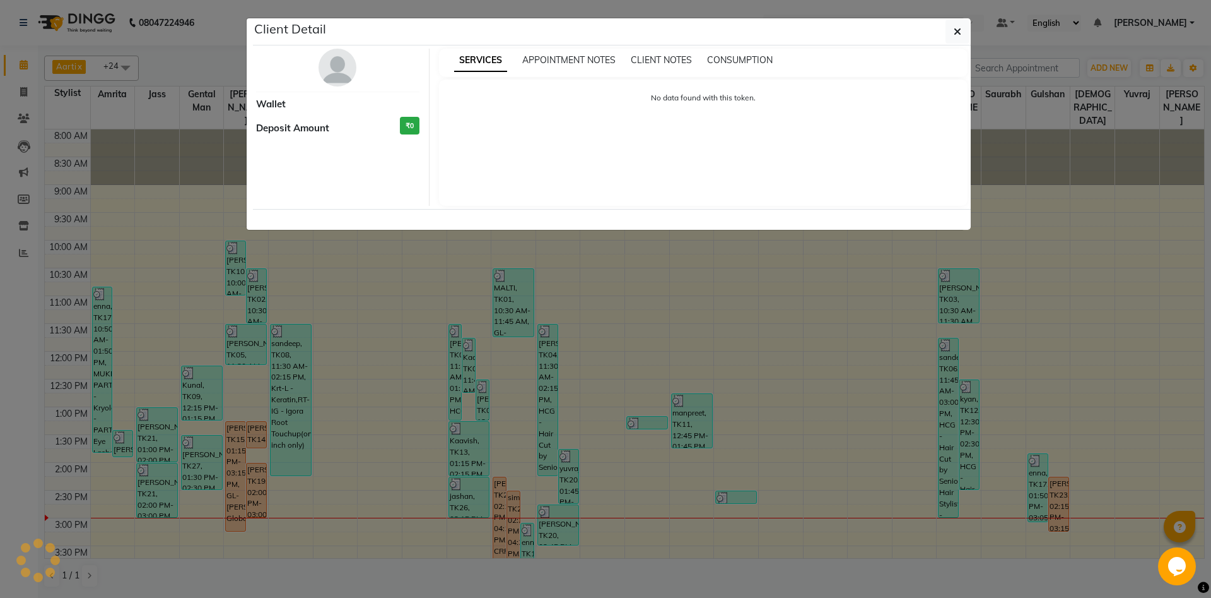
select select "1"
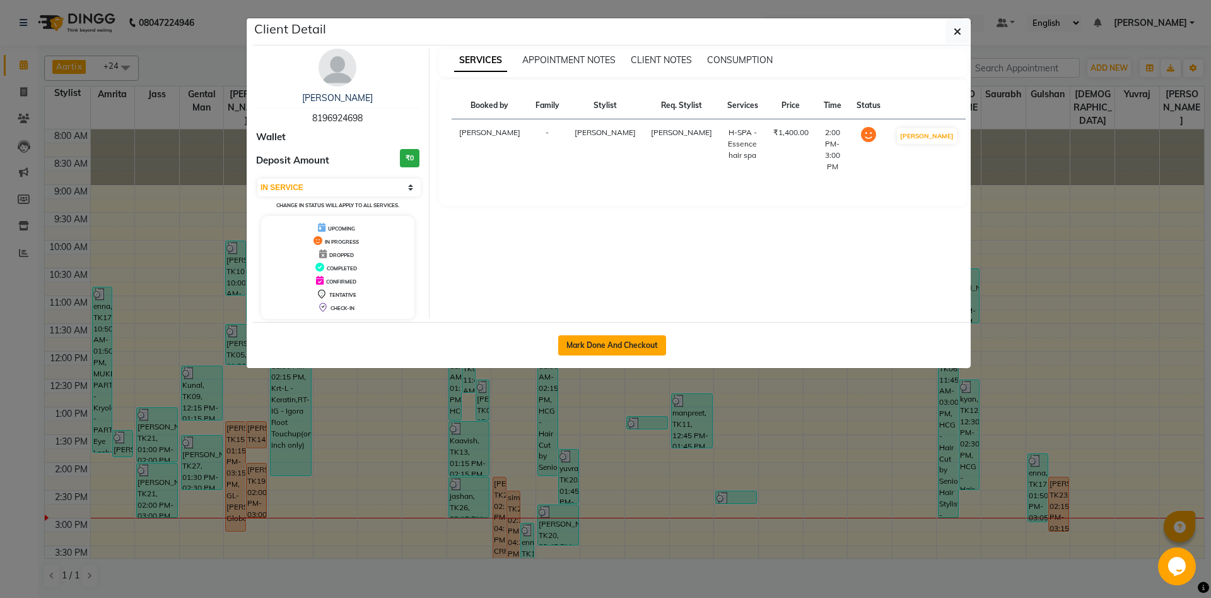
click at [586, 338] on button "Mark Done And Checkout" at bounding box center [612, 345] width 108 height 20
select select "service"
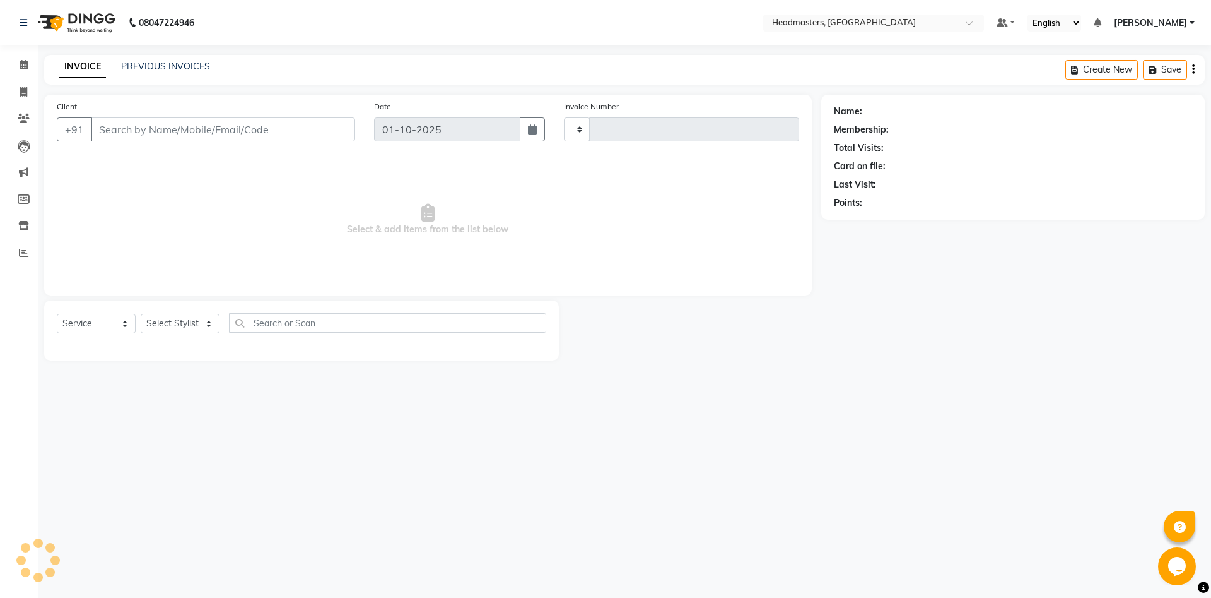
type input "6913"
select select "7130"
type input "8196924698"
select select "60721"
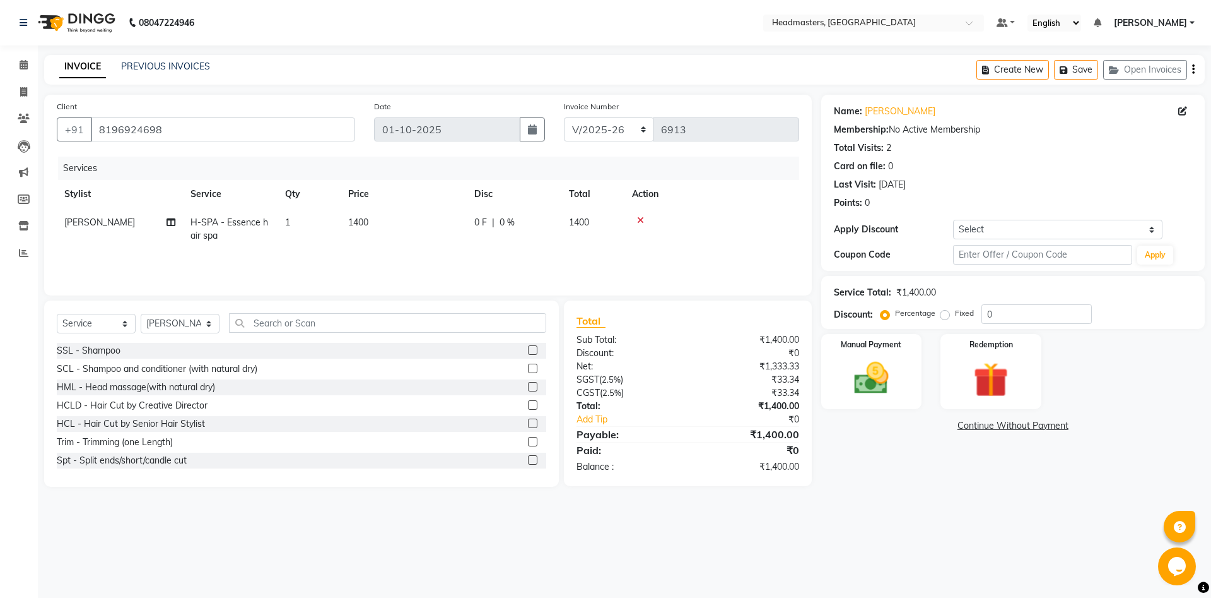
click at [216, 228] on td "H-SPA - Essence hair spa" at bounding box center [230, 229] width 95 height 42
select select "60721"
click at [230, 233] on span "H-SPA - Essence hair spa x" at bounding box center [254, 233] width 111 height 27
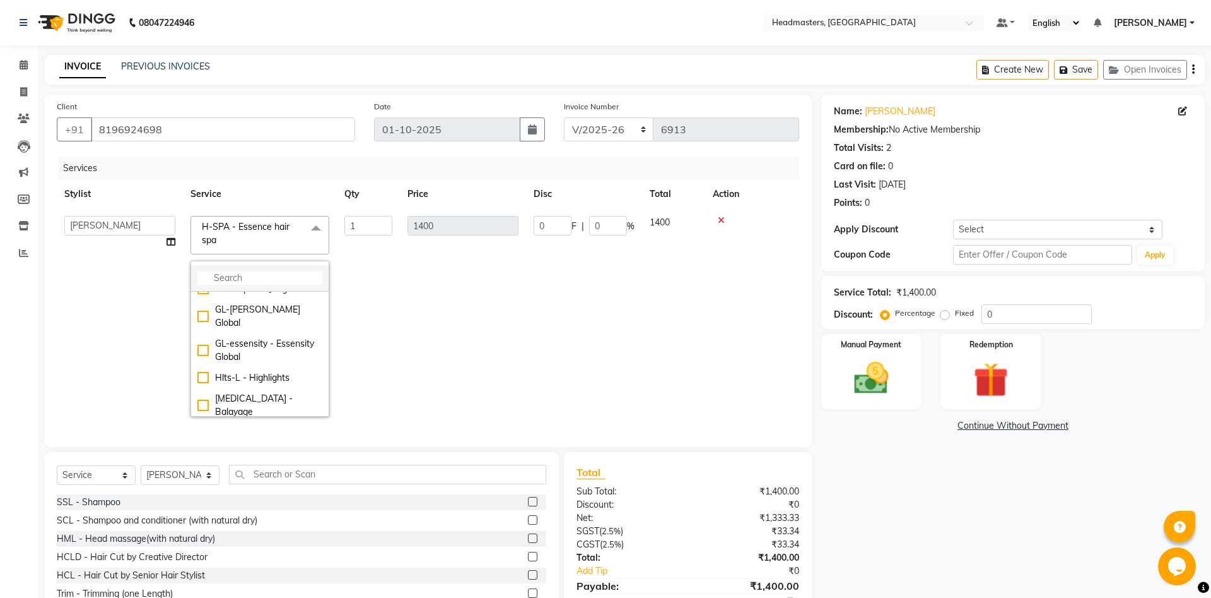
click at [259, 278] on input "multiselect-search" at bounding box center [259, 277] width 125 height 13
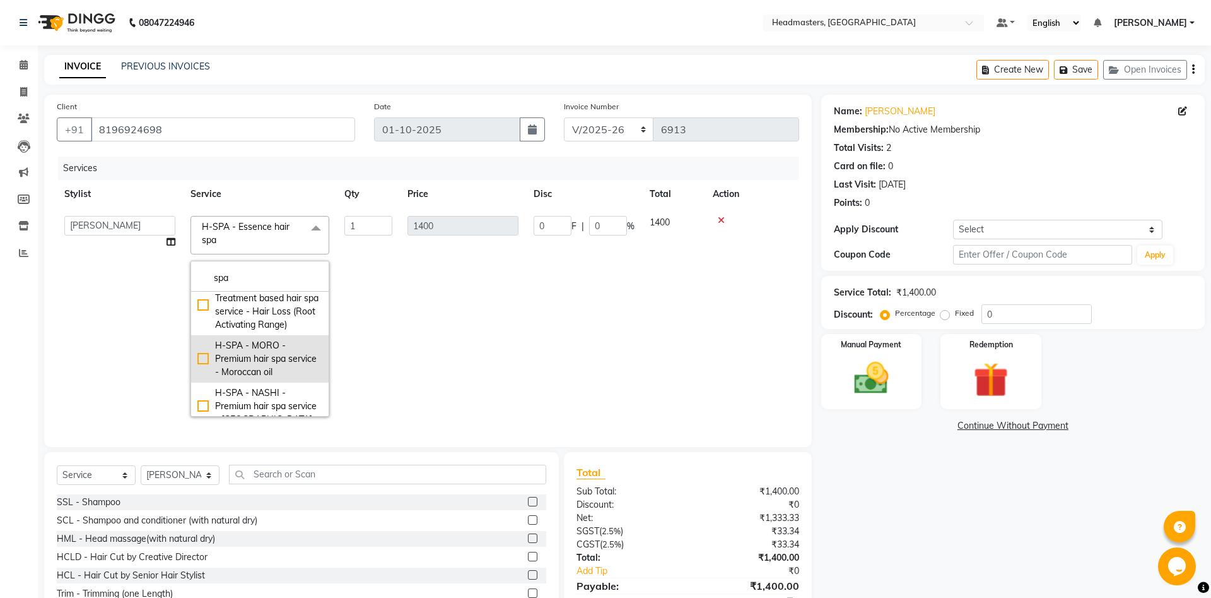
type input "spa"
click at [291, 341] on div "H-SPA - MORO - Premium hair spa service - Moroccan oil" at bounding box center [259, 359] width 125 height 40
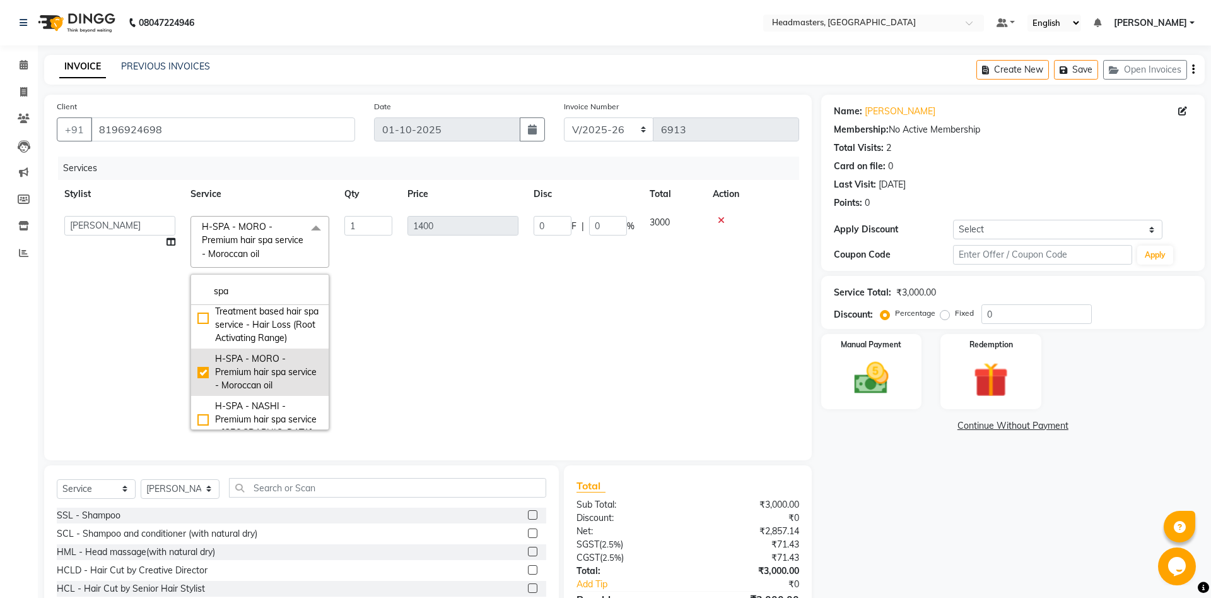
type input "3000"
checkbox input "false"
checkbox input "true"
click at [550, 228] on input "0" at bounding box center [553, 226] width 38 height 20
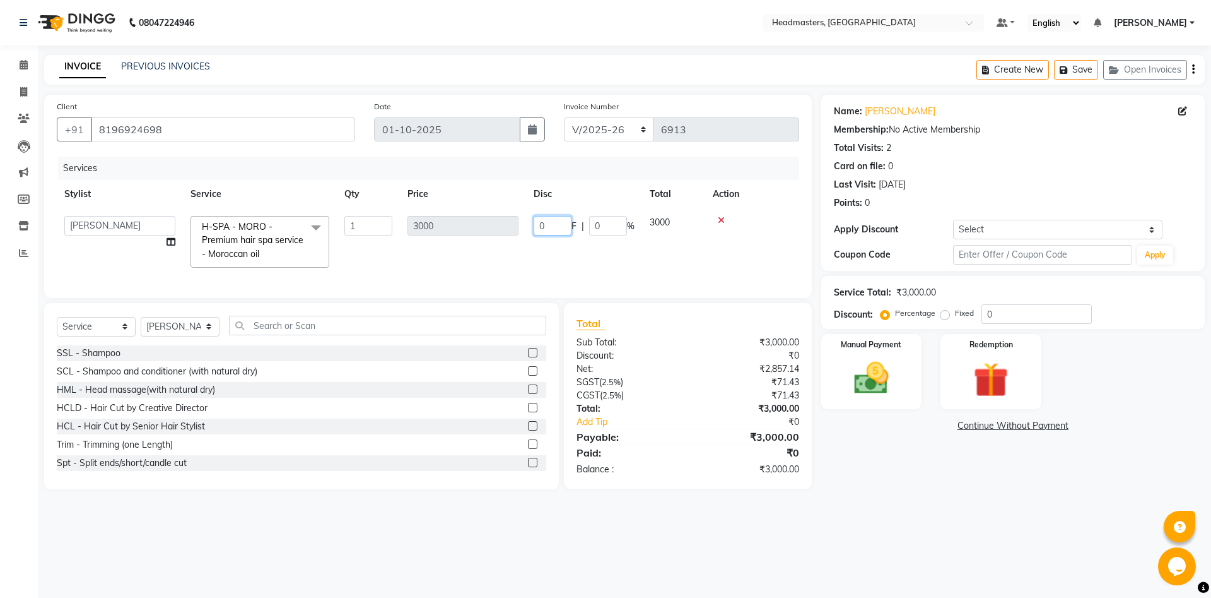
drag, startPoint x: 550, startPoint y: 228, endPoint x: 380, endPoint y: 239, distance: 170.1
click at [534, 235] on input "0" at bounding box center [553, 226] width 38 height 20
type input "500"
click at [929, 509] on div "08047224946 Select Location × Headmasters, Jalandhar Default Panel My Panel Eng…" at bounding box center [605, 299] width 1211 height 598
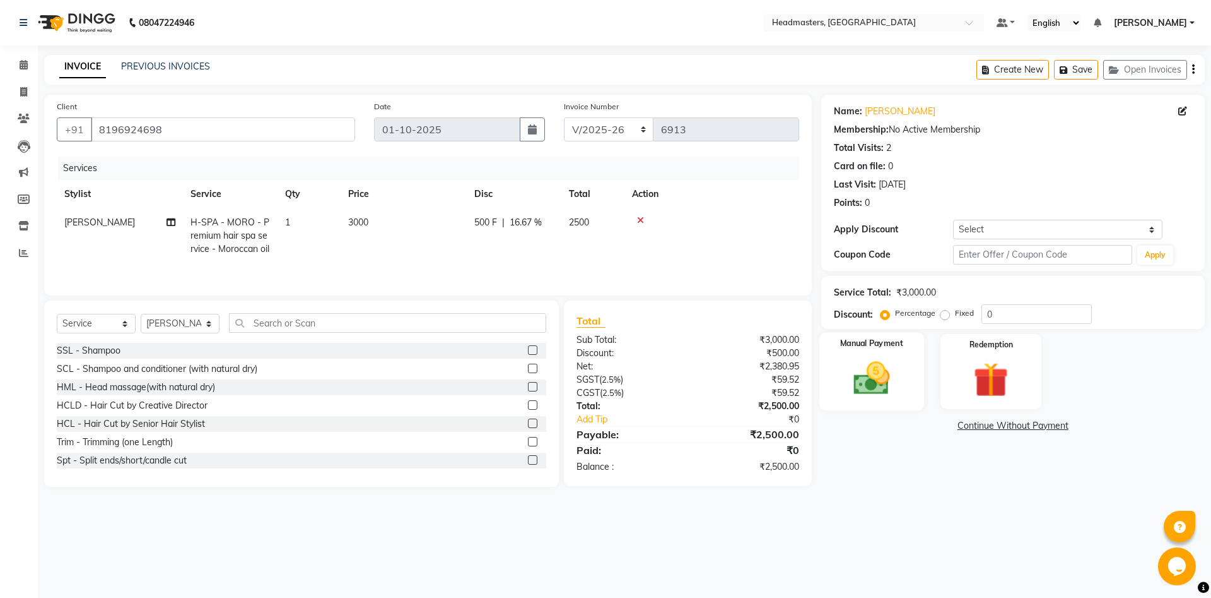
click at [857, 404] on div "Manual Payment" at bounding box center [871, 372] width 105 height 78
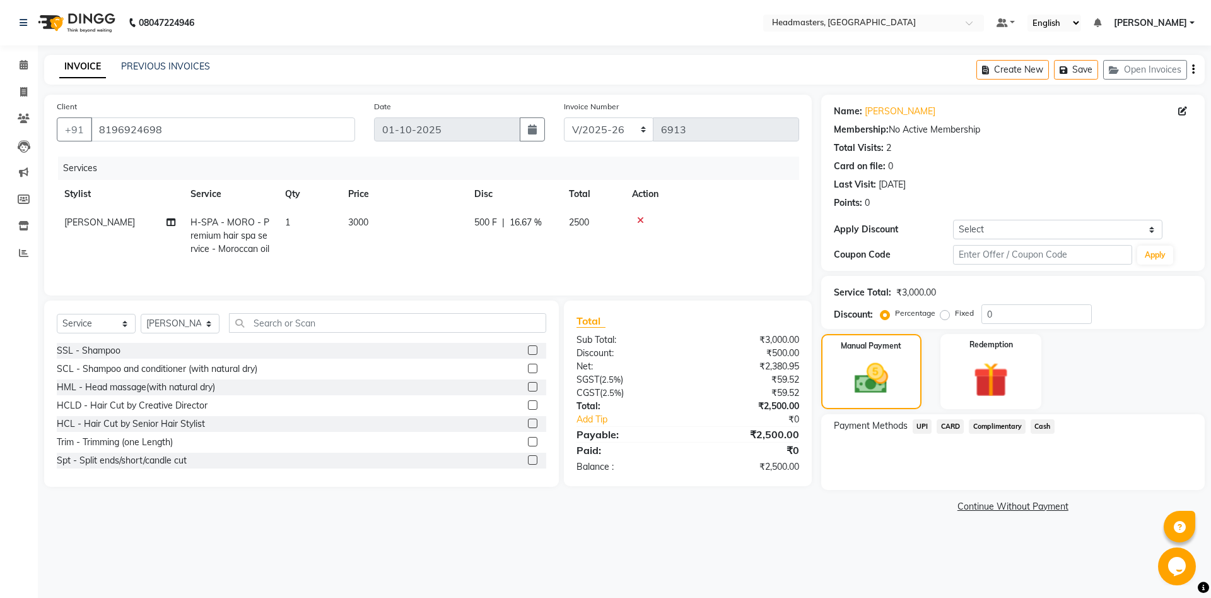
click at [209, 227] on span "H-SPA - MORO - Premium hair spa service - Moroccan oil" at bounding box center [230, 235] width 79 height 38
select select "60721"
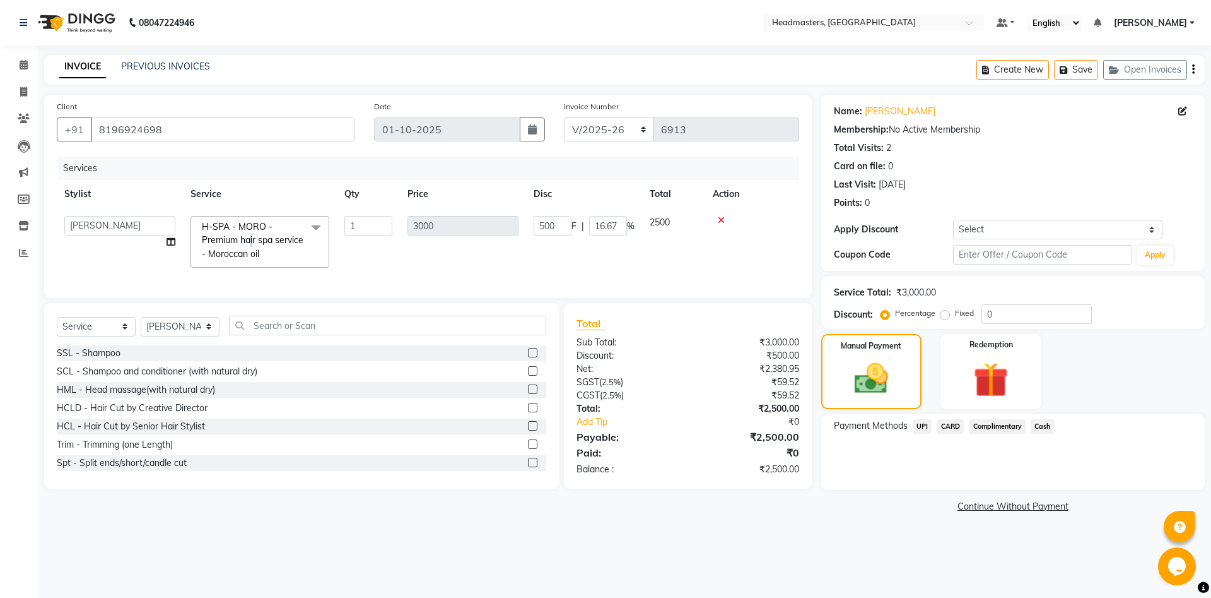
click at [252, 237] on span "H-SPA - MORO - Premium hair spa service - Moroccan oil" at bounding box center [253, 240] width 102 height 38
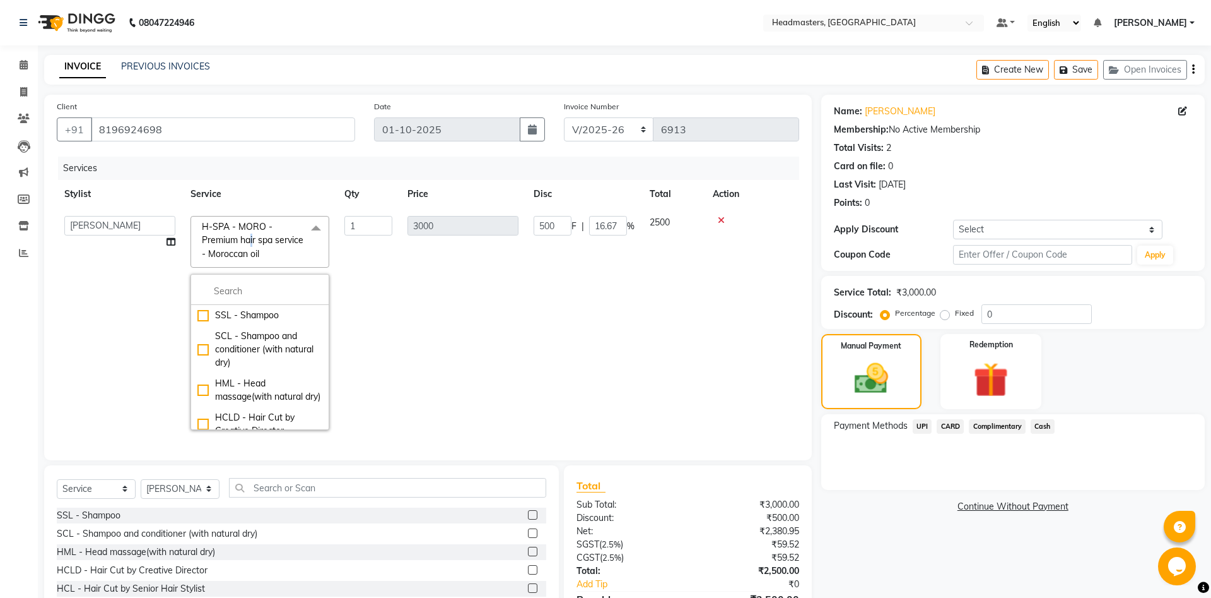
scroll to position [273, 0]
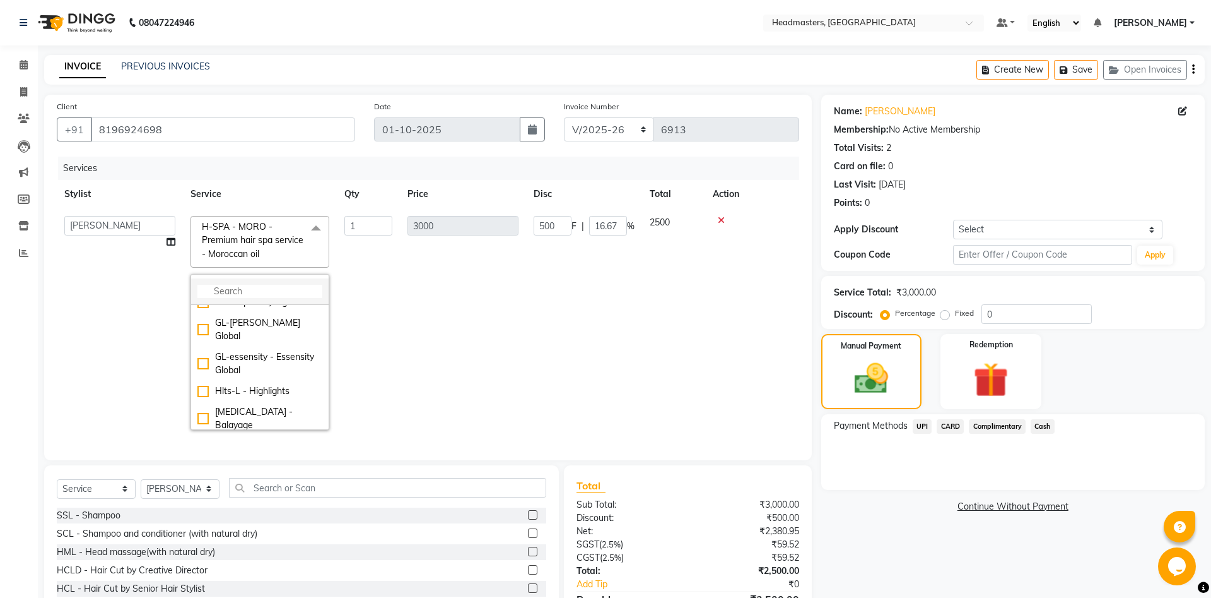
click at [280, 295] on input "multiselect-search" at bounding box center [259, 291] width 125 height 13
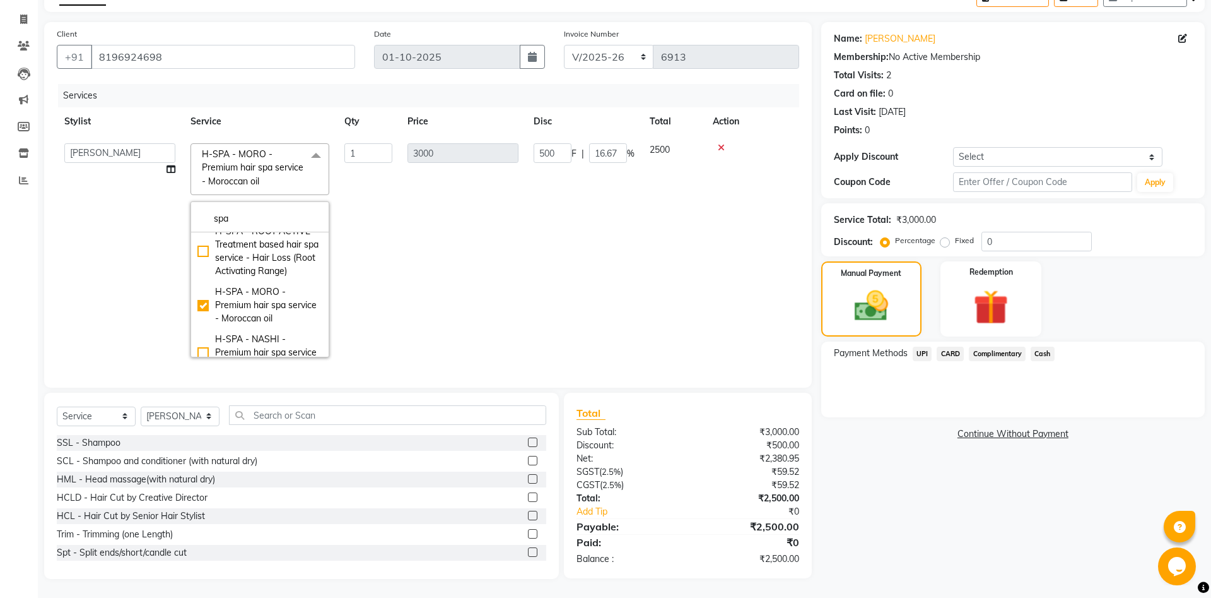
scroll to position [239, 0]
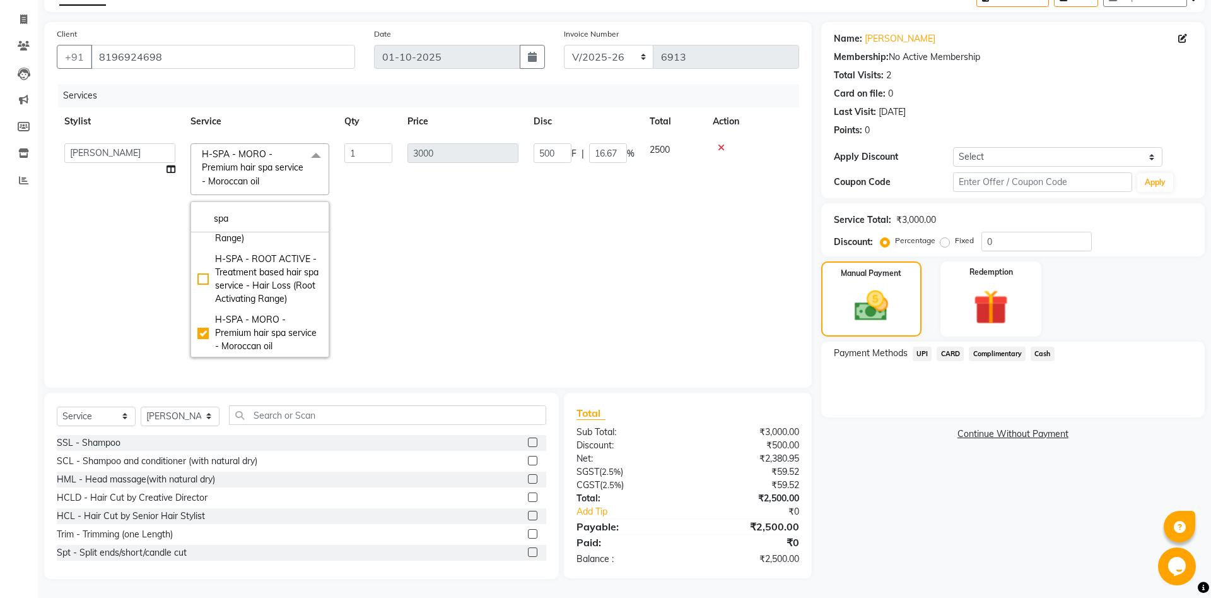
type input "spa"
click at [266, 360] on div "H-SPA - NASHI - Premium hair spa service - Nashi" at bounding box center [259, 380] width 125 height 40
checkbox input "false"
checkbox input "true"
type input "0"
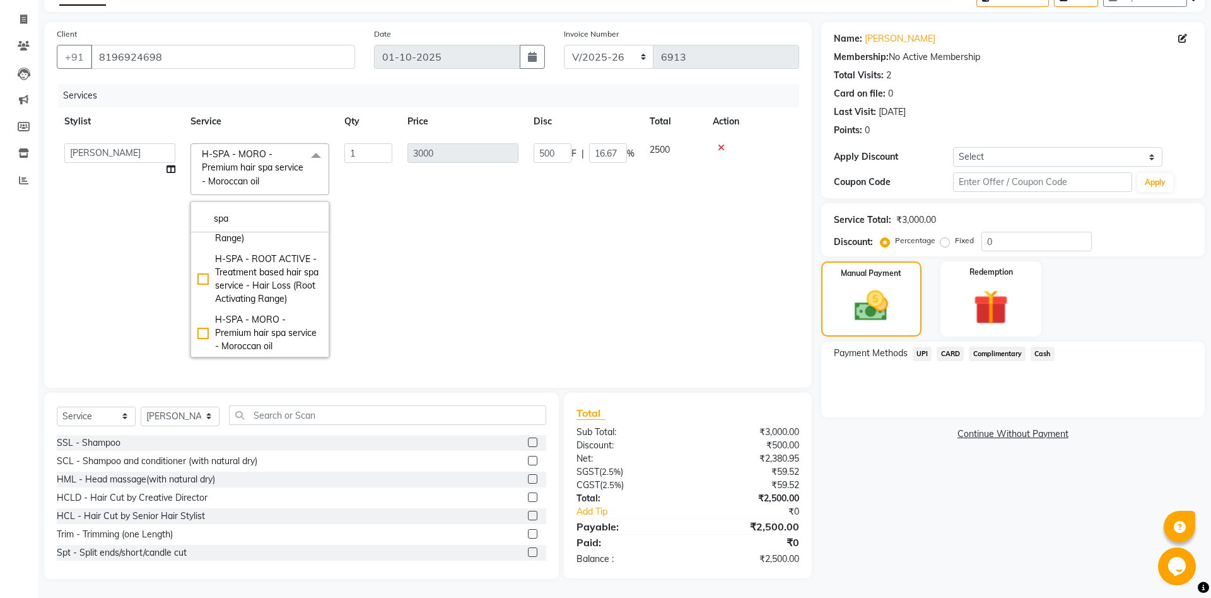
type input "0"
click at [898, 501] on div "Name: Navjot Membership: No Active Membership Total Visits: 2 Card on file: 0 L…" at bounding box center [1018, 300] width 393 height 557
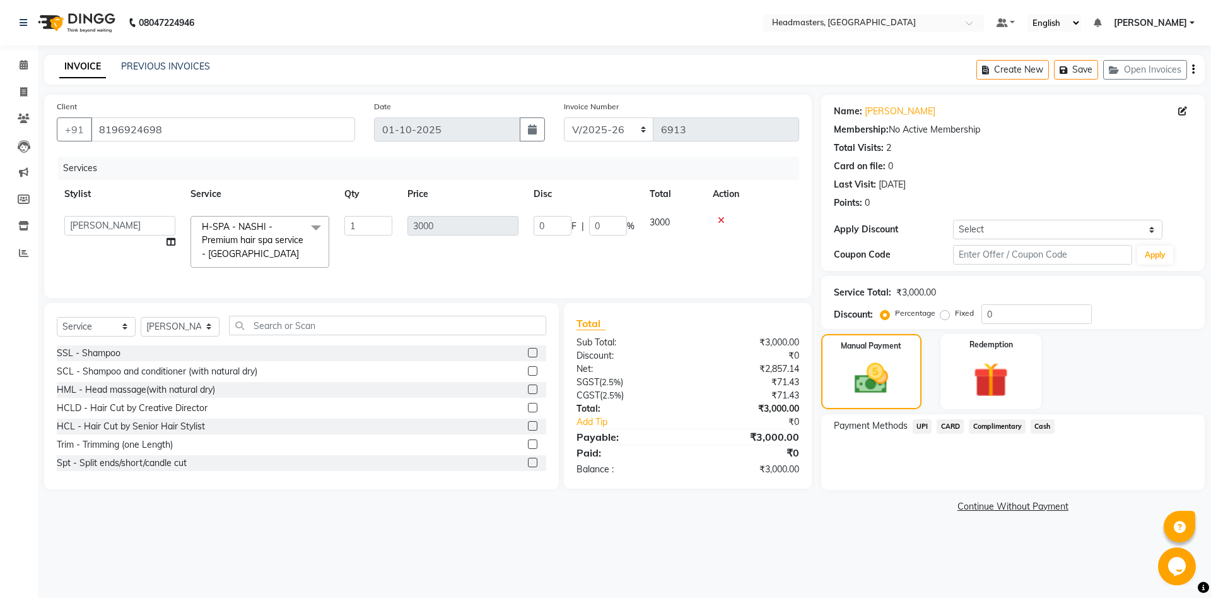
scroll to position [0, 0]
drag, startPoint x: 551, startPoint y: 227, endPoint x: 483, endPoint y: 227, distance: 67.5
click at [534, 227] on input "0" at bounding box center [553, 226] width 38 height 20
type input "500"
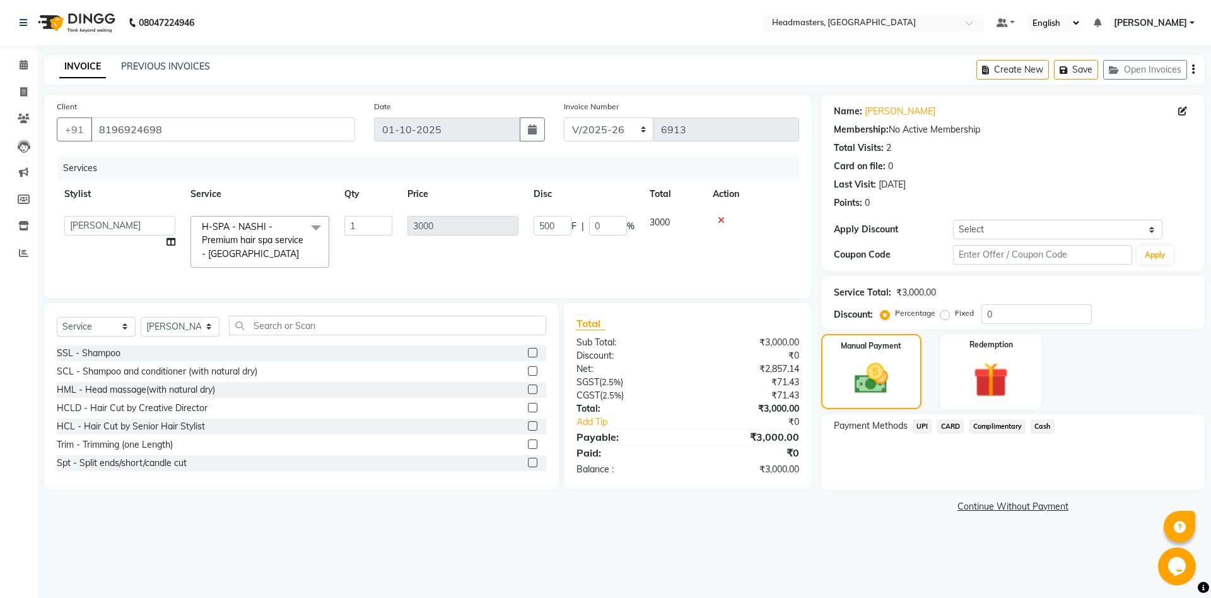
click at [1043, 427] on span "Cash" at bounding box center [1043, 426] width 24 height 15
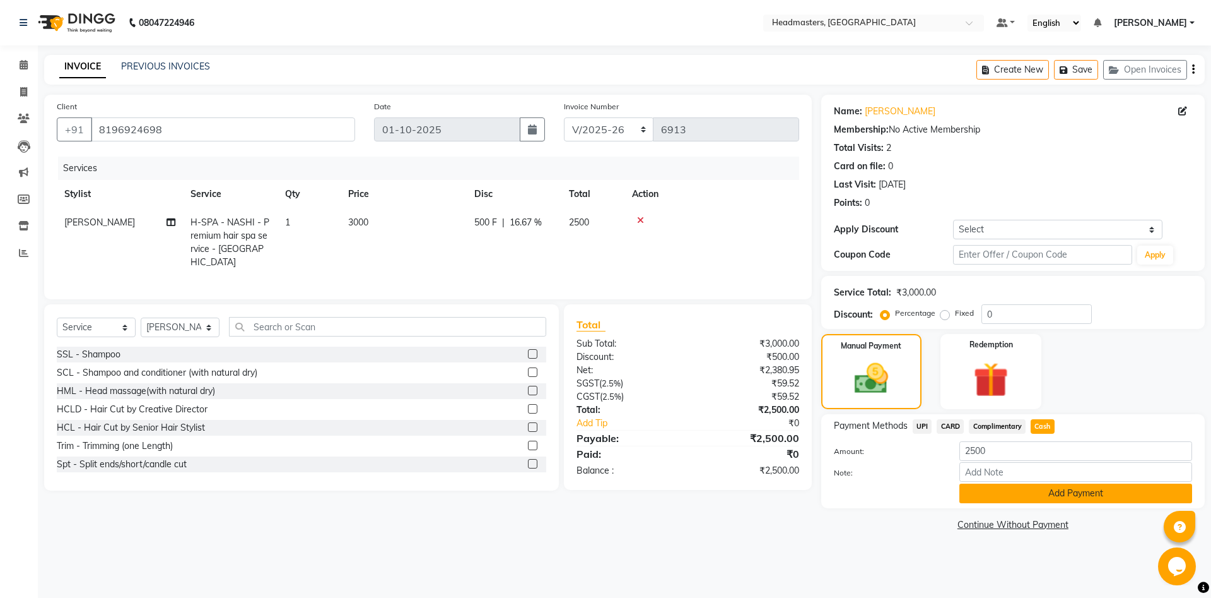
click at [1051, 500] on button "Add Payment" at bounding box center [1076, 493] width 233 height 20
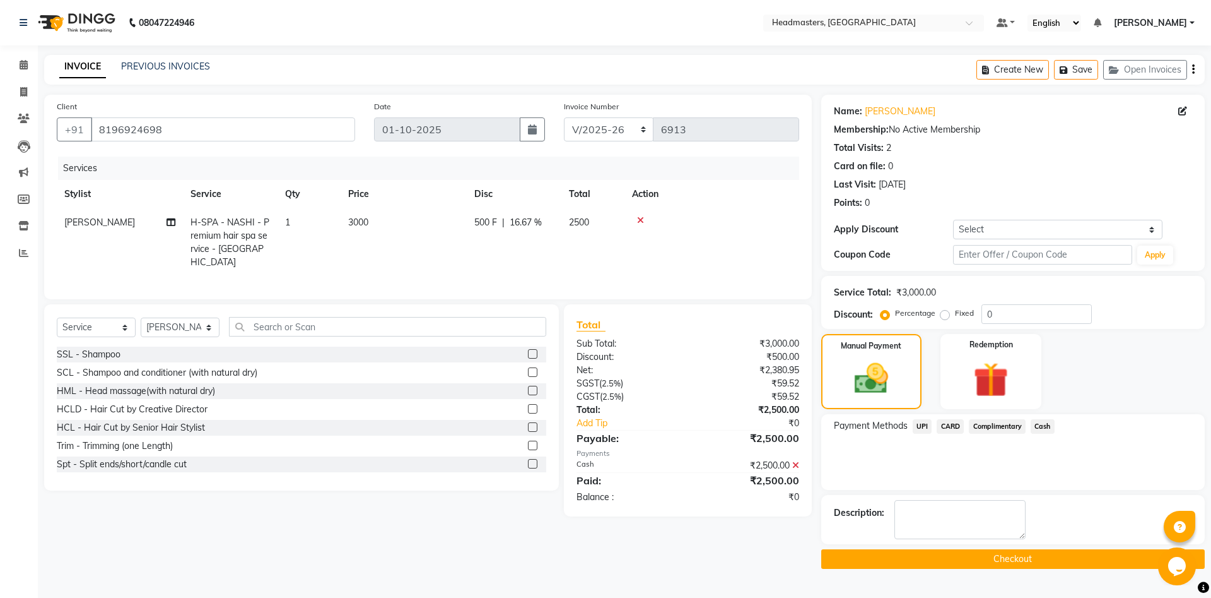
click at [1045, 553] on button "Checkout" at bounding box center [1014, 559] width 384 height 20
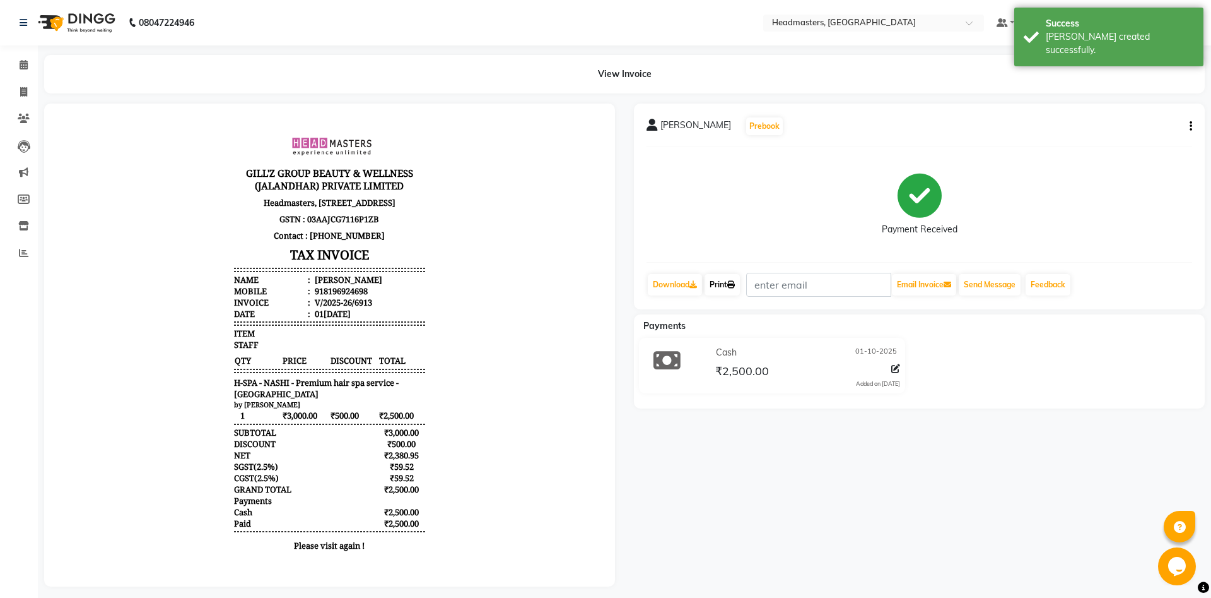
click at [717, 285] on link "Print" at bounding box center [722, 284] width 35 height 21
click at [717, 287] on link "Print" at bounding box center [722, 284] width 35 height 21
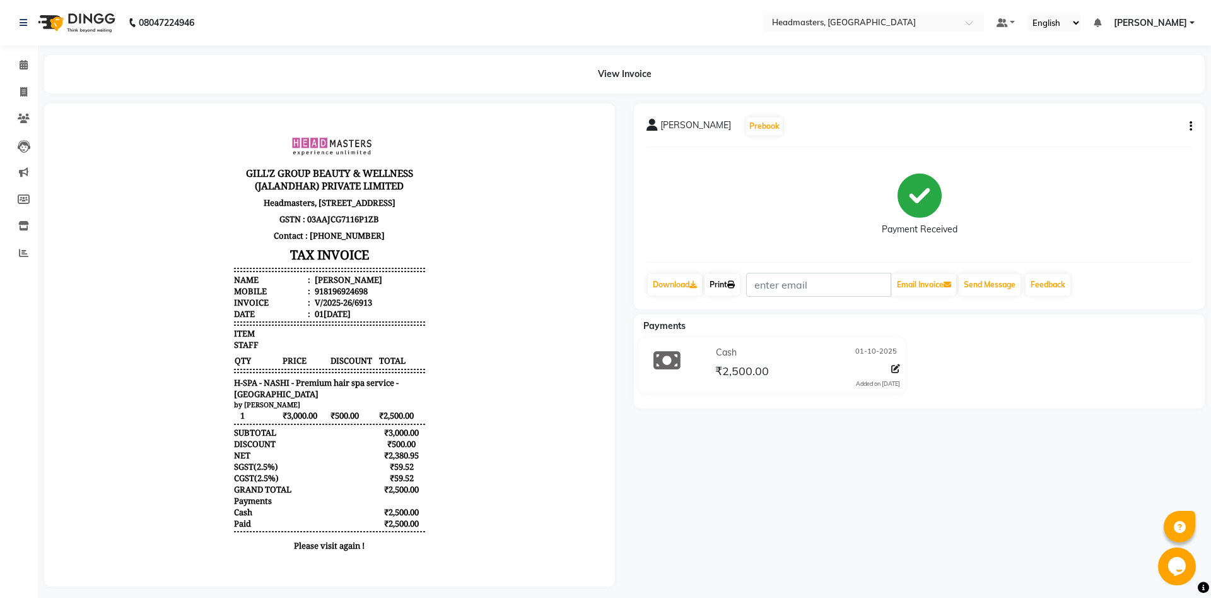
click at [729, 285] on link "Print" at bounding box center [722, 284] width 35 height 21
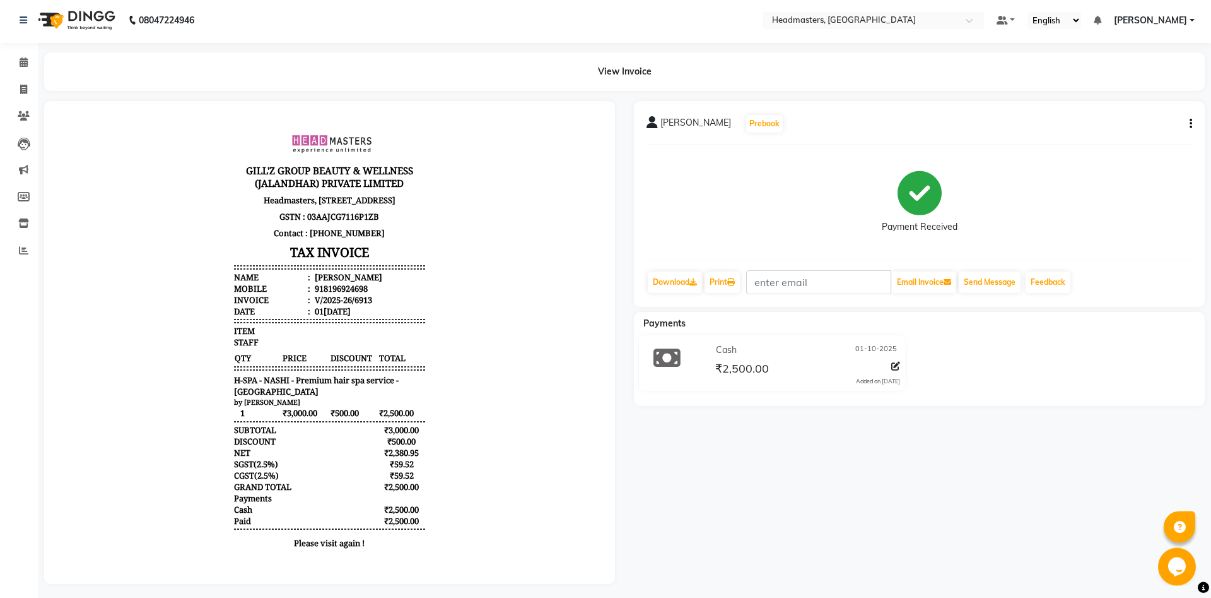
scroll to position [8, 0]
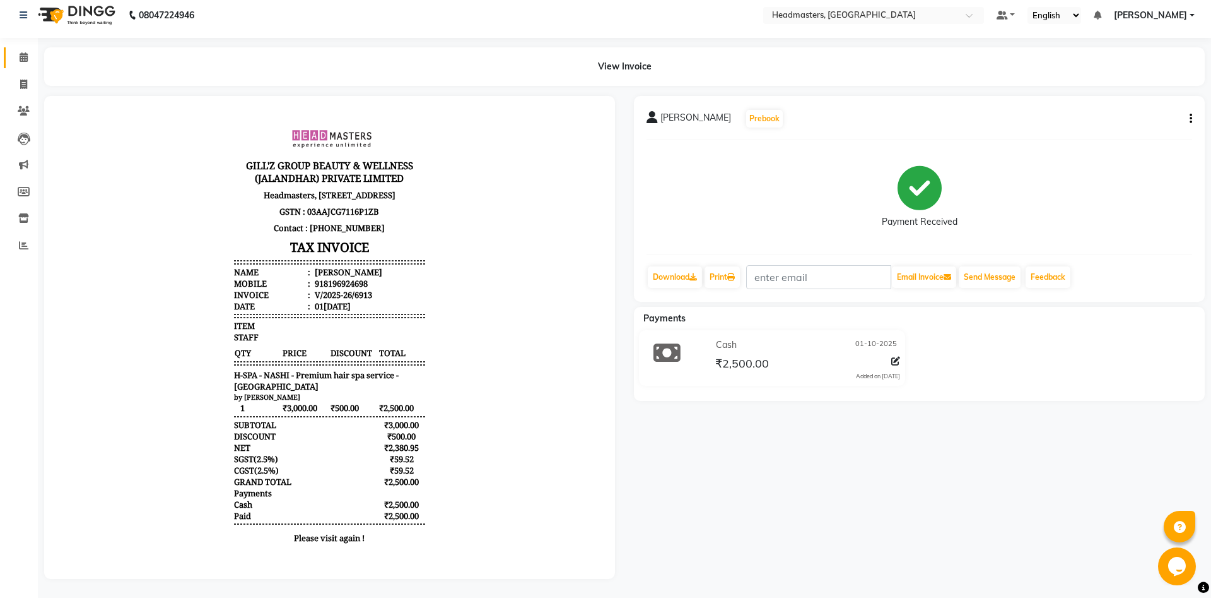
click at [11, 59] on link "Calendar" at bounding box center [19, 57] width 30 height 21
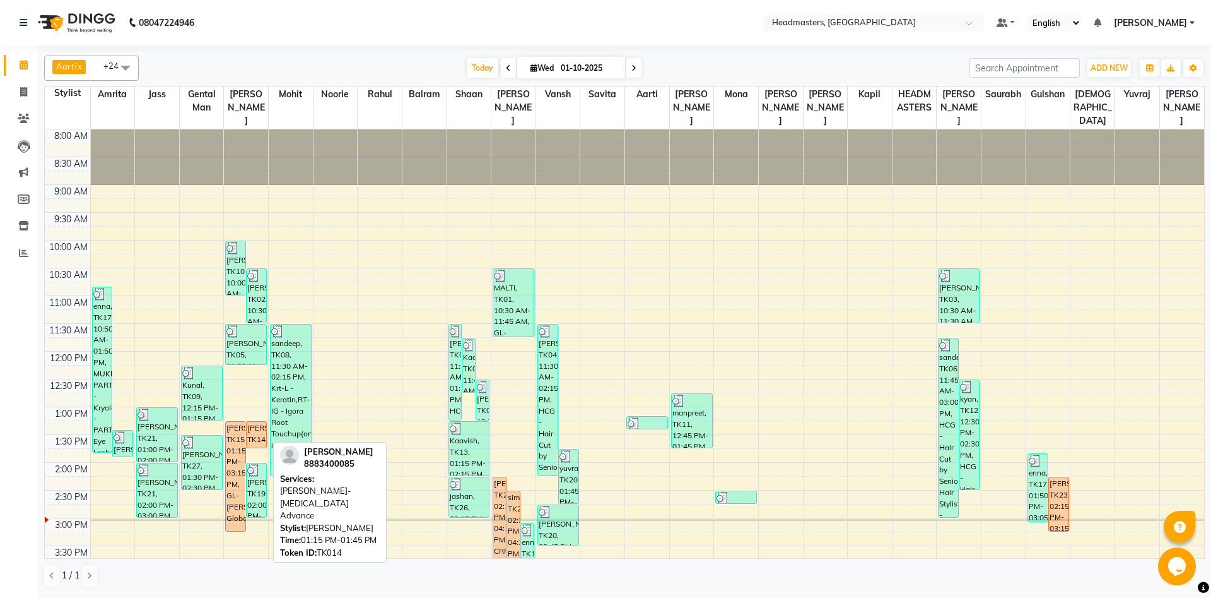
click at [256, 433] on div "[PERSON_NAME], TK14, 01:15 PM-01:45 PM, [PERSON_NAME]-Hair Extensions Advance" at bounding box center [257, 434] width 20 height 26
select select "1"
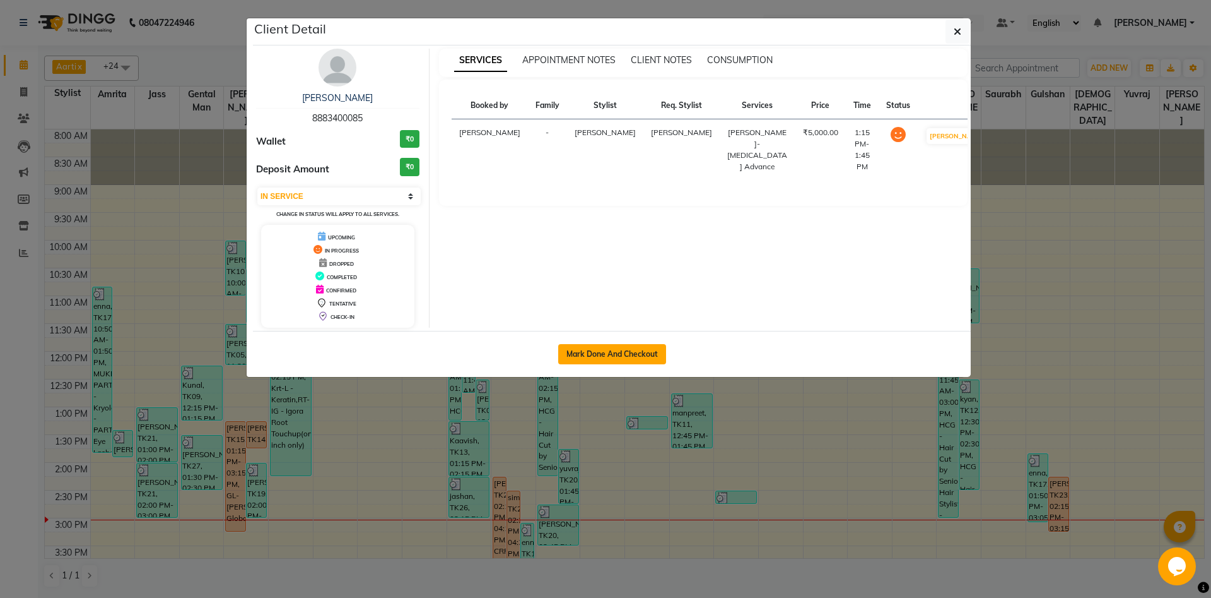
click at [582, 362] on button "Mark Done And Checkout" at bounding box center [612, 354] width 108 height 20
select select "service"
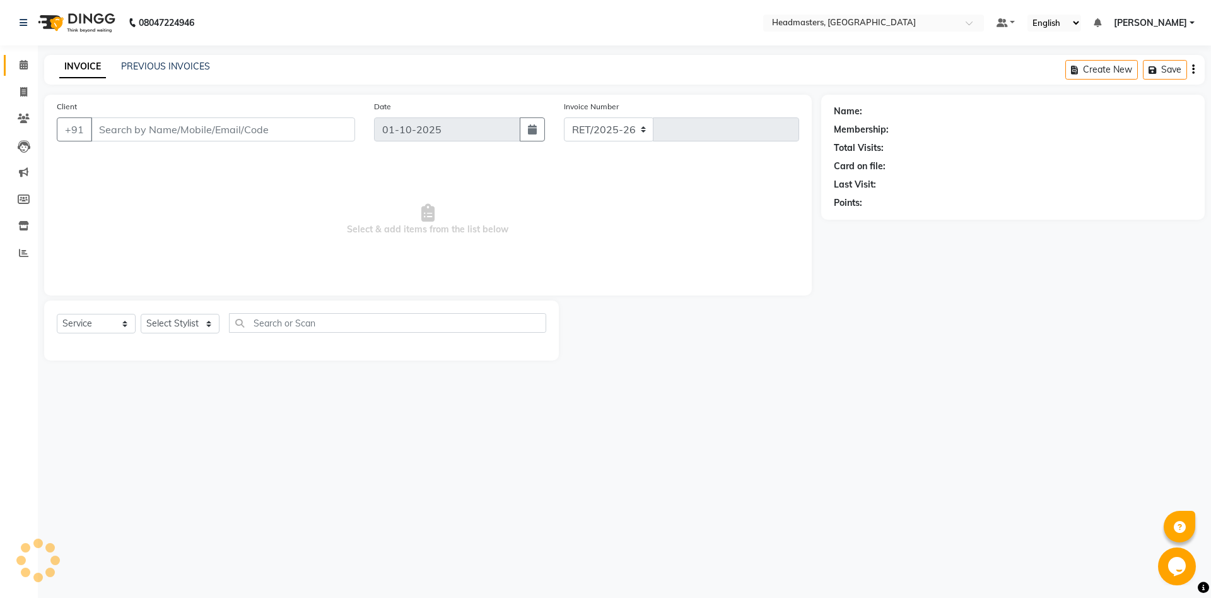
select select "7130"
type input "6914"
type input "8883400085"
select select "60721"
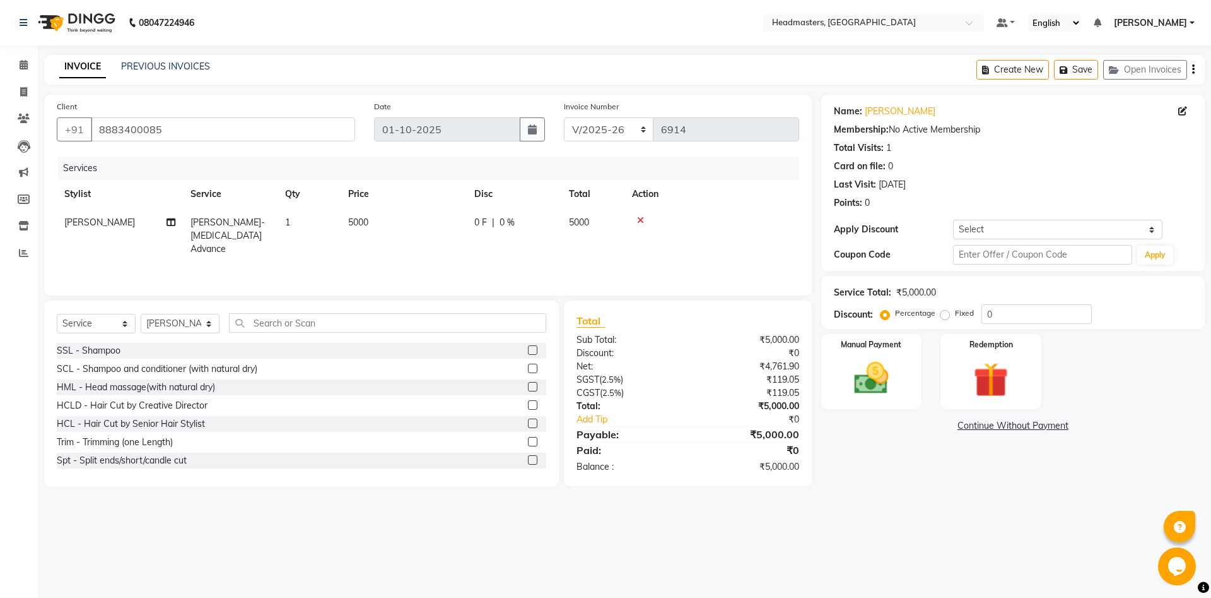
click at [477, 224] on span "0 F" at bounding box center [480, 222] width 13 height 13
select select "60721"
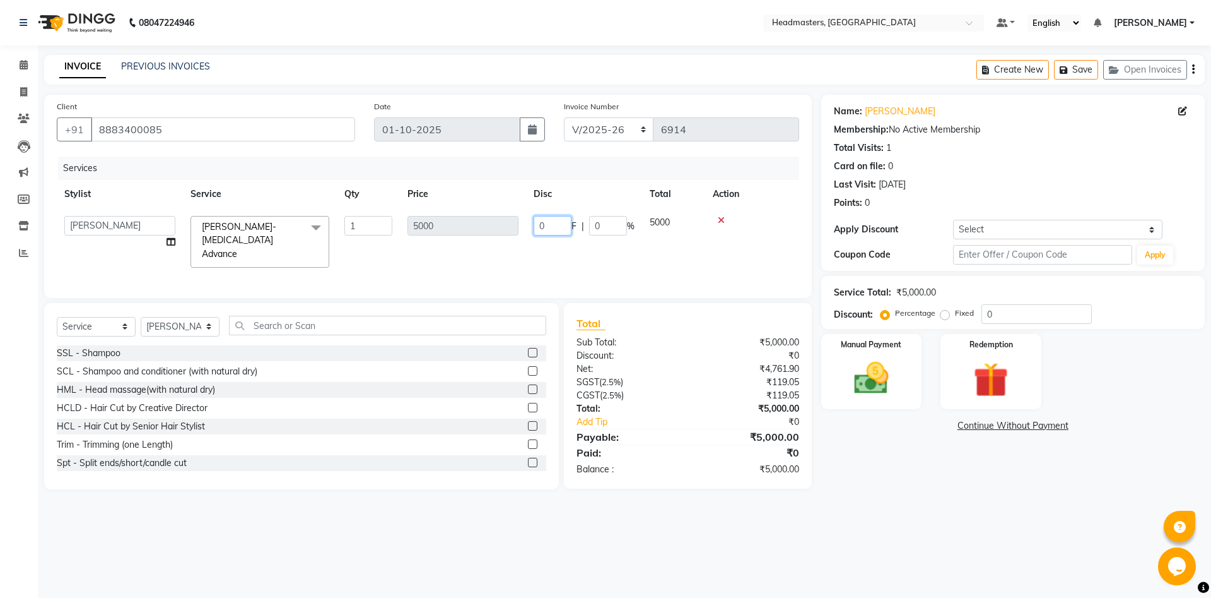
click at [543, 223] on input "0" at bounding box center [553, 226] width 38 height 20
type input "3500"
click at [816, 518] on div "08047224946 Select Location × Headmasters, Jalandhar Default Panel My Panel Eng…" at bounding box center [605, 299] width 1211 height 598
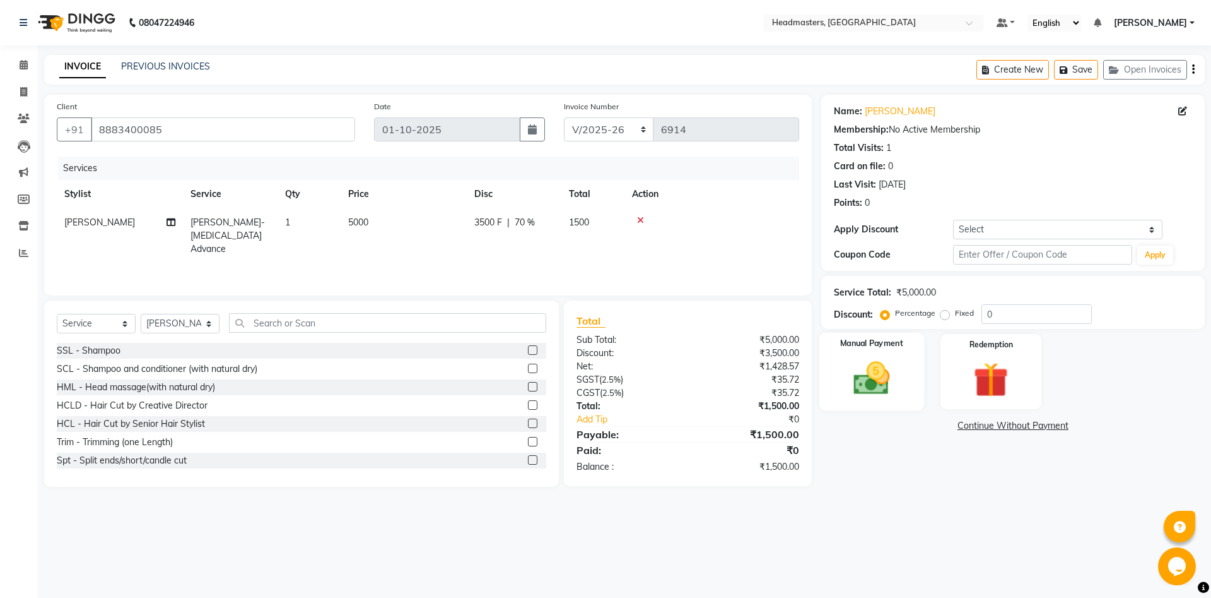
click at [849, 405] on div "Manual Payment" at bounding box center [871, 372] width 105 height 78
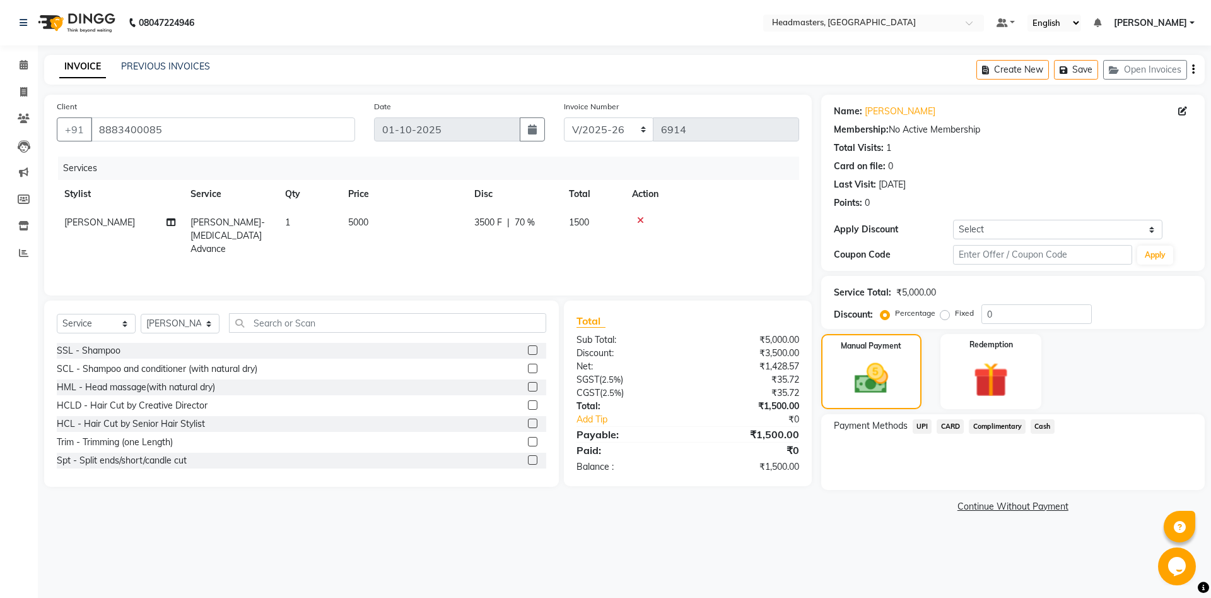
click at [1050, 421] on span "Cash" at bounding box center [1043, 426] width 24 height 15
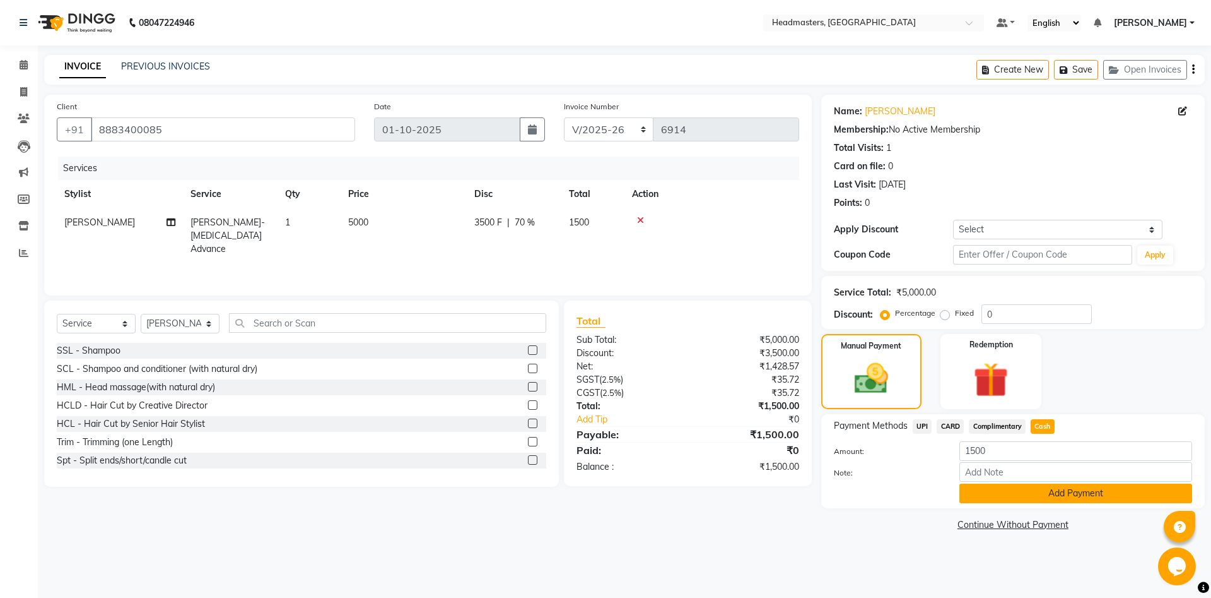
click at [1054, 490] on button "Add Payment" at bounding box center [1076, 493] width 233 height 20
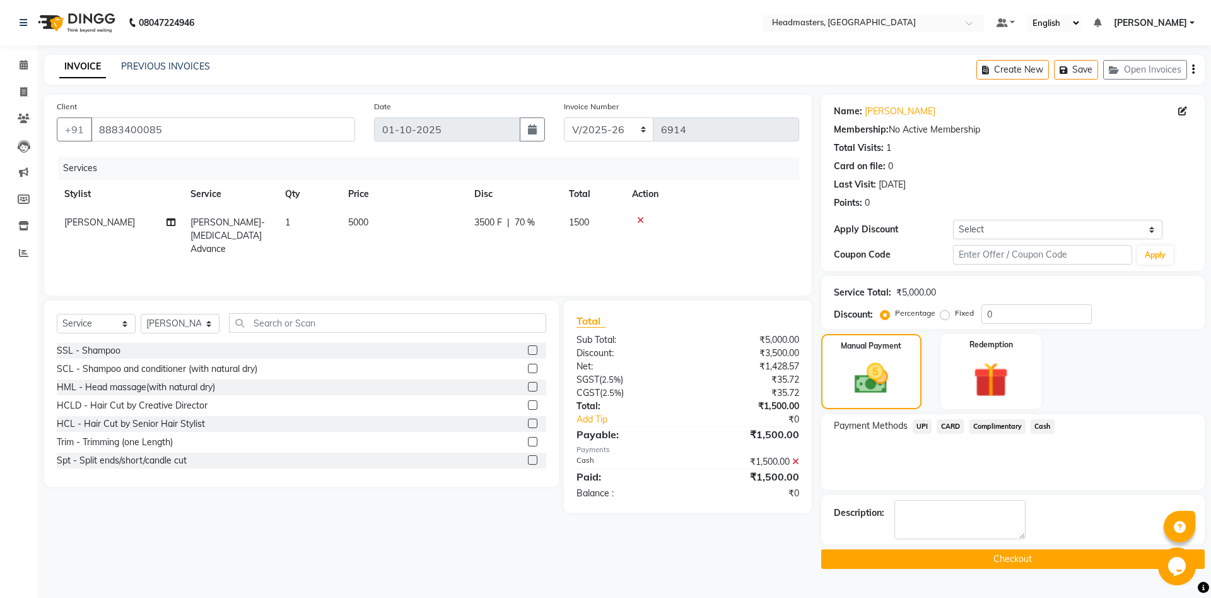
click at [1010, 562] on button "Checkout" at bounding box center [1014, 559] width 384 height 20
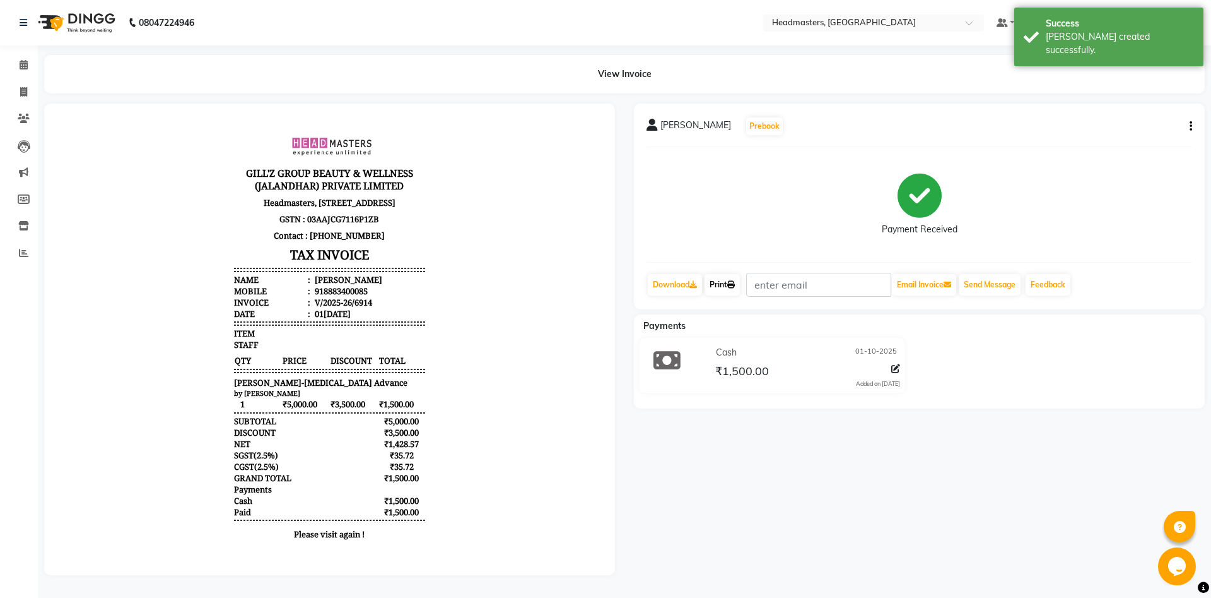
click at [719, 287] on link "Print" at bounding box center [722, 284] width 35 height 21
click at [719, 286] on link "Print" at bounding box center [722, 284] width 35 height 21
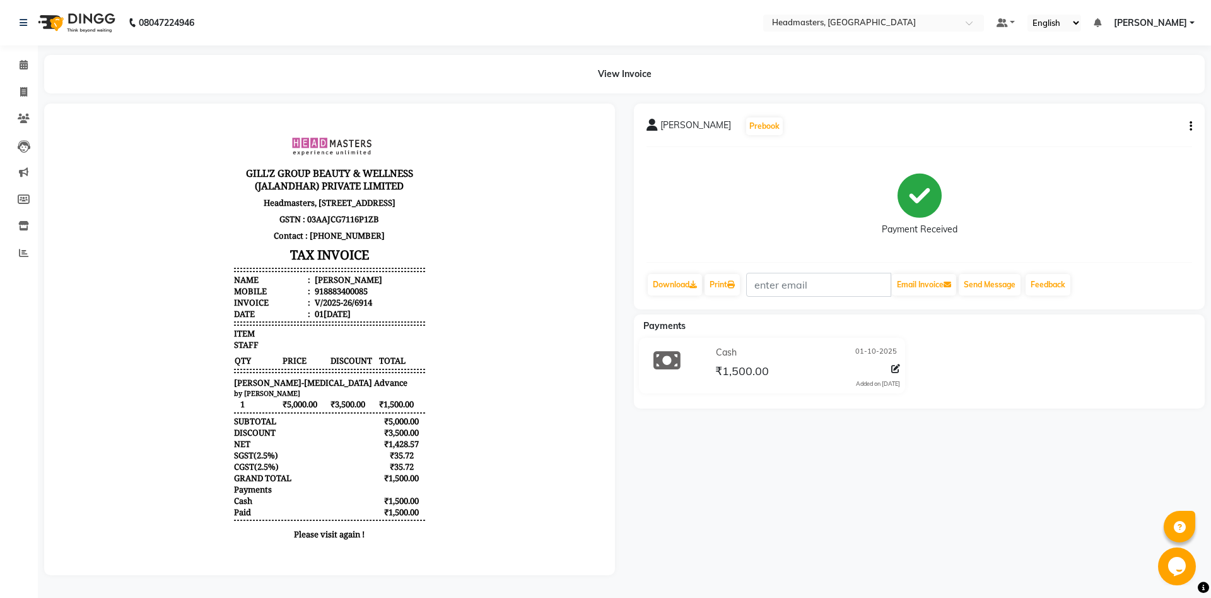
click at [724, 433] on div "navjot Prebook Payment Received Download Print Email Invoice Send Message Feedb…" at bounding box center [920, 338] width 590 height 471
click at [14, 69] on span at bounding box center [24, 65] width 22 height 15
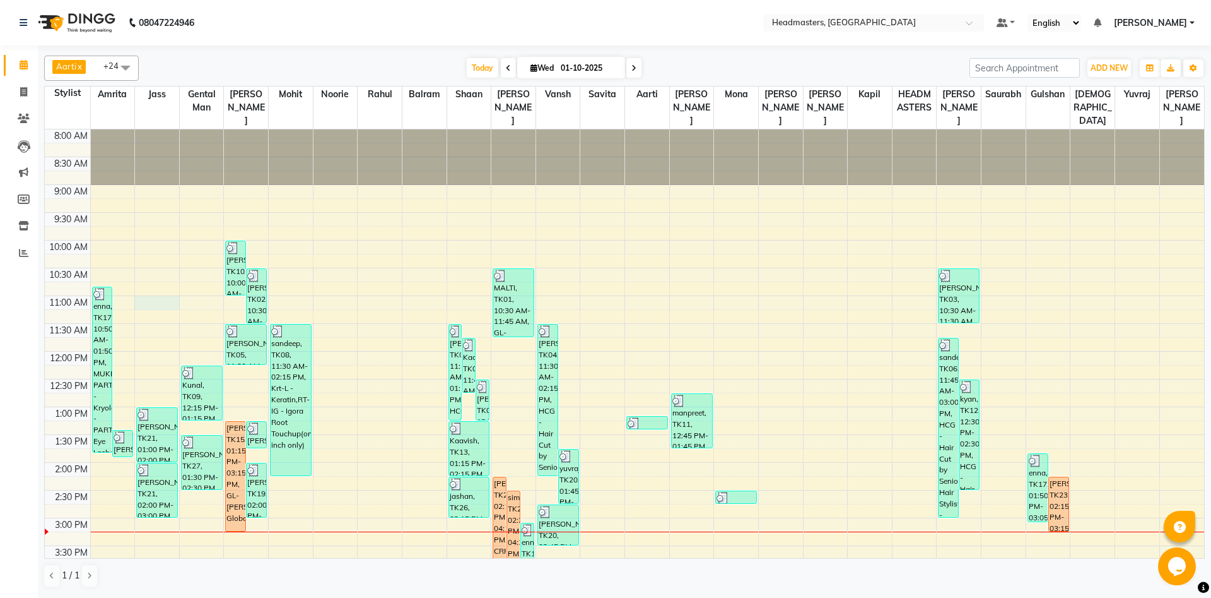
click at [175, 304] on div "8:00 AM 8:30 AM 9:00 AM 9:30 AM 10:00 AM 10:30 AM 11:00 AM 11:30 AM 12:00 PM 12…" at bounding box center [625, 517] width 1160 height 777
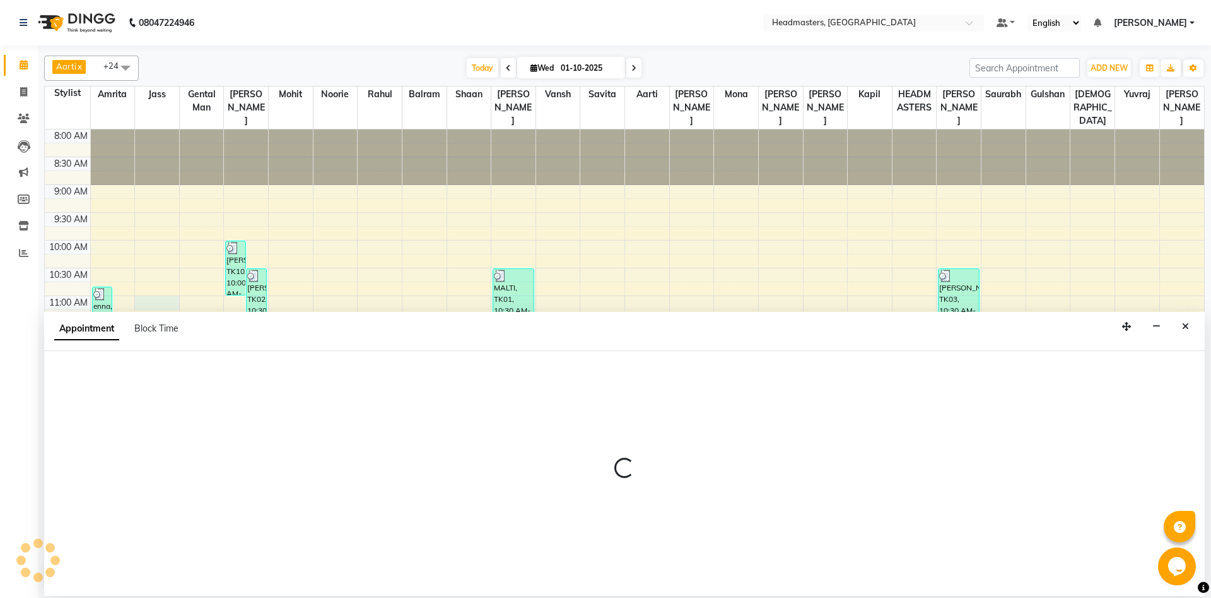
select select "60714"
select select "tentative"
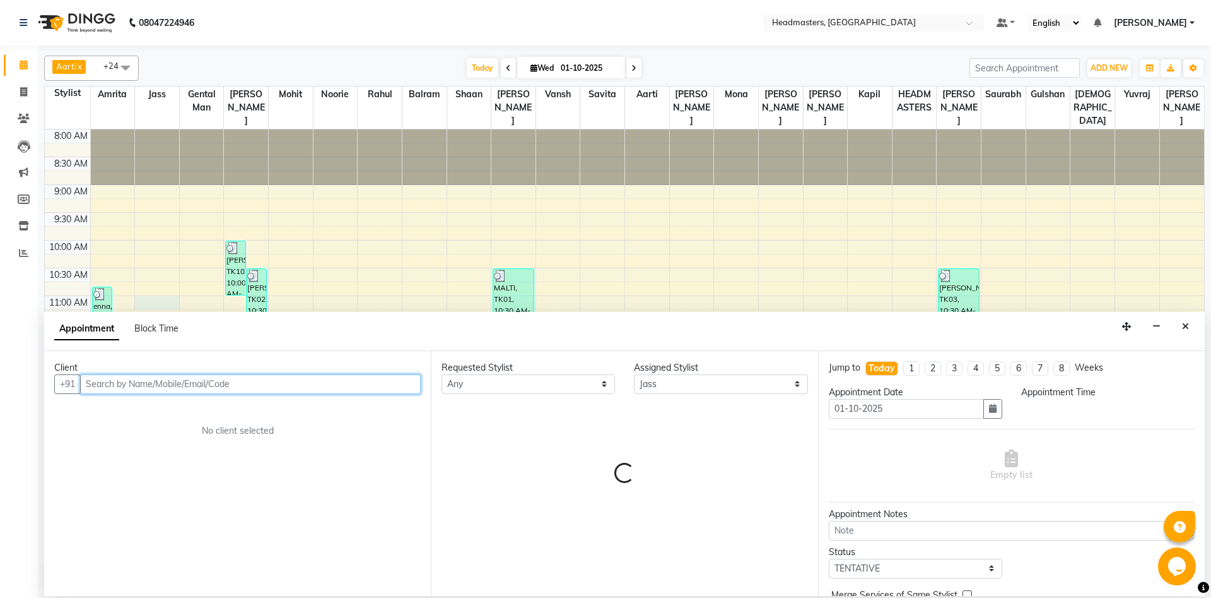
select select "660"
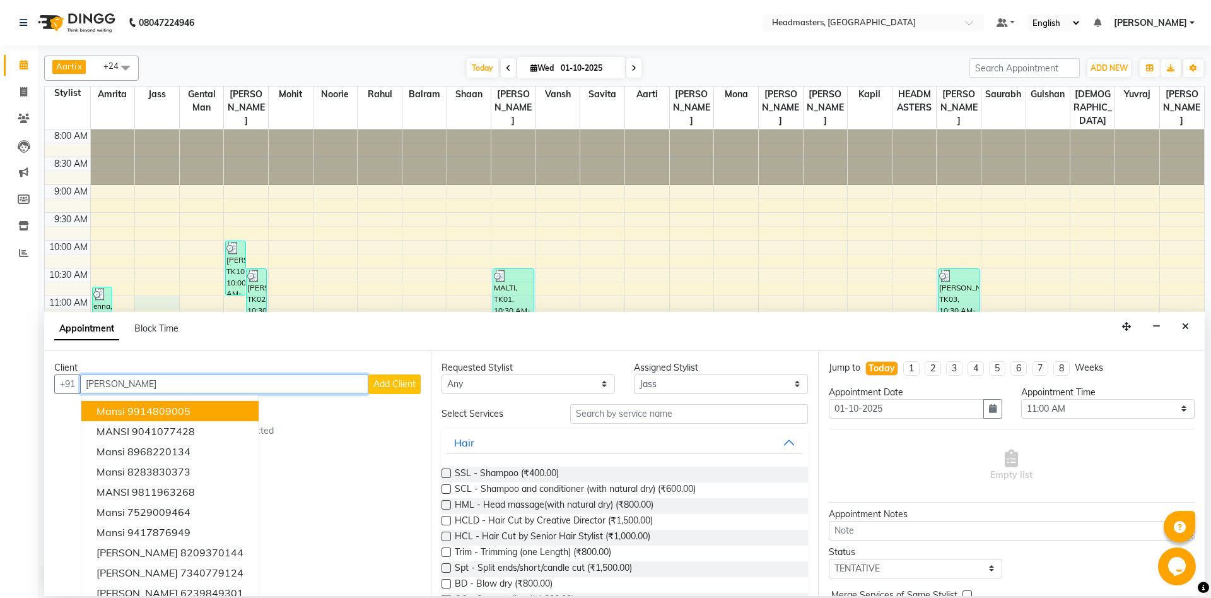
click at [131, 390] on input "mansi" at bounding box center [224, 384] width 288 height 20
type input "mansi"
click at [387, 389] on span "Add Client" at bounding box center [395, 383] width 42 height 11
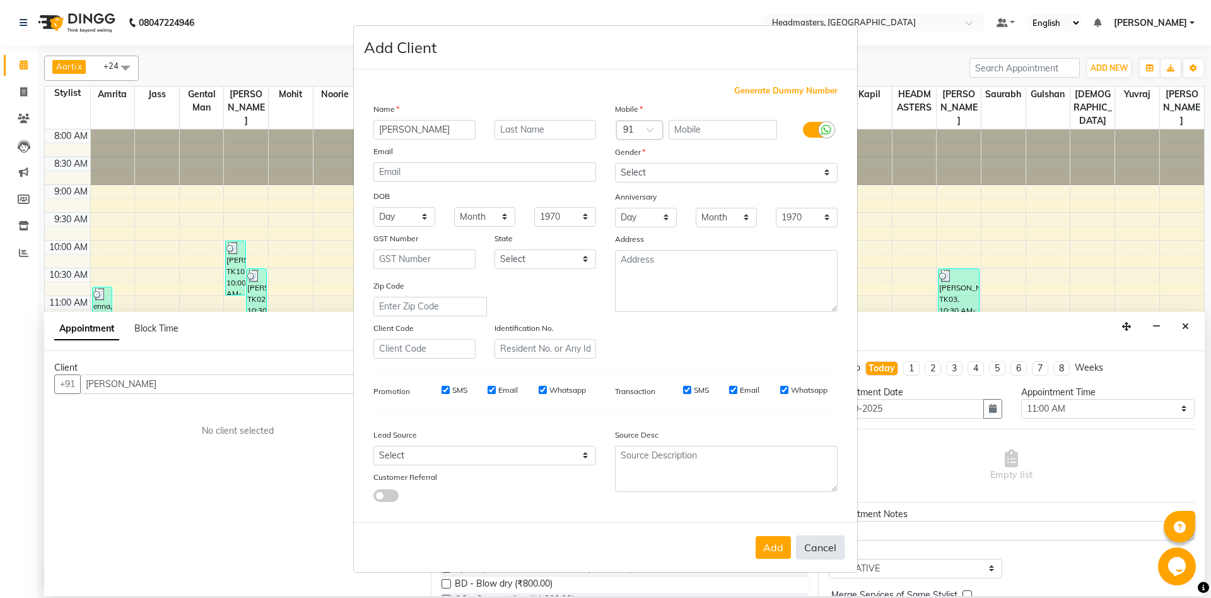
click at [817, 546] on button "Cancel" at bounding box center [820, 547] width 49 height 24
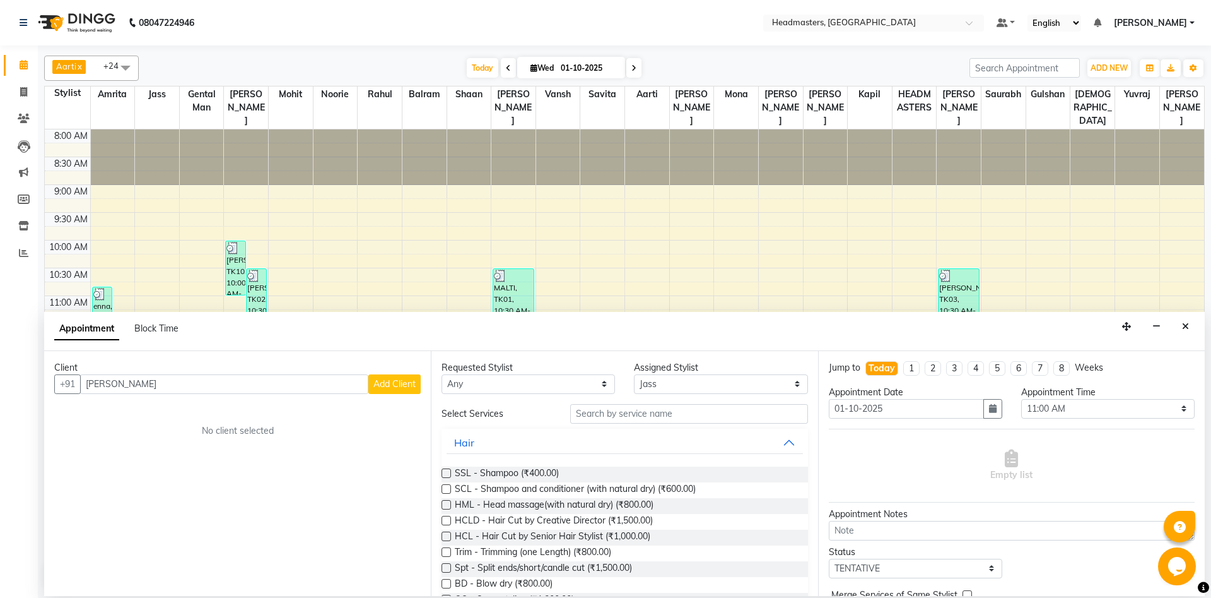
select select
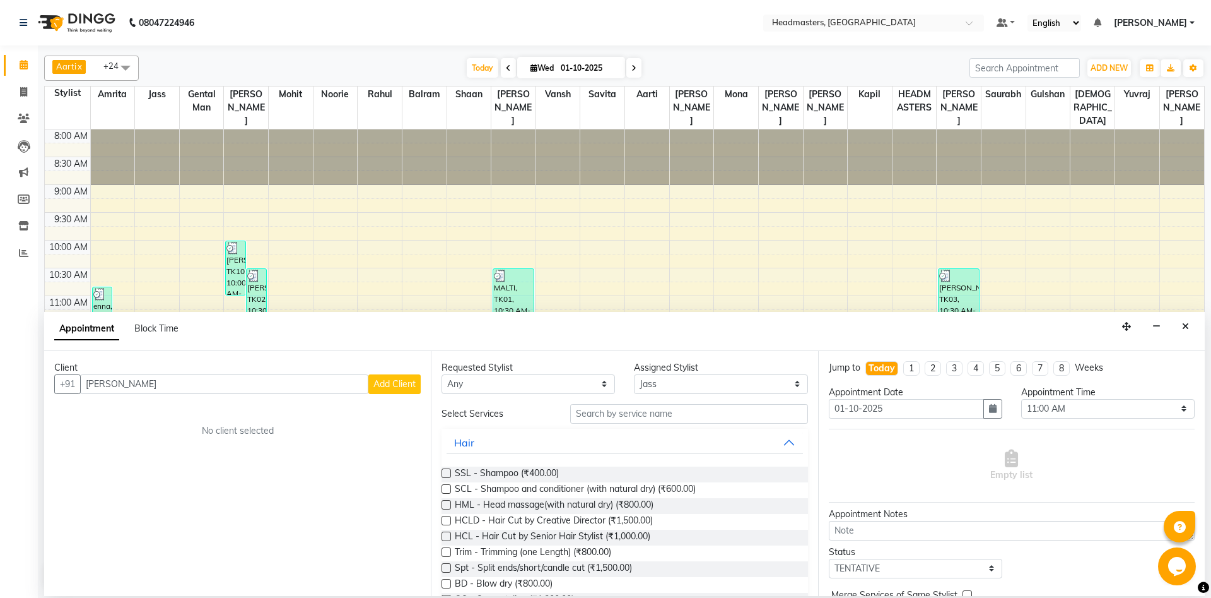
select select
checkbox input "false"
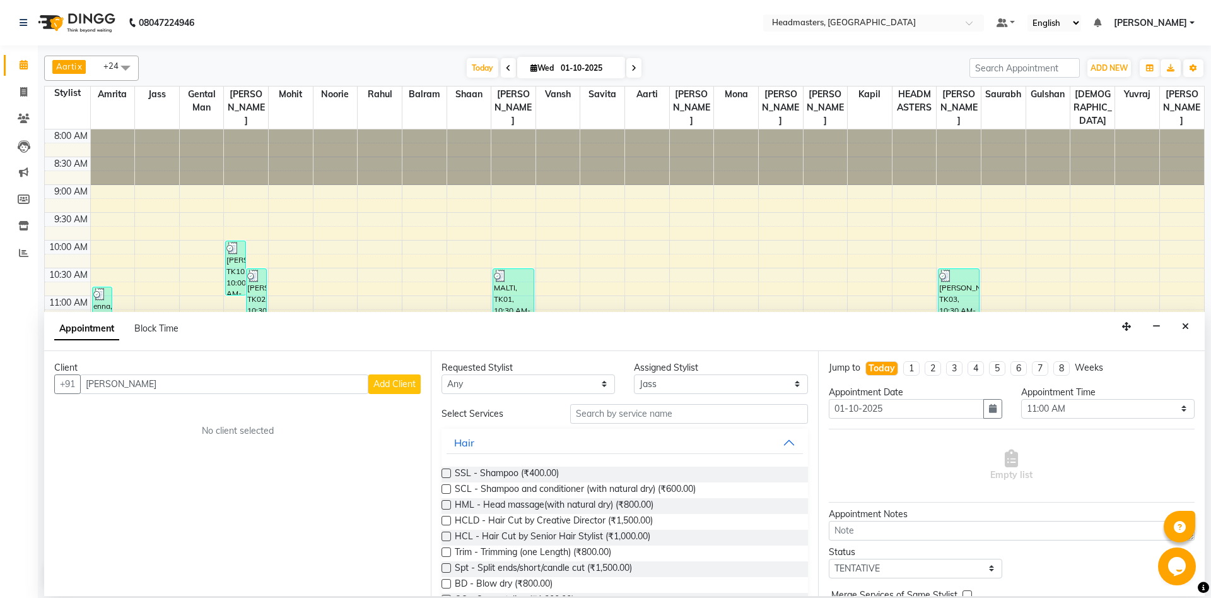
checkbox input "false"
click at [168, 381] on input "mansi" at bounding box center [224, 384] width 288 height 20
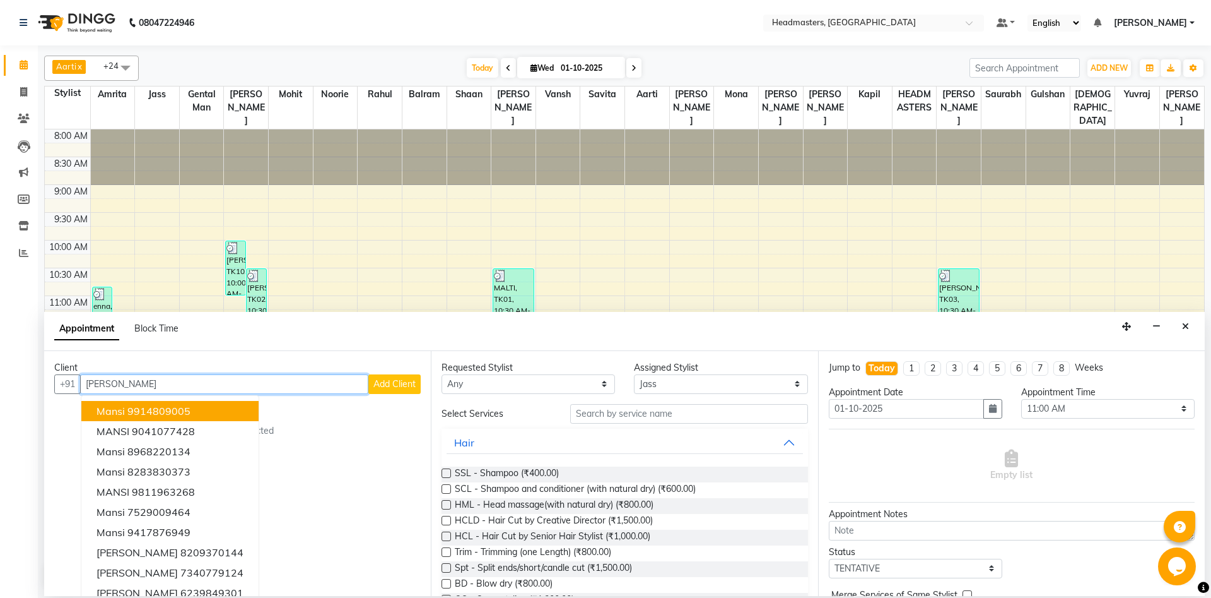
click at [114, 415] on span "Mansi" at bounding box center [111, 410] width 28 height 13
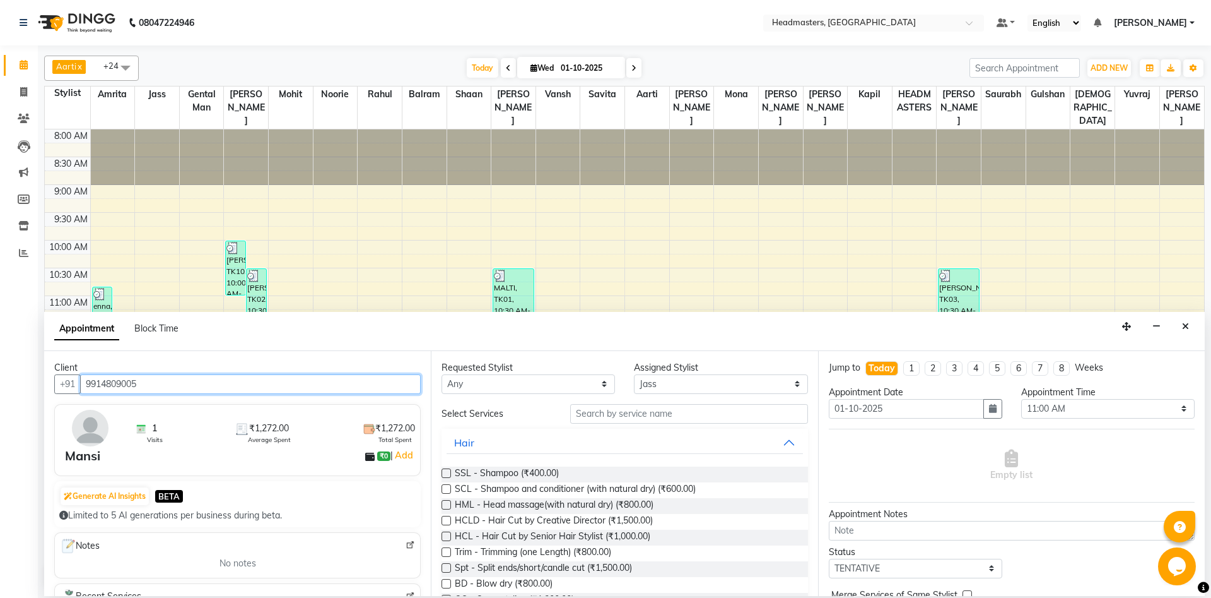
drag, startPoint x: 175, startPoint y: 384, endPoint x: 11, endPoint y: 398, distance: 164.6
click at [80, 394] on input "9914809005" at bounding box center [250, 384] width 341 height 20
paste input "mansi"
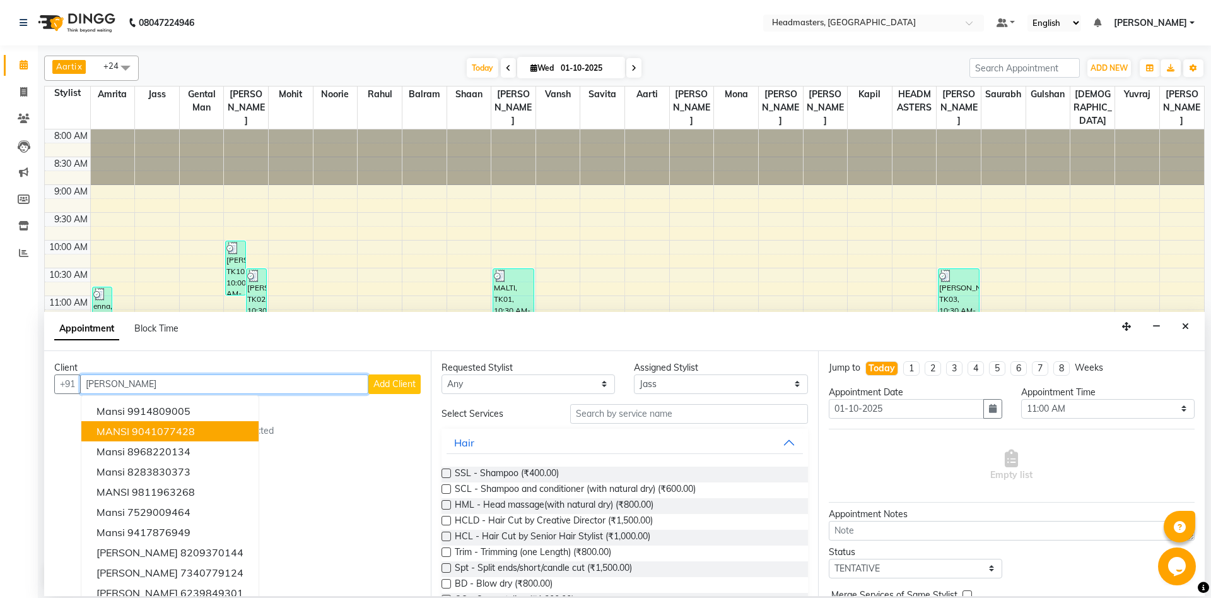
click at [158, 427] on ngb-highlight "9041077428" at bounding box center [163, 431] width 63 height 13
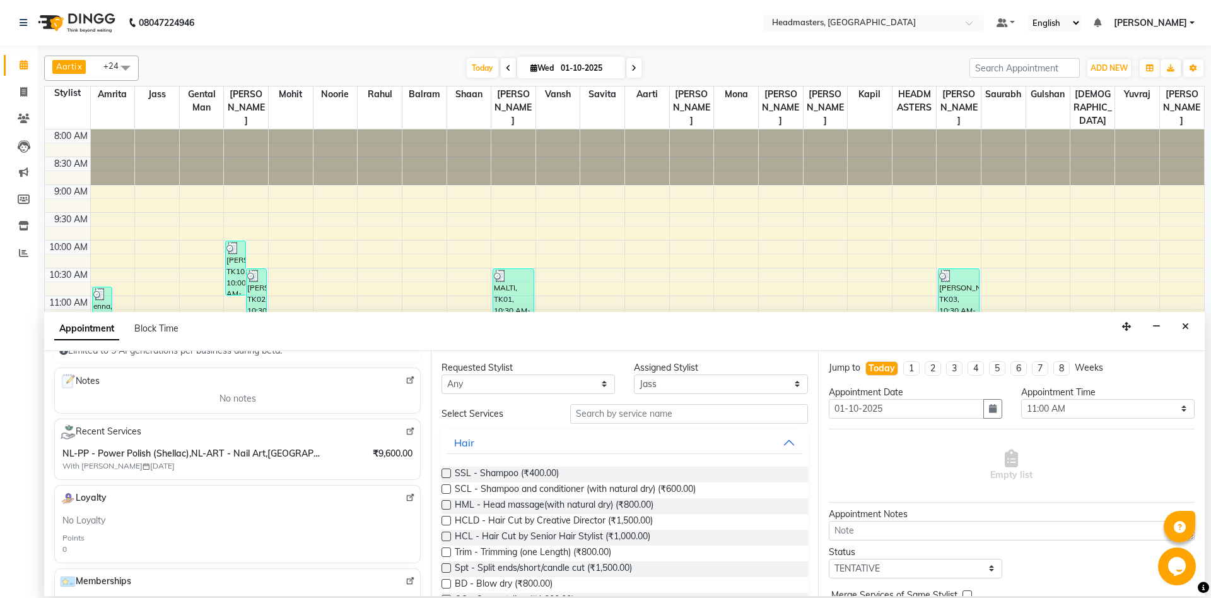
scroll to position [204, 0]
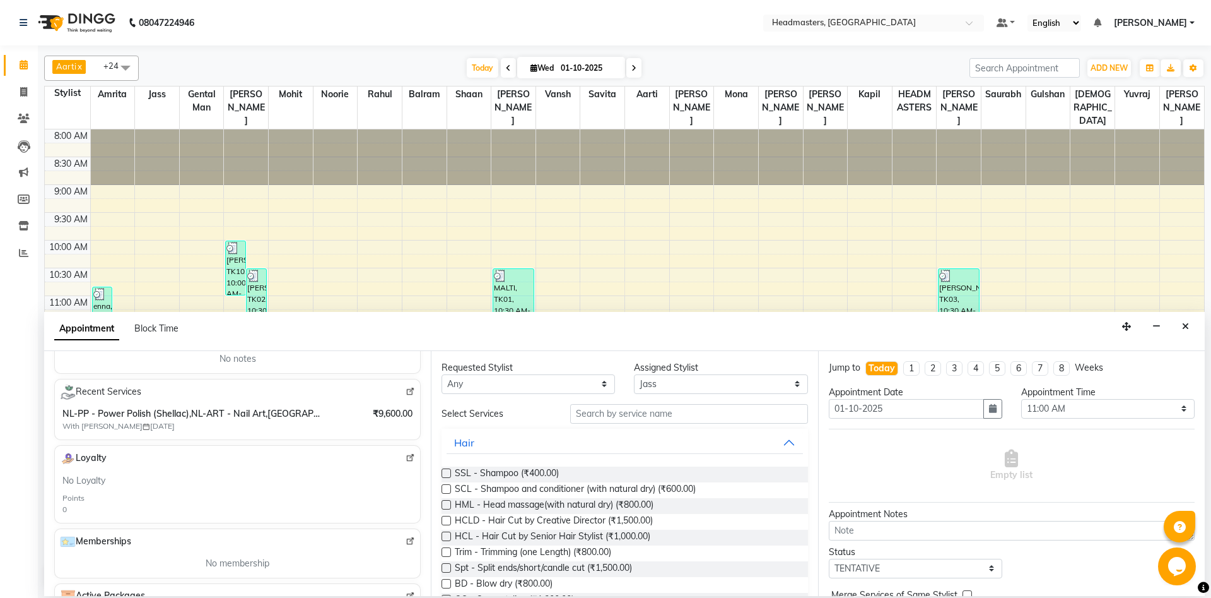
type input "9041077428"
click at [411, 392] on img at bounding box center [410, 391] width 9 height 9
click at [1186, 325] on icon "Close" at bounding box center [1185, 326] width 7 height 9
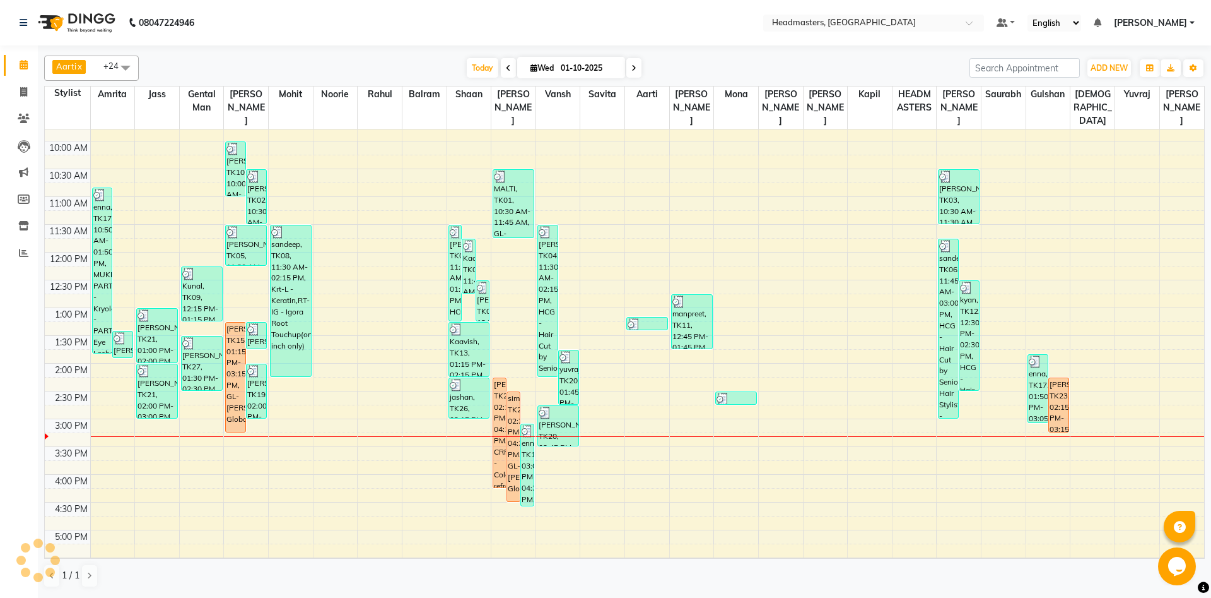
scroll to position [68, 0]
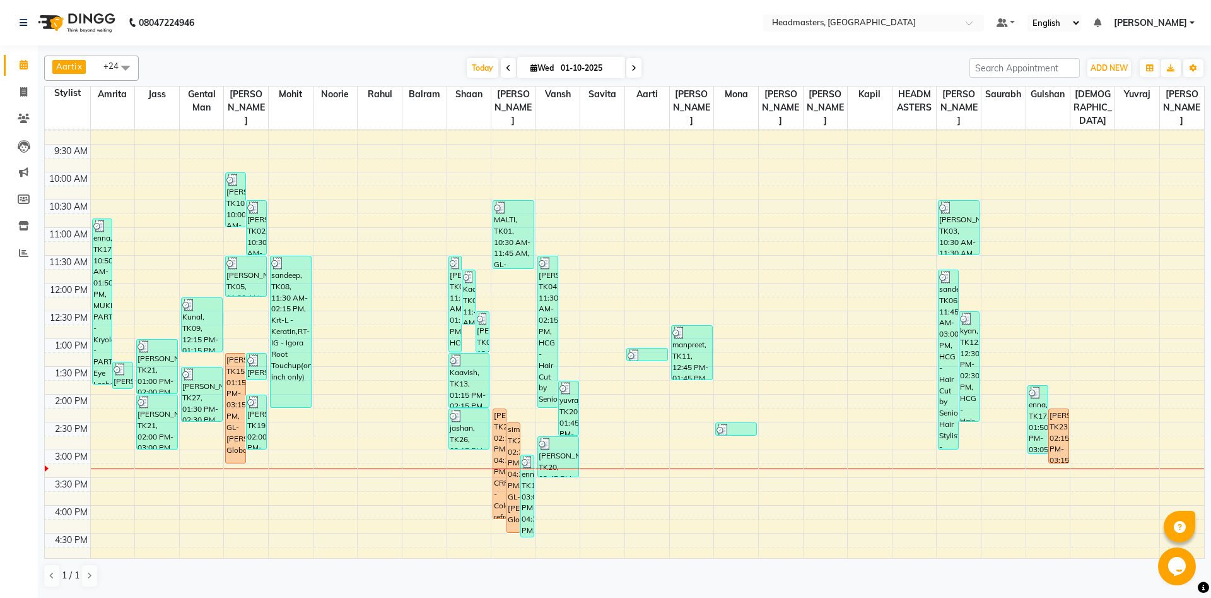
click at [506, 64] on icon at bounding box center [508, 68] width 5 height 8
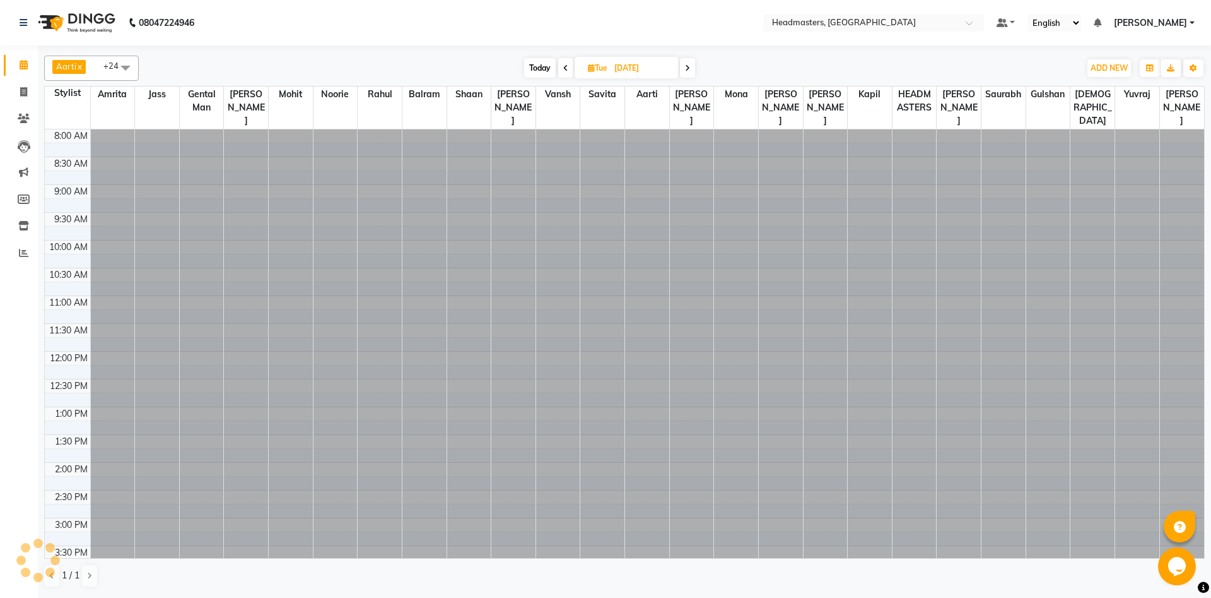
scroll to position [348, 0]
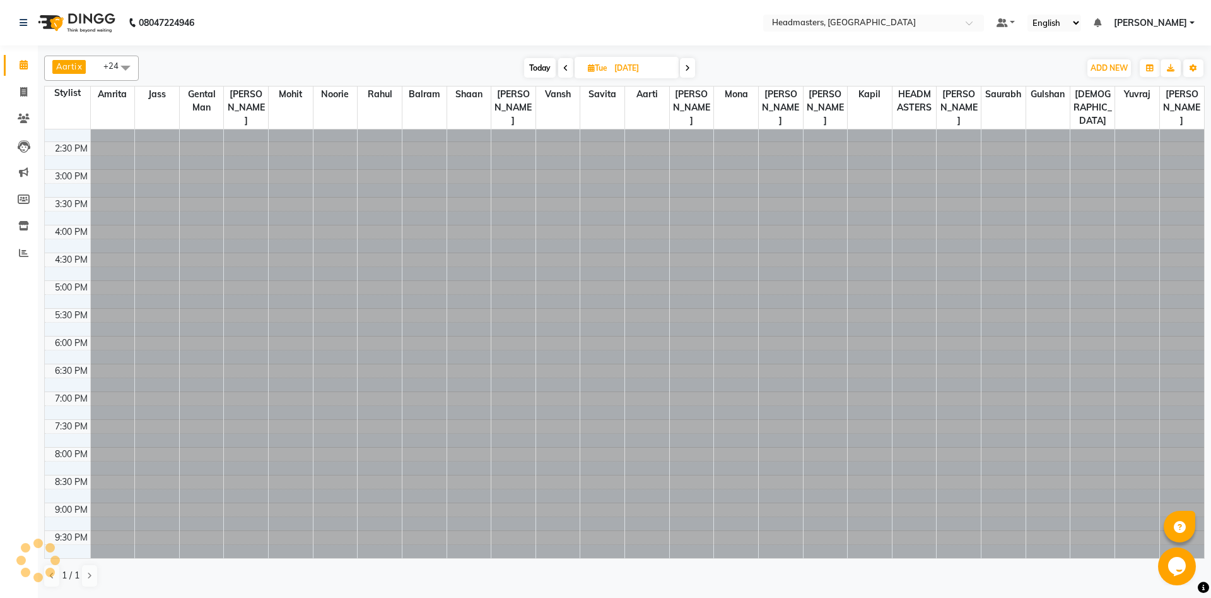
click at [500, 64] on div "Today Tue 30-09-2025" at bounding box center [609, 68] width 929 height 19
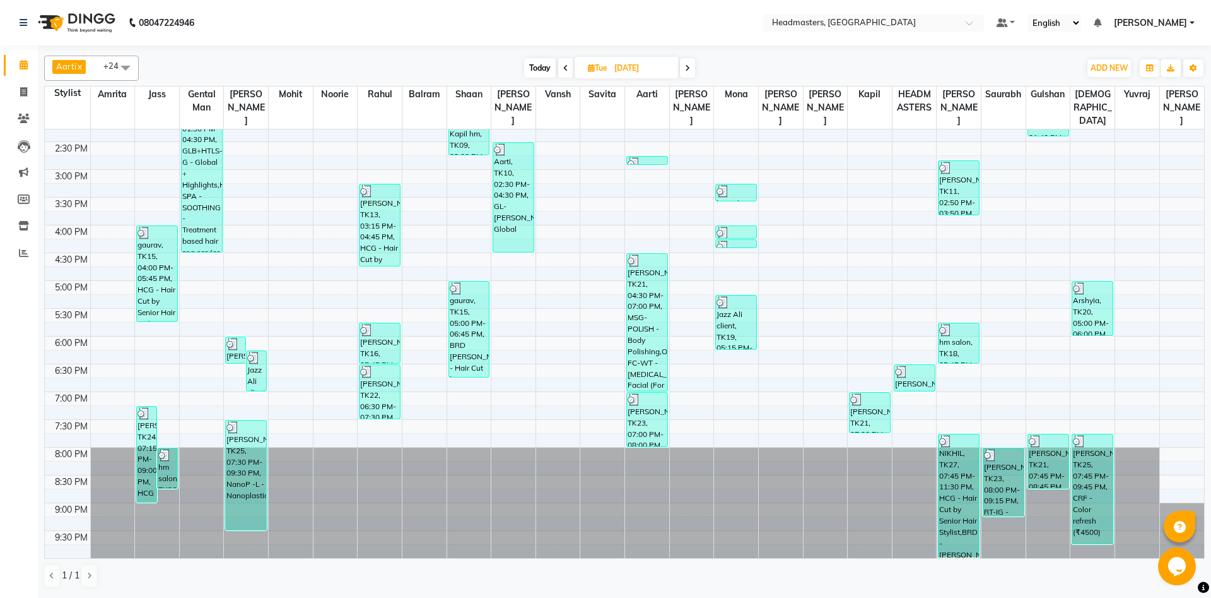
click at [565, 68] on icon at bounding box center [565, 68] width 5 height 8
type input "29-09-2025"
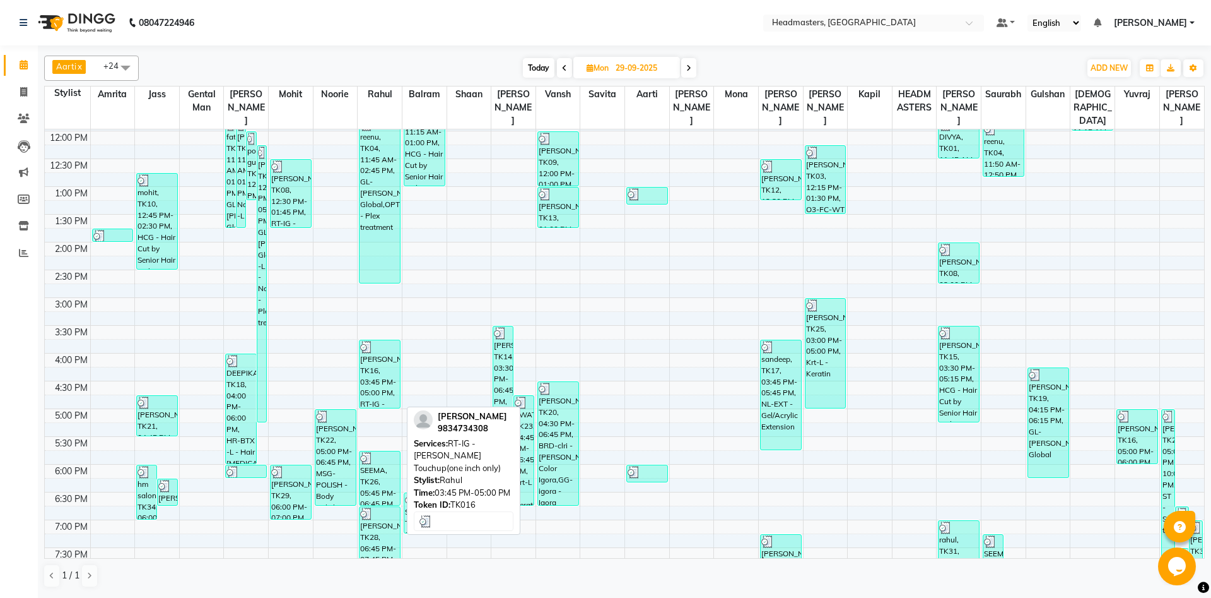
scroll to position [212, 0]
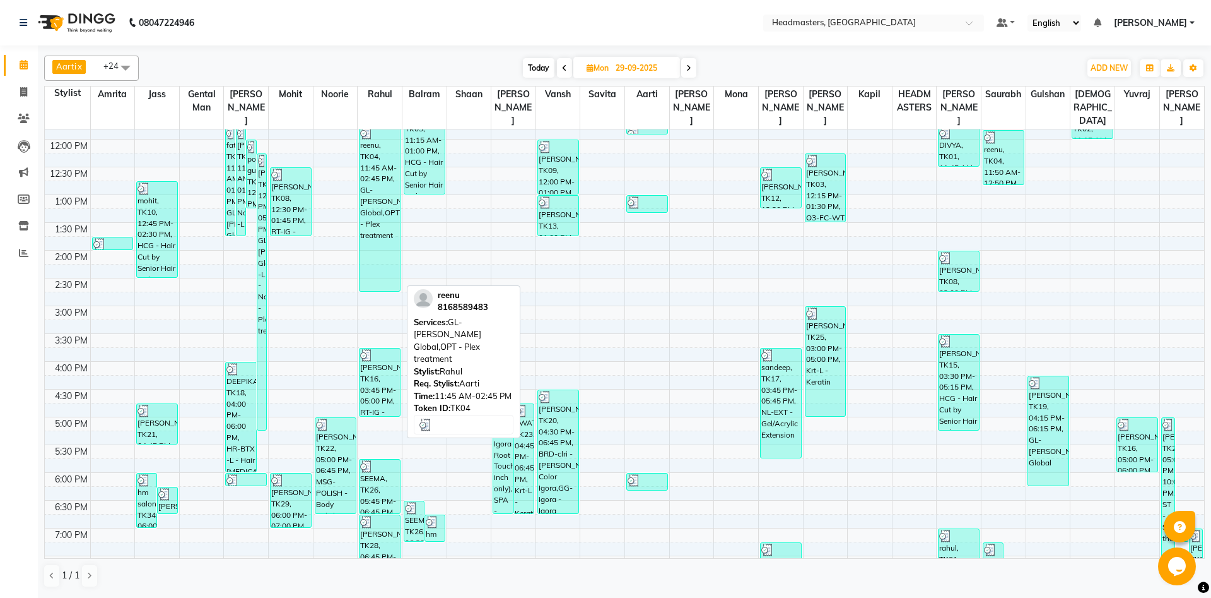
click at [387, 187] on div "reenu, TK04, 11:45 AM-02:45 PM, GL-igora - Igora Global,OPT - Plex treatment" at bounding box center [380, 208] width 40 height 165
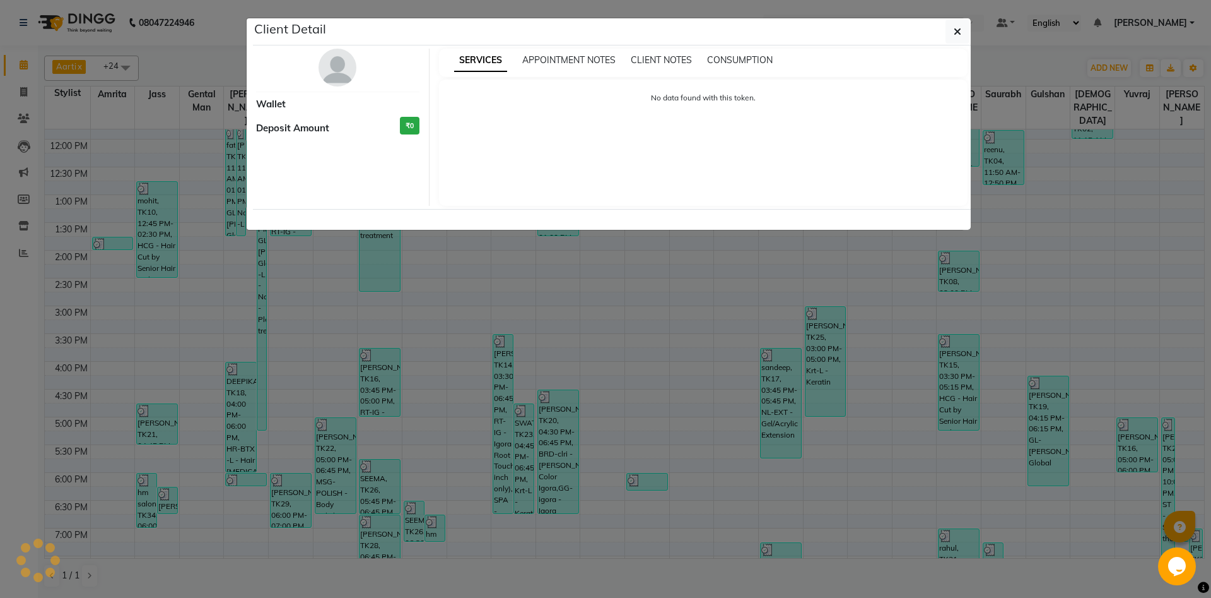
select select "3"
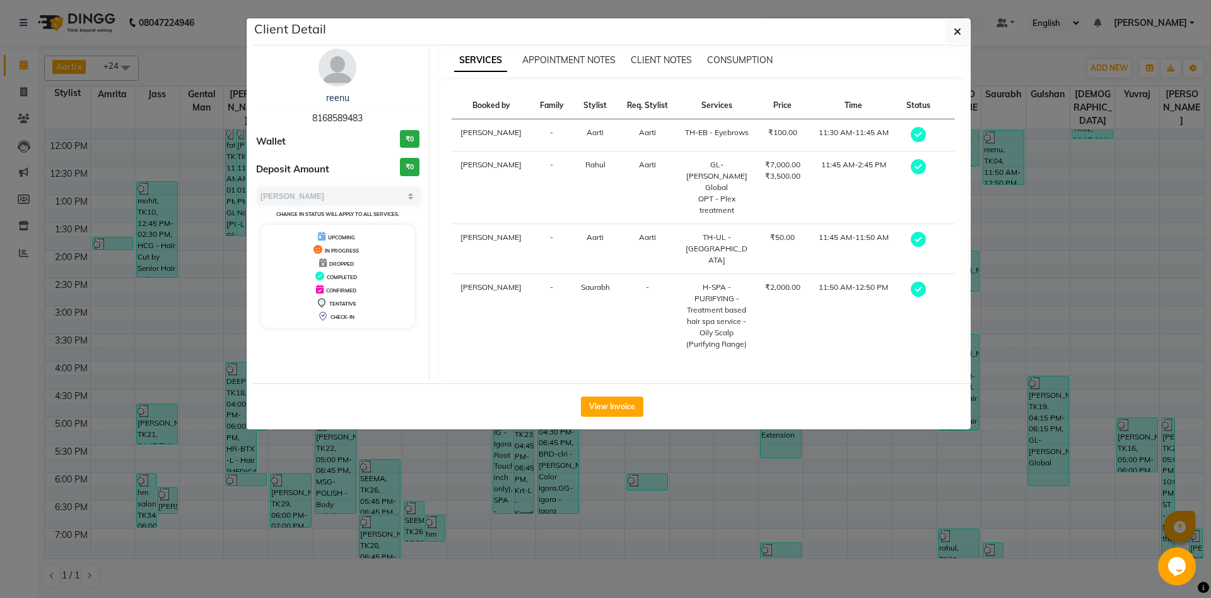
click at [338, 114] on span "8168589483" at bounding box center [337, 117] width 50 height 11
copy span "8168589483"
click at [175, 136] on ngb-modal-window "Client Detail reenu 8168589483 Wallet ₹0 Deposit Amount ₹0 Select MARK DONE UPC…" at bounding box center [605, 299] width 1211 height 598
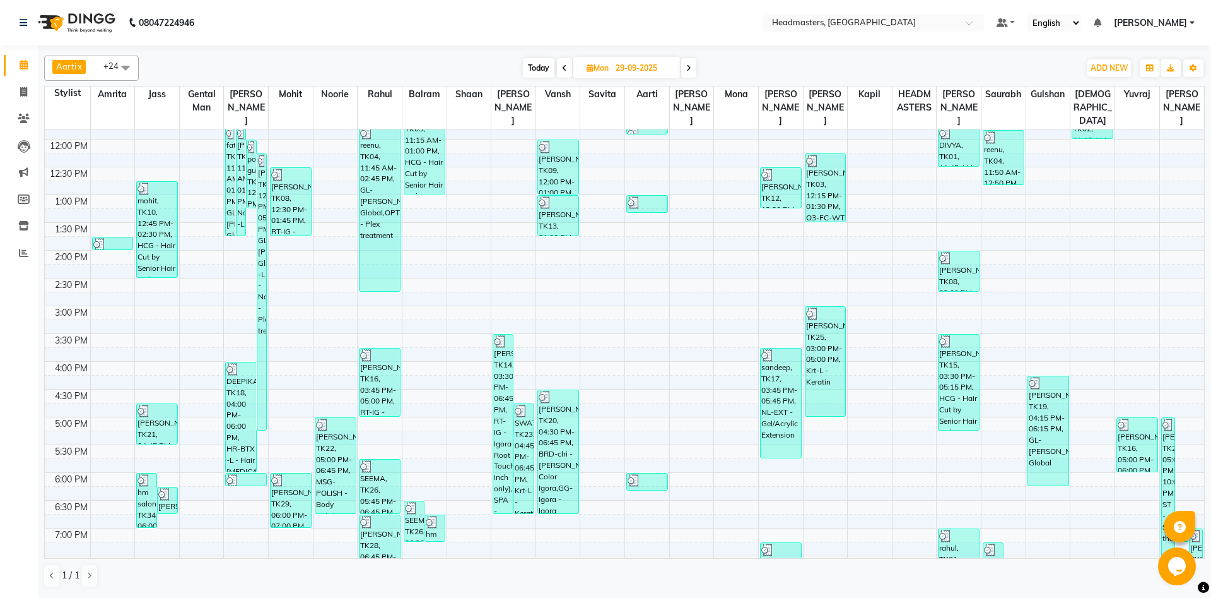
click at [691, 64] on span at bounding box center [688, 68] width 15 height 20
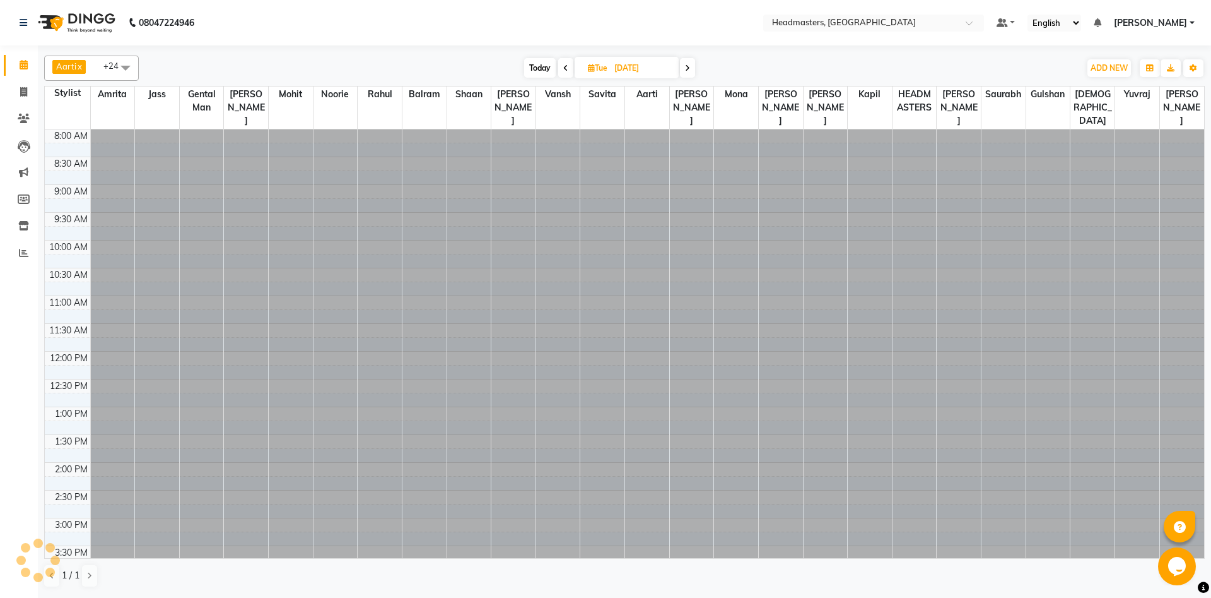
scroll to position [348, 0]
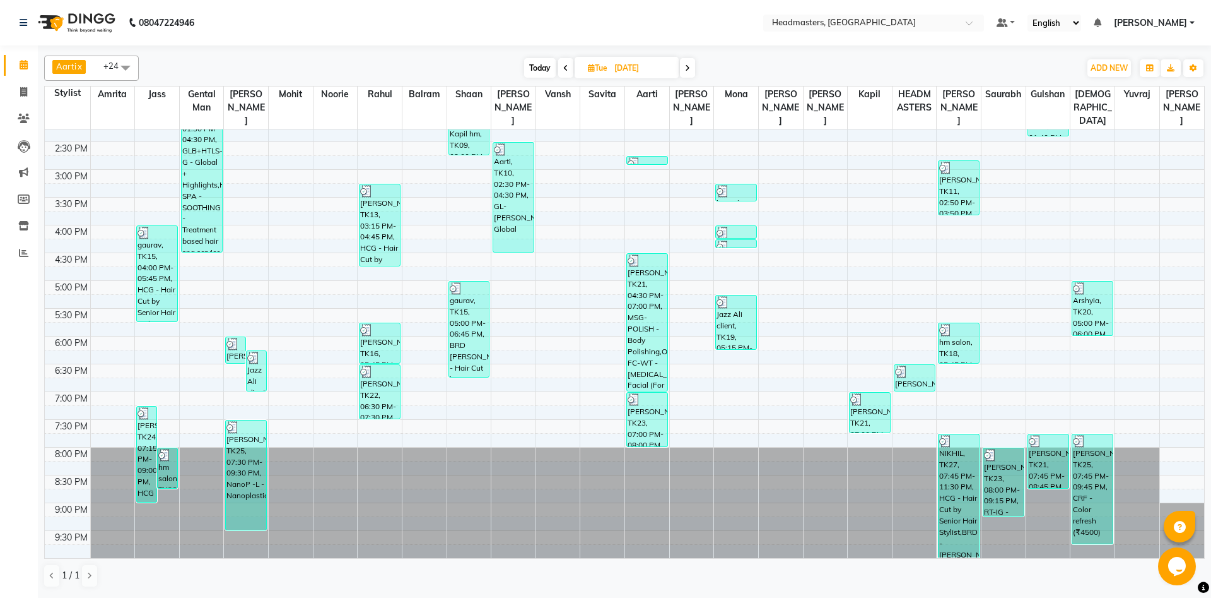
click at [691, 64] on span at bounding box center [687, 68] width 15 height 20
type input "01-10-2025"
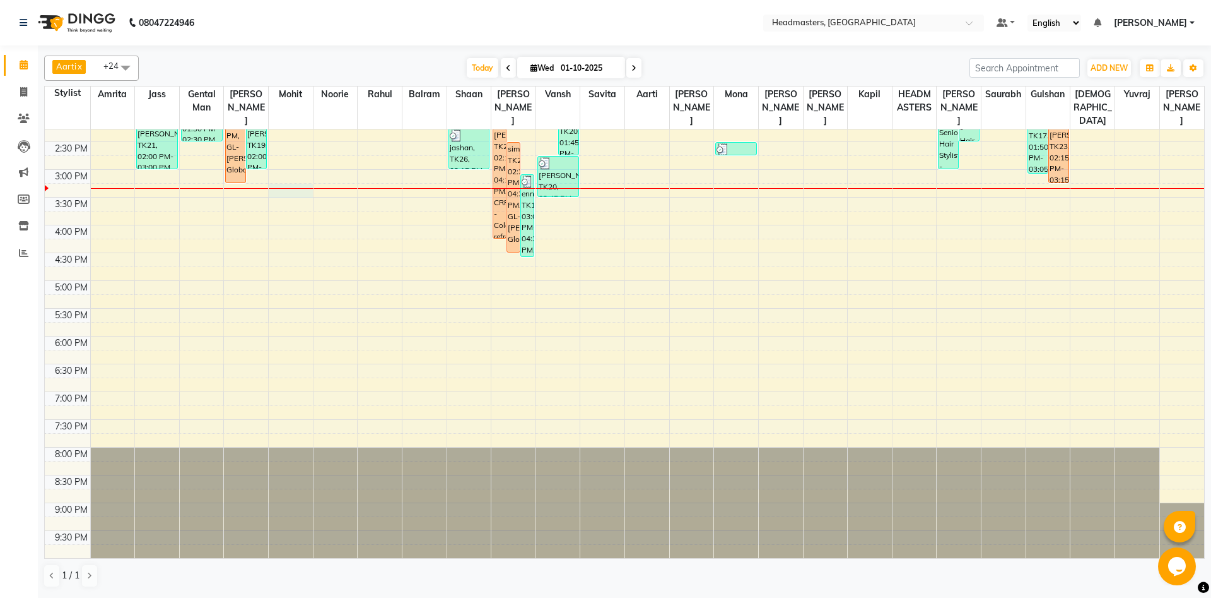
click at [303, 189] on div "8:00 AM 8:30 AM 9:00 AM 9:30 AM 10:00 AM 10:30 AM 11:00 AM 11:30 AM 12:00 PM 12…" at bounding box center [625, 169] width 1160 height 777
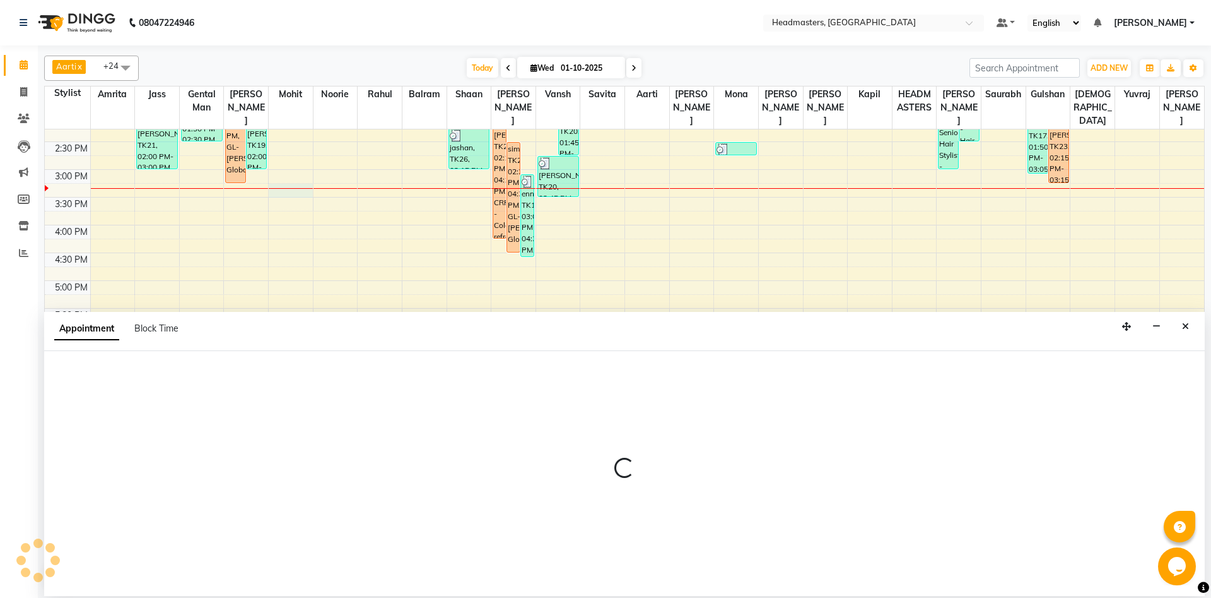
select select "60723"
select select "915"
select select "tentative"
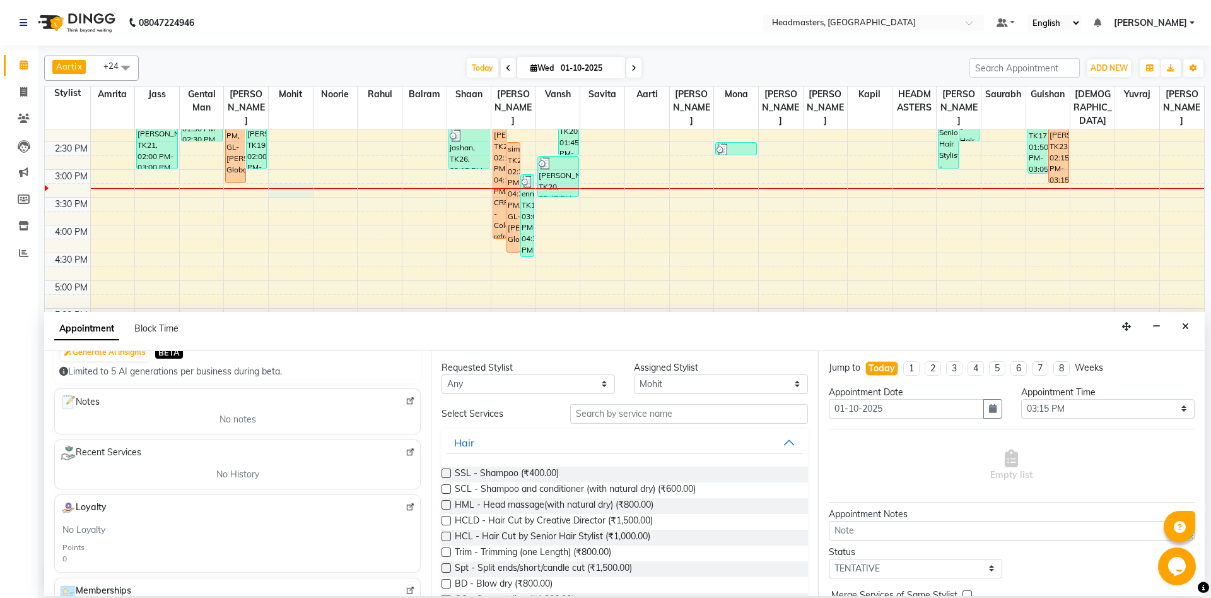
scroll to position [68, 0]
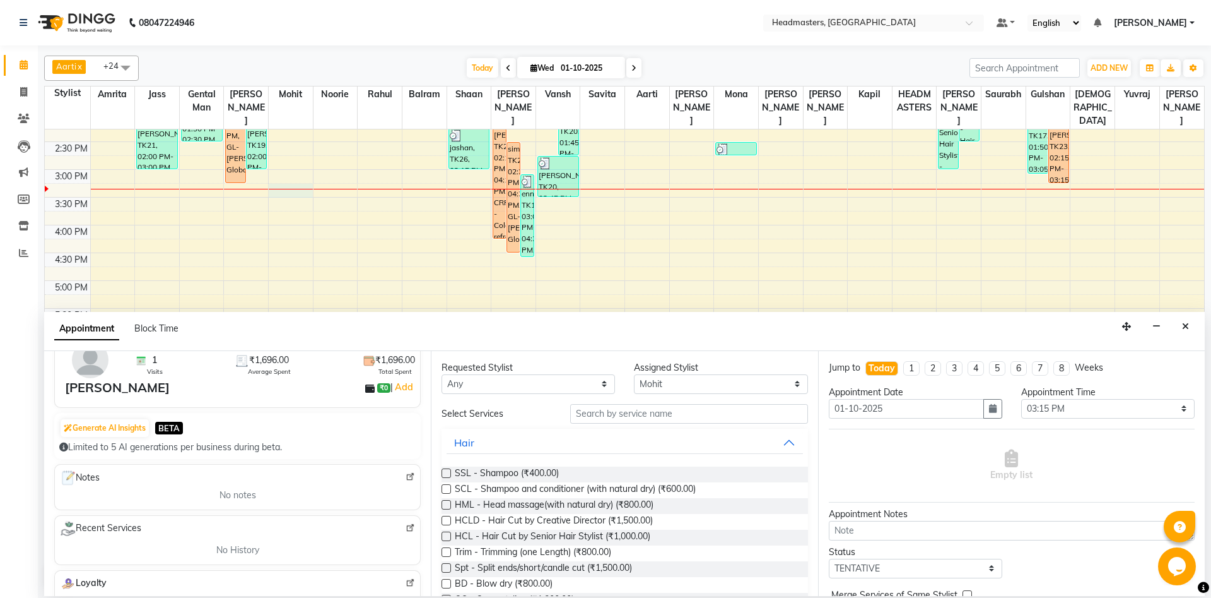
type input "9216925343"
select select "60721"
click option "[PERSON_NAME]" at bounding box center [0, 0] width 0 height 0
click at [645, 401] on div "Requested Stylist Any Aarti Ali Amrita Balram Gental Man Gulshan HEADMASTERS Ja…" at bounding box center [624, 473] width 387 height 245
click at [647, 410] on input "text" at bounding box center [689, 414] width 238 height 20
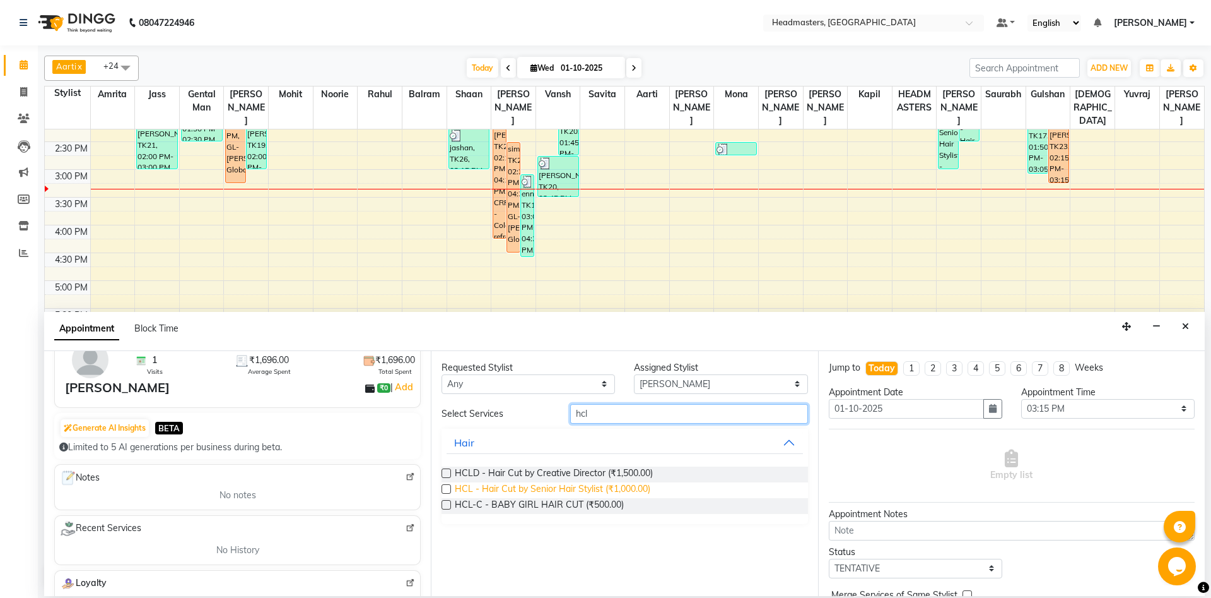
type input "hcl"
click at [573, 492] on span "HCL - Hair Cut by Senior Hair Stylist (₹1,000.00)" at bounding box center [553, 490] width 196 height 16
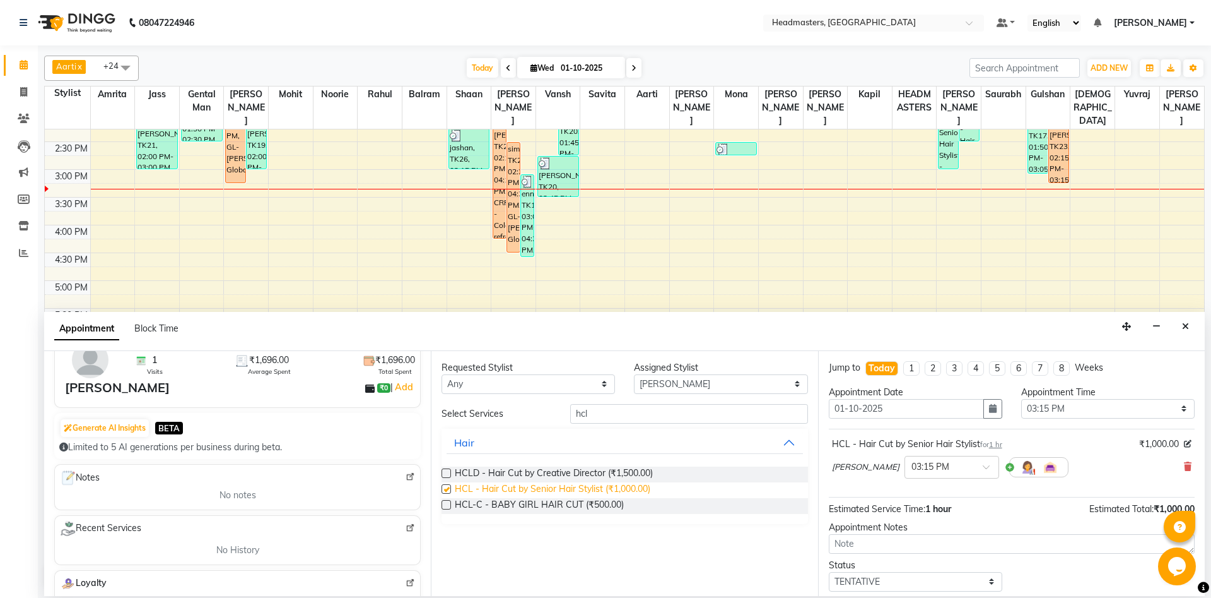
checkbox input "false"
click at [983, 472] on span at bounding box center [991, 470] width 16 height 13
click at [912, 503] on div "03:30 PM" at bounding box center [951, 513] width 93 height 23
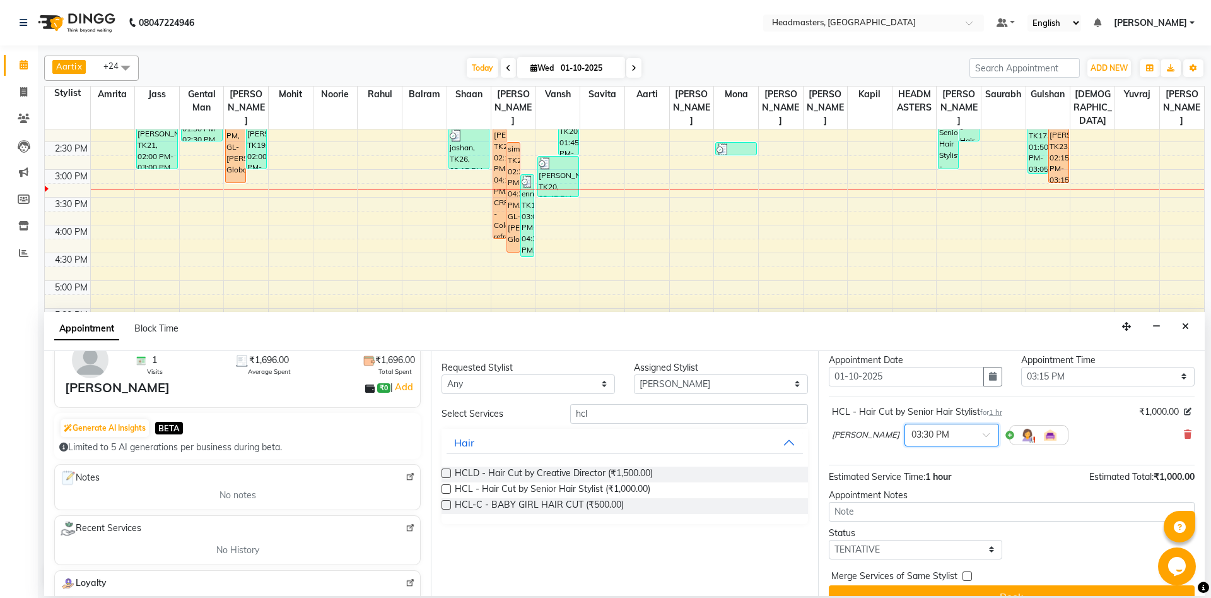
scroll to position [54, 0]
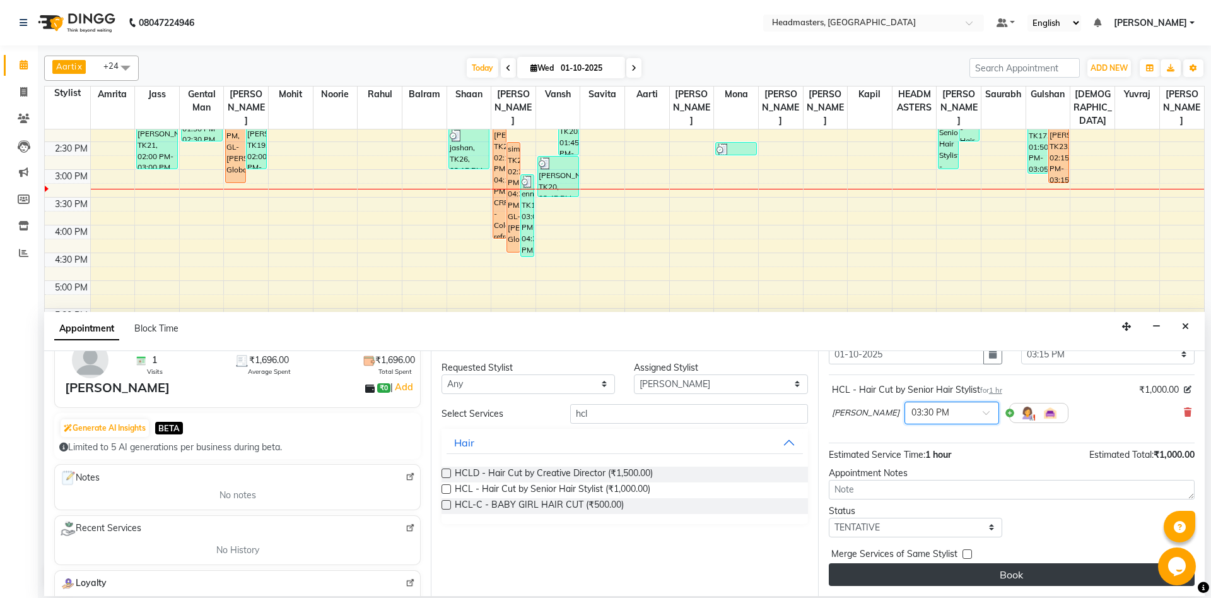
click at [922, 566] on button "Book" at bounding box center [1012, 574] width 366 height 23
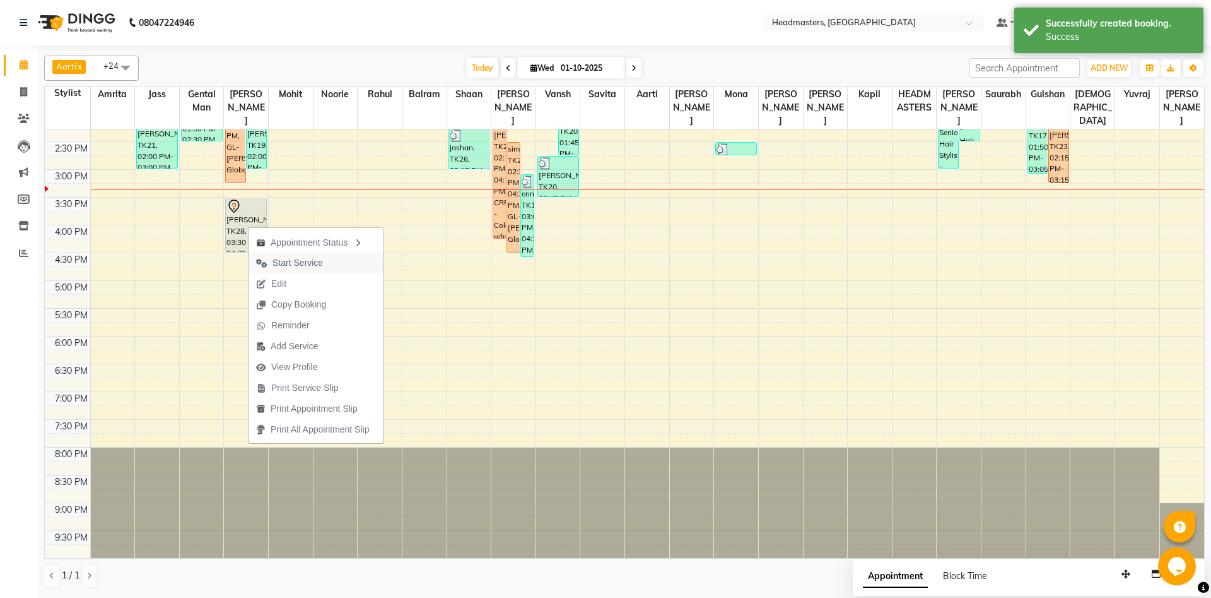
click at [287, 260] on span "Start Service" at bounding box center [298, 262] width 50 height 13
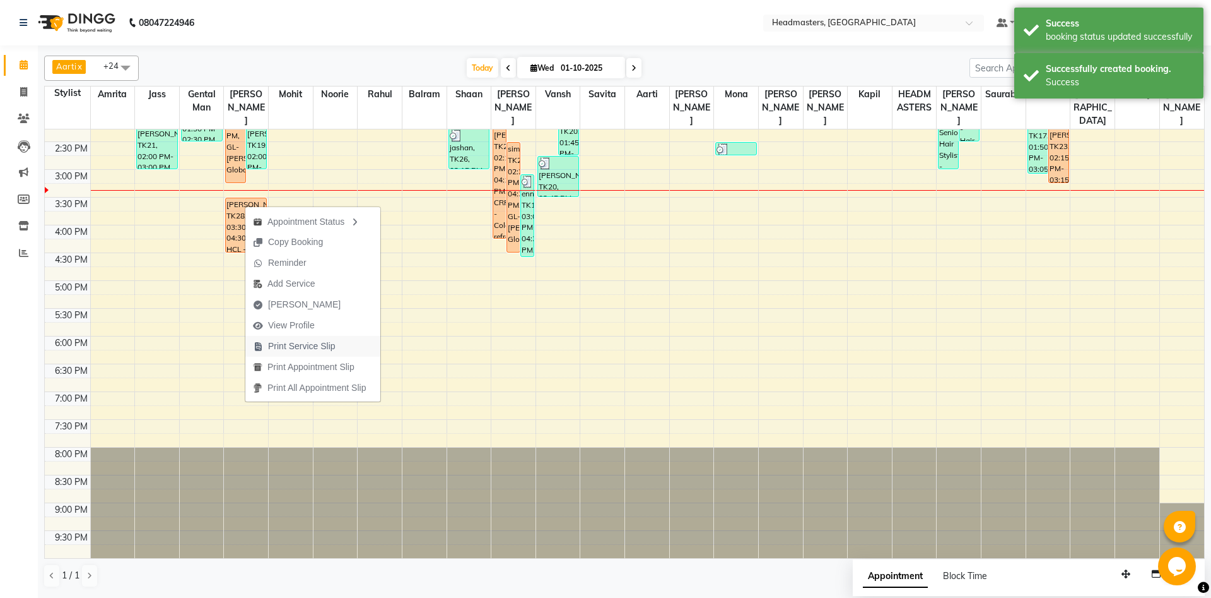
click at [303, 342] on span "Print Service Slip" at bounding box center [302, 345] width 68 height 13
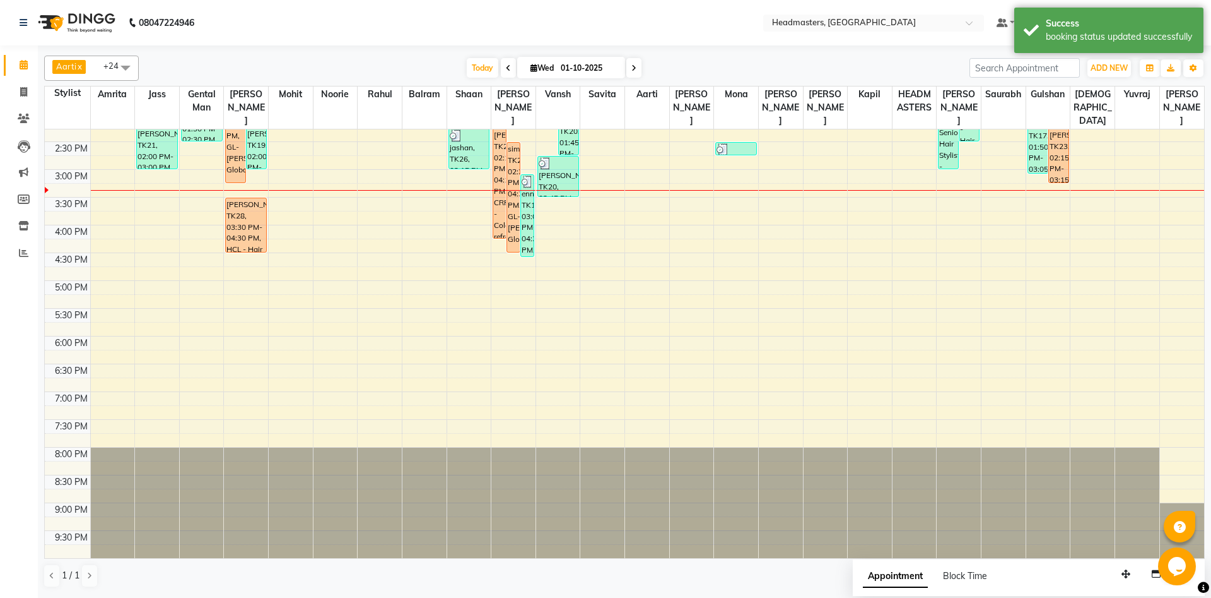
click at [506, 69] on icon at bounding box center [508, 68] width 5 height 8
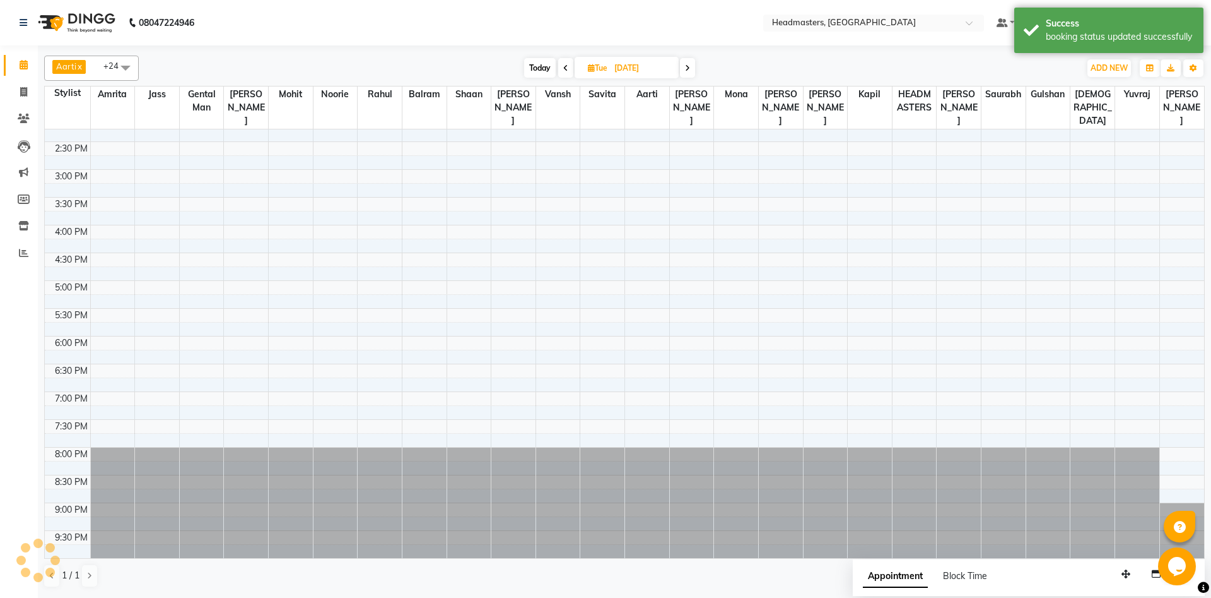
scroll to position [348, 0]
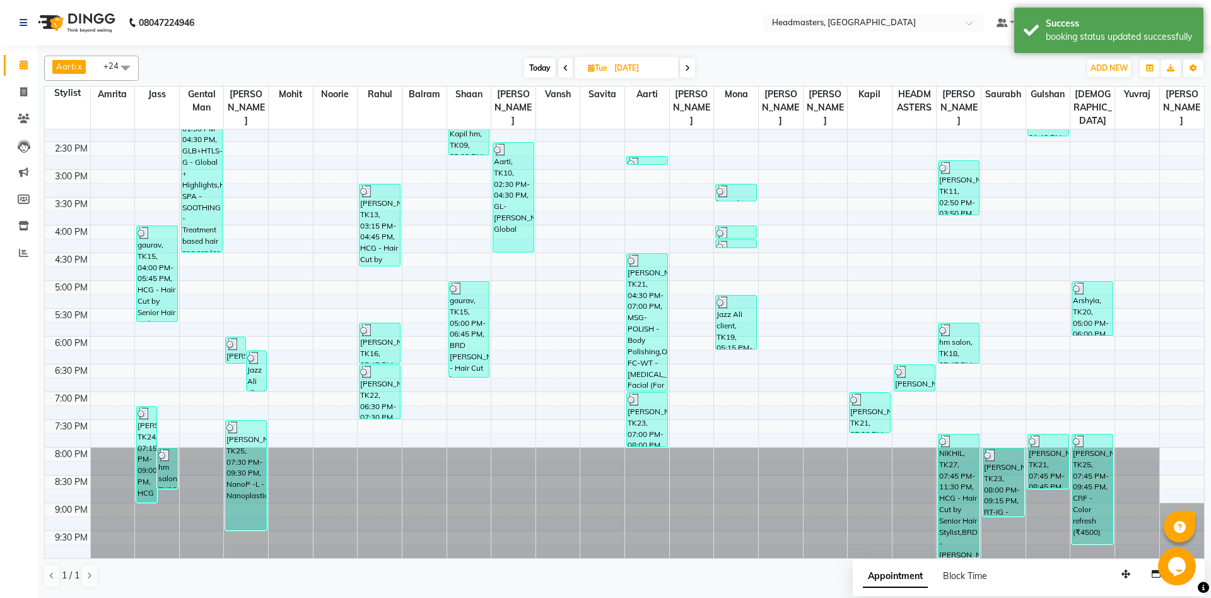
click at [570, 66] on span at bounding box center [565, 68] width 15 height 20
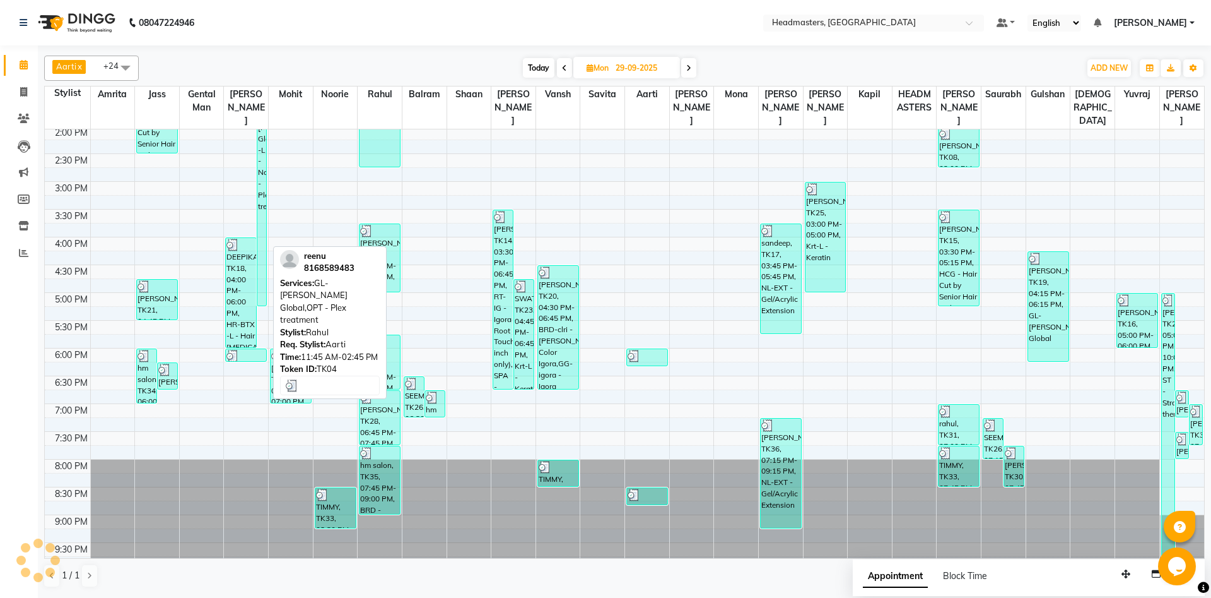
scroll to position [212, 0]
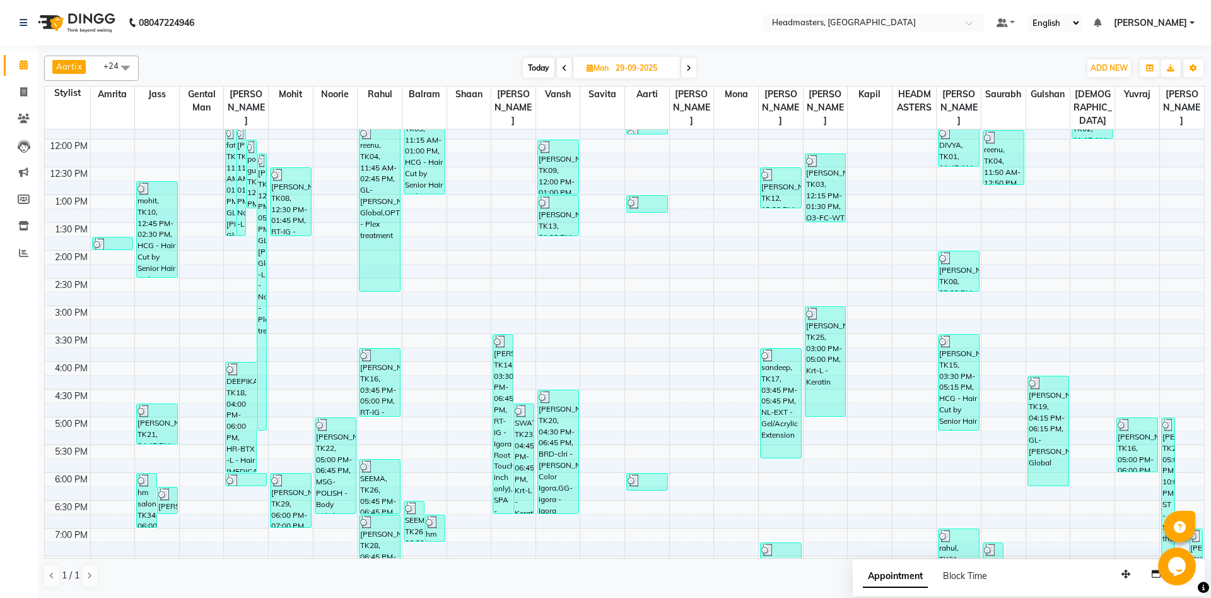
click at [692, 67] on span at bounding box center [688, 68] width 15 height 20
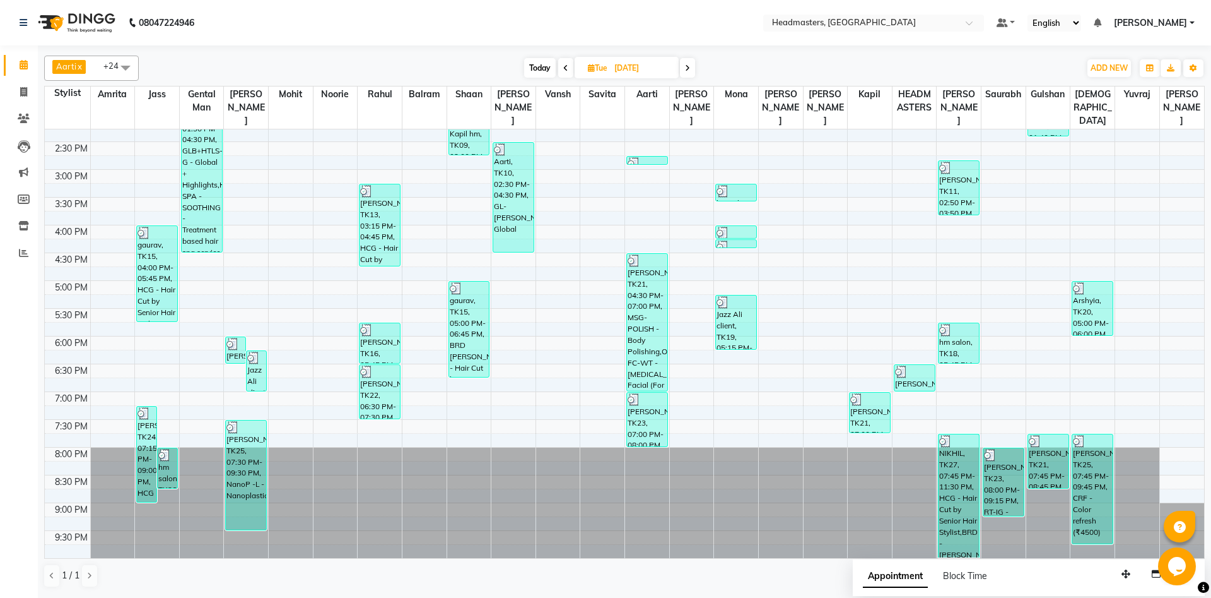
click at [692, 69] on span at bounding box center [687, 68] width 15 height 20
type input "01-10-2025"
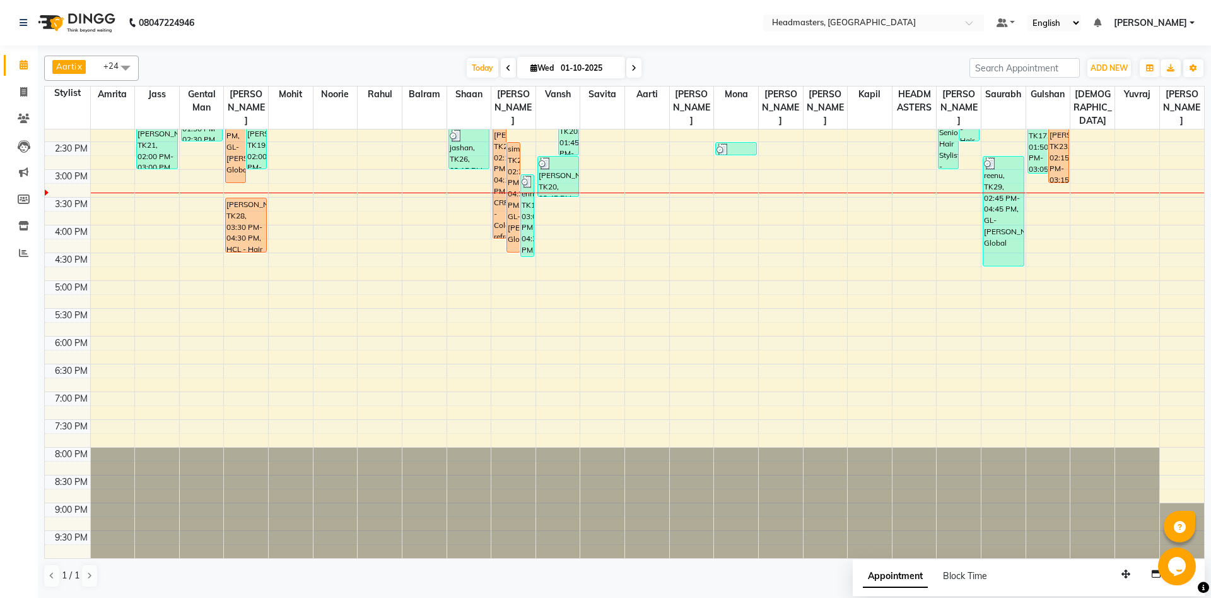
scroll to position [144, 0]
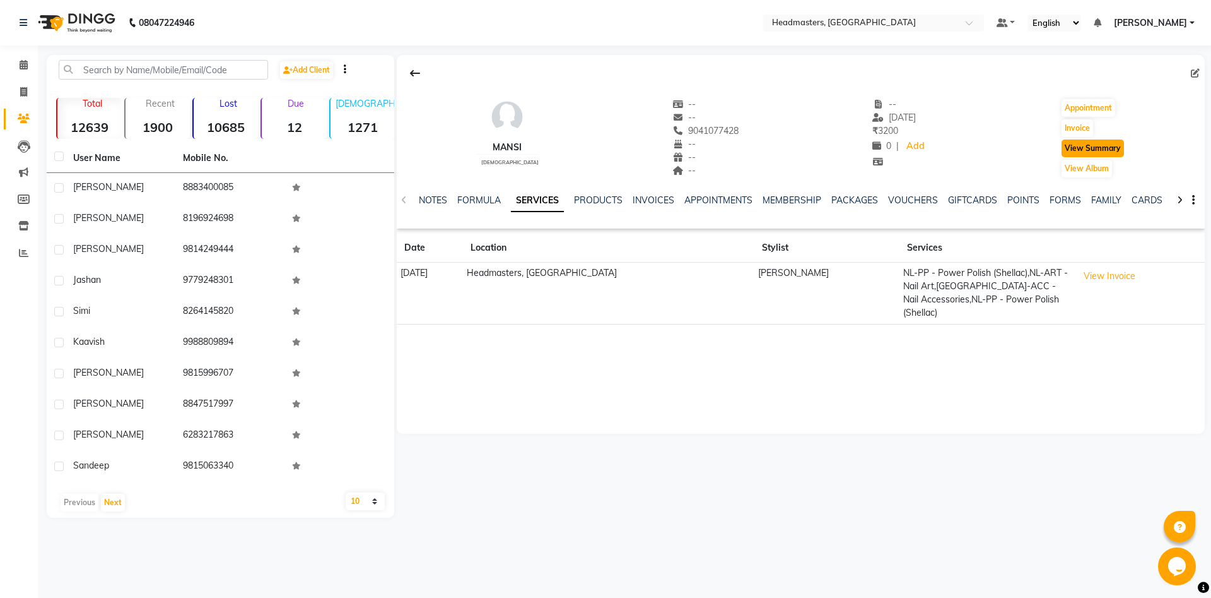
click at [1100, 149] on button "View Summary" at bounding box center [1093, 148] width 62 height 18
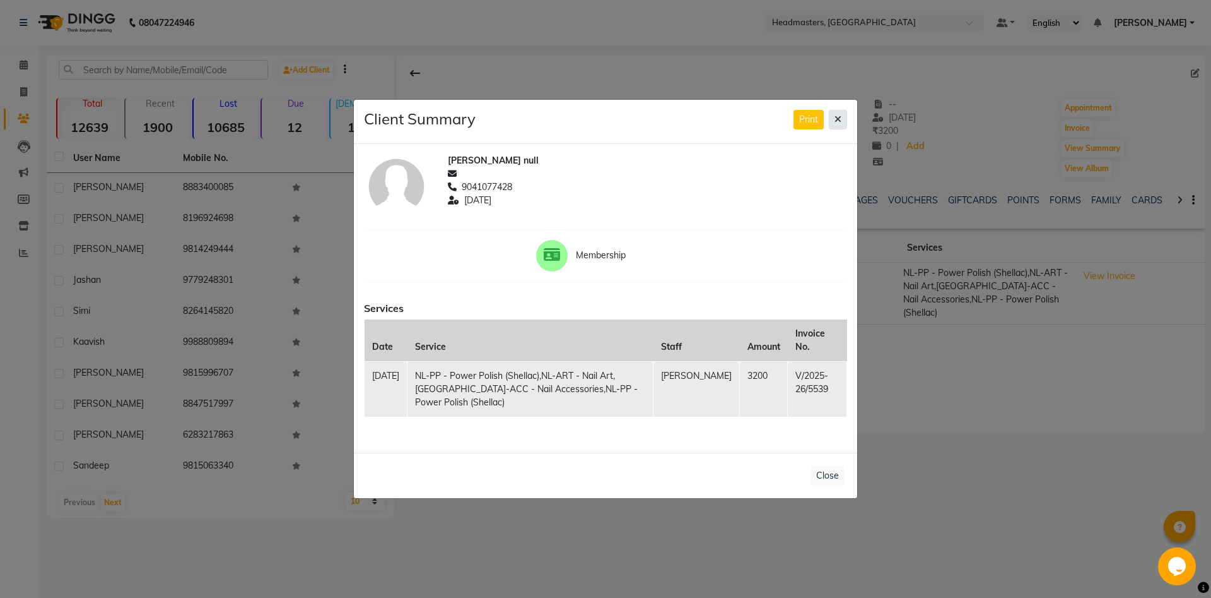
click at [835, 129] on button at bounding box center [838, 120] width 18 height 20
